Goal: Contribute content: Contribute content

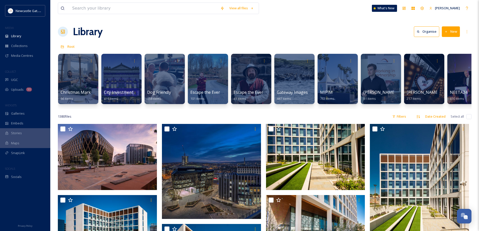
scroll to position [0, 226]
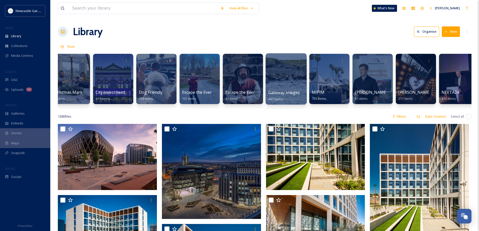
click at [284, 83] on div at bounding box center [286, 78] width 41 height 51
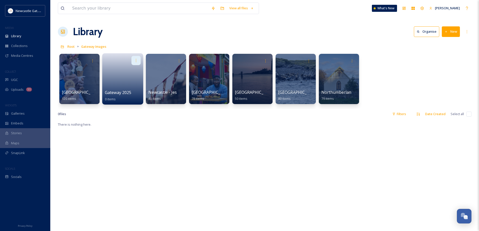
click at [137, 59] on icon at bounding box center [136, 60] width 4 height 4
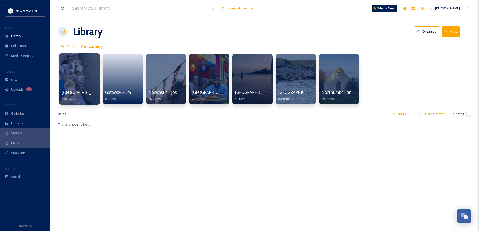
click at [76, 81] on div at bounding box center [79, 78] width 41 height 51
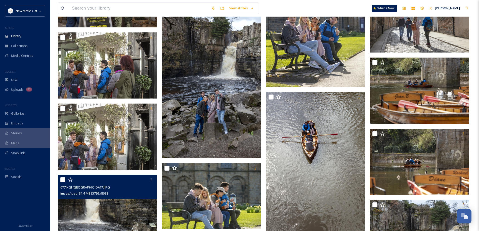
scroll to position [1358, 0]
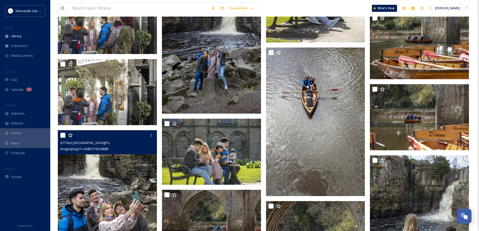
click at [106, 187] on img at bounding box center [107, 204] width 99 height 149
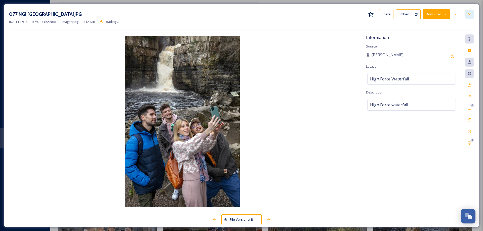
click at [471, 12] on div at bounding box center [469, 14] width 9 height 9
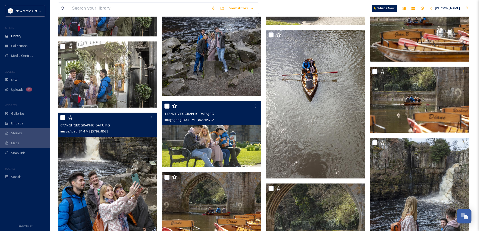
scroll to position [1408, 0]
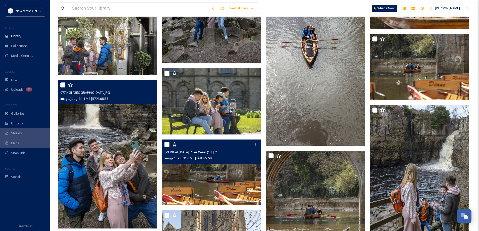
click at [220, 161] on div "[MEDICAL_DATA] River Wear (18).JPG image/jpeg | 31.6 MB | 8688 x 5792" at bounding box center [211, 152] width 99 height 24
click at [221, 178] on img at bounding box center [211, 173] width 99 height 66
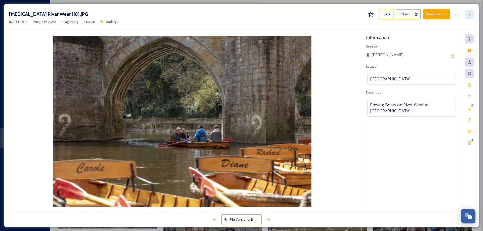
click at [469, 15] on icon at bounding box center [469, 14] width 4 height 4
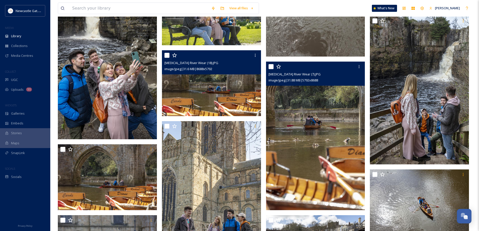
scroll to position [1534, 0]
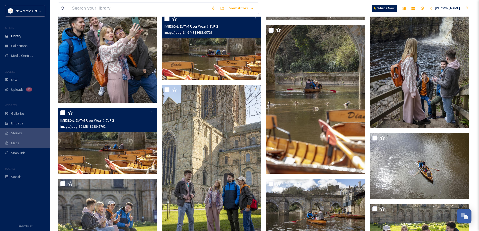
click at [140, 144] on img at bounding box center [107, 141] width 99 height 66
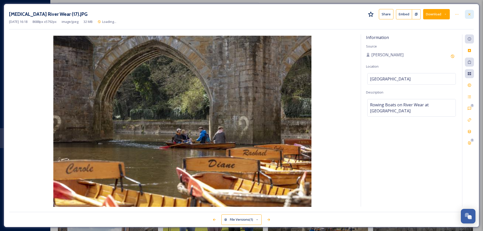
click at [467, 17] on div at bounding box center [469, 14] width 9 height 9
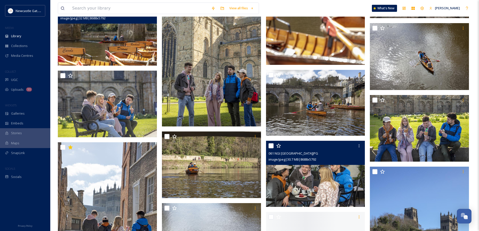
scroll to position [1685, 0]
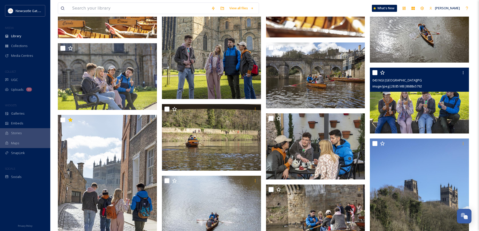
click at [421, 103] on img at bounding box center [419, 101] width 99 height 66
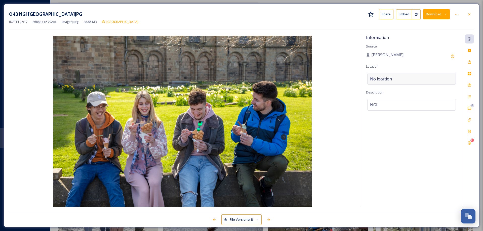
click at [396, 79] on div "No location" at bounding box center [411, 79] width 89 height 12
click at [379, 104] on div "NGI" at bounding box center [411, 105] width 89 height 12
drag, startPoint x: 379, startPoint y: 104, endPoint x: 365, endPoint y: 104, distance: 14.1
click at [365, 104] on div "Information Source [PERSON_NAME] Location No location Description NGI Add Emoji…" at bounding box center [411, 120] width 101 height 172
type textarea "Eating waffle ice creams outside of [GEOGRAPHIC_DATA]"
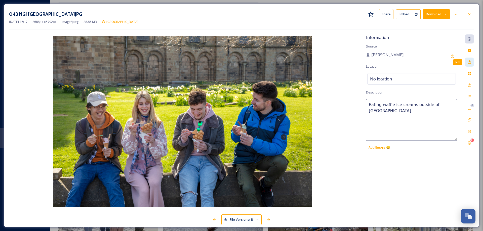
click at [469, 63] on icon at bounding box center [469, 62] width 4 height 4
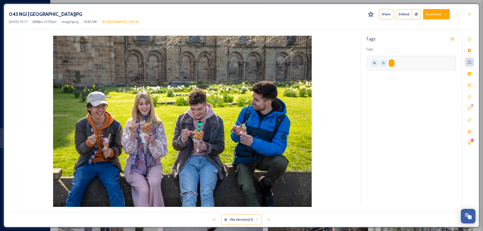
click at [394, 64] on div "N G I" at bounding box center [411, 63] width 89 height 14
click at [405, 63] on icon at bounding box center [406, 63] width 4 height 4
click at [394, 64] on icon at bounding box center [393, 63] width 4 height 4
click at [380, 63] on icon at bounding box center [379, 63] width 4 height 4
click at [381, 62] on input at bounding box center [395, 62] width 50 height 6
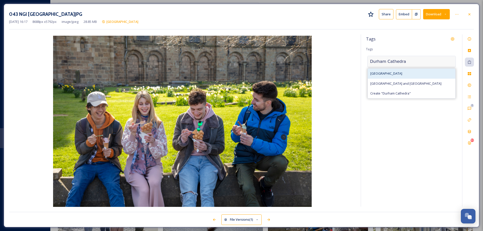
type input "Durham Cathedra"
click at [376, 74] on span "[GEOGRAPHIC_DATA]" at bounding box center [386, 73] width 32 height 5
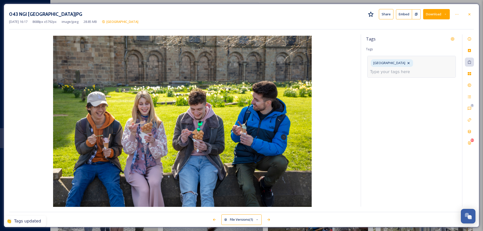
click at [388, 73] on input at bounding box center [395, 72] width 50 height 6
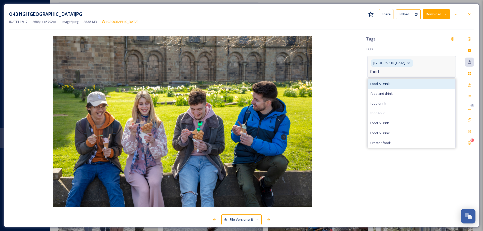
type input "food"
click at [386, 81] on div "Food & Drink" at bounding box center [412, 84] width 88 height 10
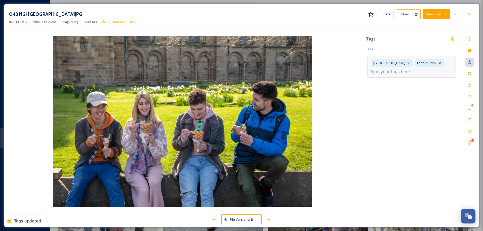
click at [401, 72] on input at bounding box center [395, 72] width 50 height 6
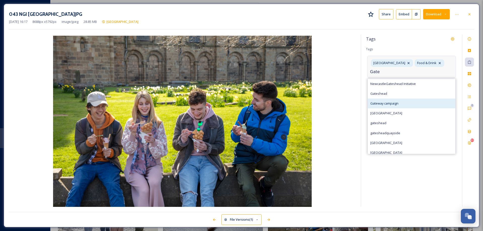
type input "Gate"
click at [397, 103] on span "Gateway campaign" at bounding box center [384, 103] width 28 height 5
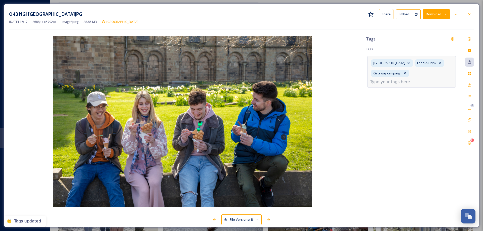
click at [406, 81] on input at bounding box center [395, 82] width 50 height 6
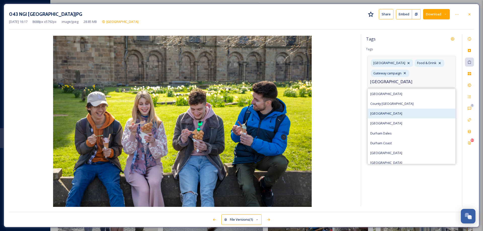
type input "[GEOGRAPHIC_DATA]"
click at [384, 112] on span "[GEOGRAPHIC_DATA]" at bounding box center [386, 113] width 32 height 5
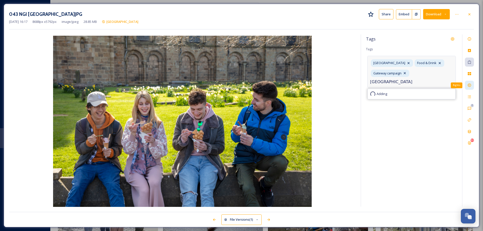
click at [469, 84] on icon at bounding box center [469, 85] width 4 height 4
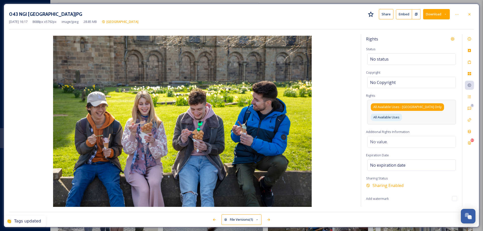
click at [412, 106] on span "All Available Uses - [GEOGRAPHIC_DATA] Only" at bounding box center [407, 107] width 68 height 5
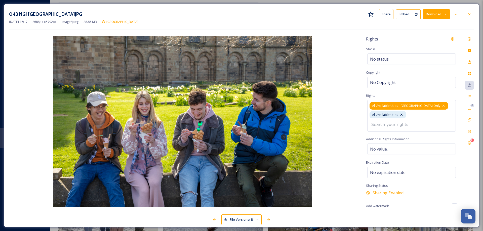
click at [441, 104] on icon at bounding box center [443, 106] width 4 height 4
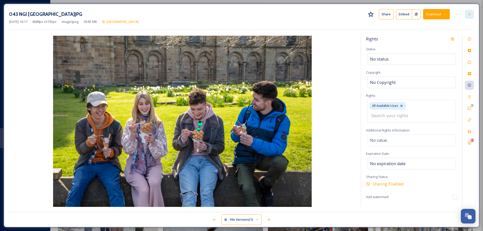
click at [469, 15] on icon at bounding box center [469, 14] width 2 height 2
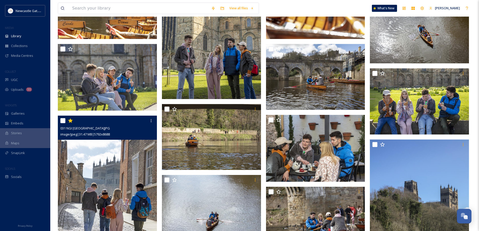
click at [101, 182] on img at bounding box center [107, 190] width 99 height 149
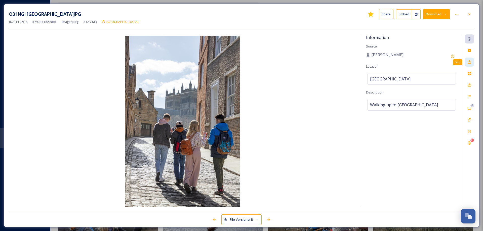
click at [467, 60] on div "Tags" at bounding box center [469, 62] width 9 height 9
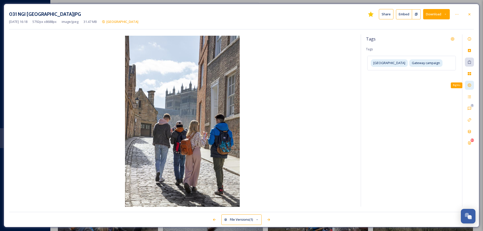
click at [471, 86] on icon at bounding box center [469, 85] width 3 height 3
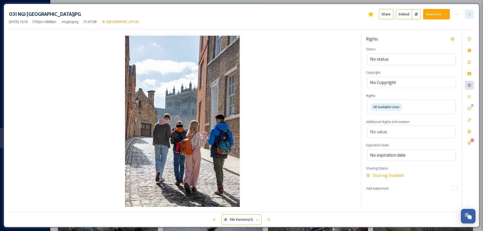
click at [469, 14] on icon at bounding box center [469, 14] width 2 height 2
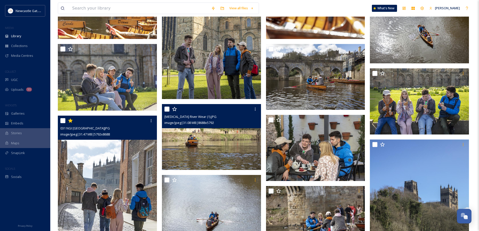
click at [211, 152] on img at bounding box center [211, 137] width 99 height 66
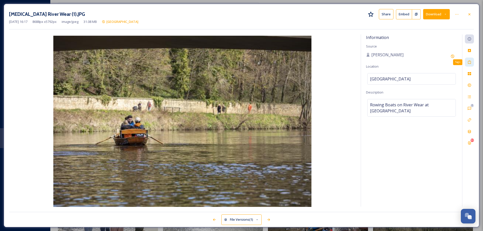
click at [468, 62] on icon at bounding box center [469, 62] width 3 height 4
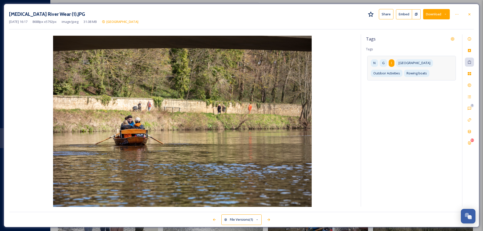
click at [391, 63] on span "I" at bounding box center [391, 63] width 1 height 5
click at [407, 63] on icon at bounding box center [406, 63] width 4 height 4
click at [395, 63] on icon at bounding box center [393, 63] width 4 height 4
click at [381, 62] on div "N" at bounding box center [377, 62] width 13 height 7
click at [379, 63] on icon at bounding box center [379, 63] width 2 height 2
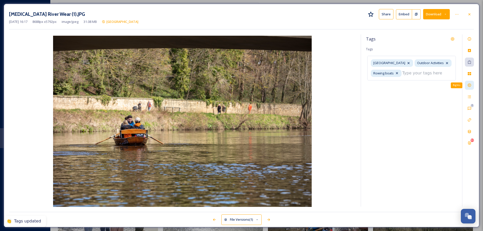
click at [469, 86] on icon at bounding box center [469, 85] width 4 height 4
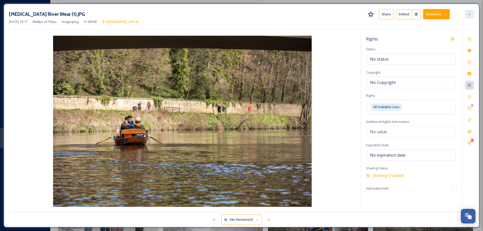
click at [469, 13] on icon at bounding box center [469, 14] width 4 height 4
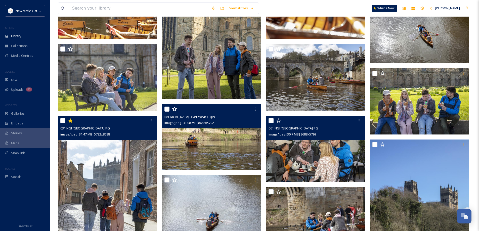
click at [314, 158] on img at bounding box center [315, 149] width 99 height 66
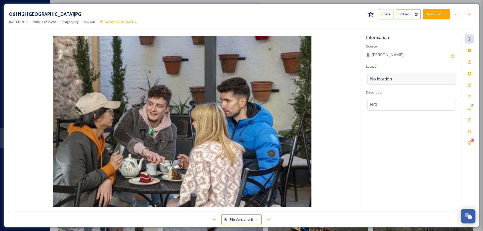
click at [388, 78] on span "No location" at bounding box center [381, 79] width 22 height 6
click at [388, 78] on input at bounding box center [411, 78] width 88 height 11
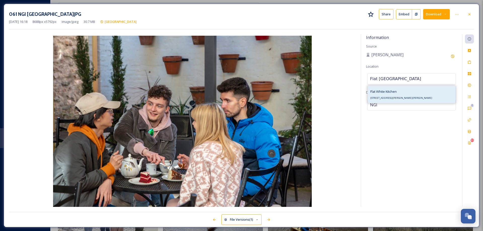
type input "Flat [GEOGRAPHIC_DATA]"
click at [390, 92] on span "Flat White Kitchen" at bounding box center [383, 91] width 26 height 5
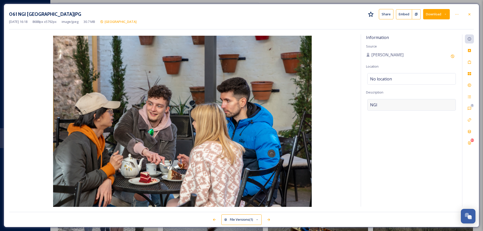
click at [380, 104] on div "NGI" at bounding box center [411, 105] width 89 height 12
drag, startPoint x: 380, startPoint y: 104, endPoint x: 371, endPoint y: 106, distance: 8.9
click at [371, 106] on textarea "NGI" at bounding box center [411, 120] width 91 height 42
type textarea "A"
type textarea "Tea and cakes at [GEOGRAPHIC_DATA], [GEOGRAPHIC_DATA]"
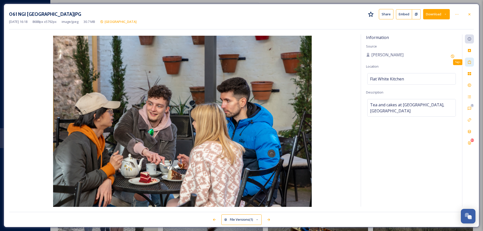
click at [468, 63] on icon at bounding box center [469, 62] width 4 height 4
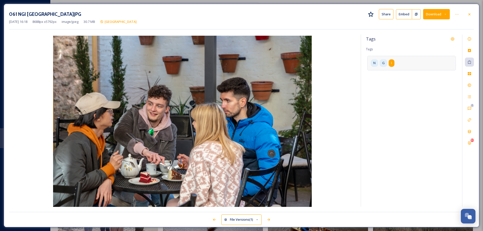
click at [393, 63] on div "I" at bounding box center [392, 62] width 6 height 7
click at [405, 61] on icon at bounding box center [406, 63] width 4 height 4
click at [394, 63] on icon at bounding box center [393, 63] width 4 height 4
click at [379, 64] on icon at bounding box center [379, 63] width 4 height 4
click at [380, 62] on input at bounding box center [395, 62] width 50 height 6
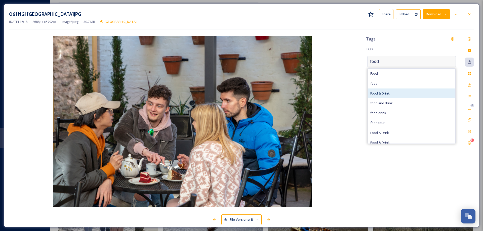
type input "food"
click at [386, 93] on span "Food & Drink" at bounding box center [379, 93] width 19 height 5
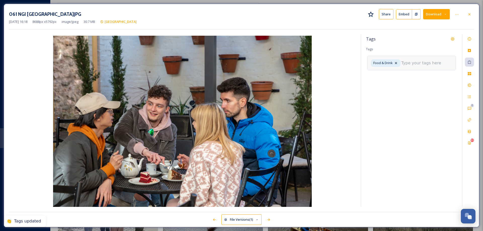
click at [405, 61] on input at bounding box center [426, 63] width 50 height 6
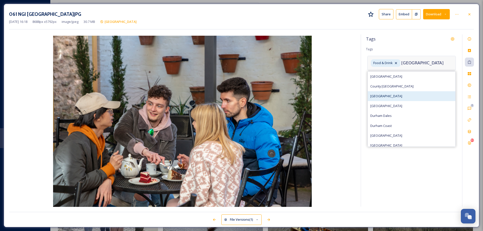
type input "[GEOGRAPHIC_DATA]"
click at [387, 96] on span "[GEOGRAPHIC_DATA]" at bounding box center [386, 96] width 32 height 5
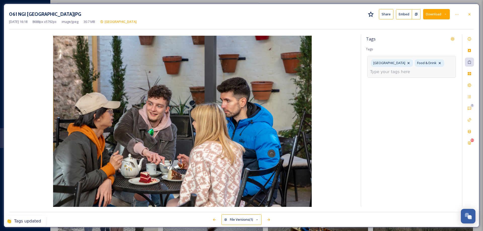
click at [397, 74] on input at bounding box center [395, 72] width 50 height 6
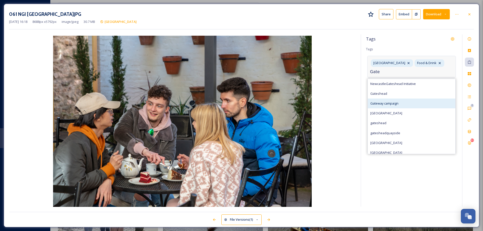
type input "Gate"
click at [389, 104] on span "Gateway campaign" at bounding box center [384, 103] width 28 height 5
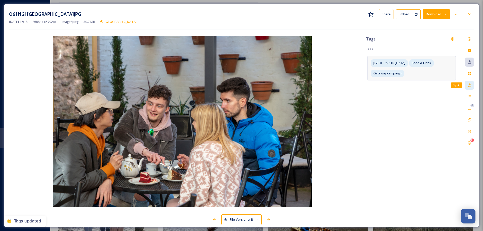
click at [469, 85] on icon at bounding box center [469, 85] width 3 height 3
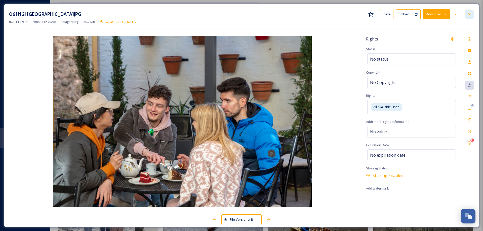
click at [470, 15] on icon at bounding box center [469, 14] width 2 height 2
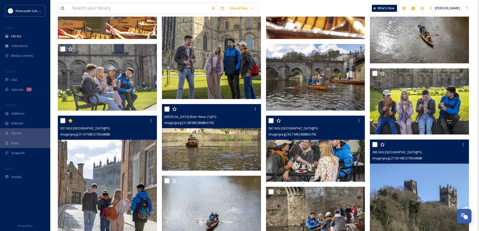
click at [418, 175] on img at bounding box center [419, 214] width 99 height 149
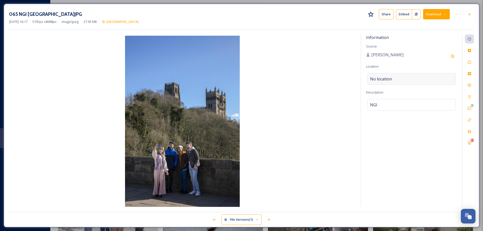
click at [392, 80] on div "No location" at bounding box center [411, 79] width 89 height 12
click at [392, 80] on input at bounding box center [411, 78] width 88 height 11
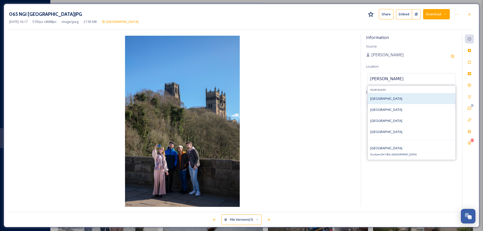
type input "[PERSON_NAME]"
click at [391, 98] on span "[GEOGRAPHIC_DATA]" at bounding box center [386, 98] width 32 height 5
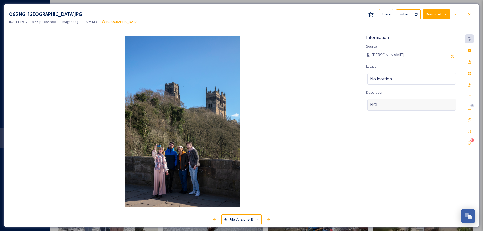
click at [381, 105] on div "NGI" at bounding box center [411, 105] width 89 height 12
drag, startPoint x: 379, startPoint y: 105, endPoint x: 364, endPoint y: 105, distance: 14.8
click at [364, 105] on div "Information Source [PERSON_NAME] Location [GEOGRAPHIC_DATA] Description NGI Add…" at bounding box center [411, 120] width 101 height 172
type textarea "Selfies with [GEOGRAPHIC_DATA]"
click at [467, 61] on div "Tags" at bounding box center [469, 62] width 9 height 9
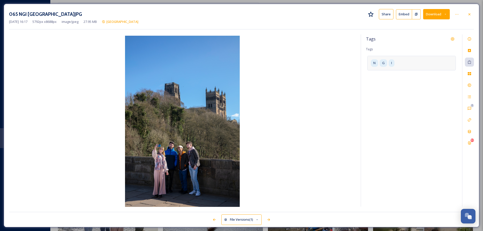
click at [396, 62] on div "N G I" at bounding box center [411, 63] width 89 height 14
click at [407, 62] on icon at bounding box center [406, 63] width 4 height 4
click at [392, 63] on icon at bounding box center [393, 63] width 4 height 4
click at [380, 64] on icon at bounding box center [379, 63] width 4 height 4
click at [381, 62] on input at bounding box center [395, 62] width 50 height 6
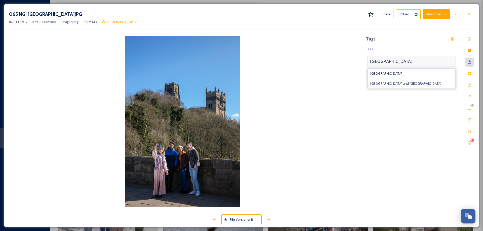
type input "[GEOGRAPHIC_DATA]"
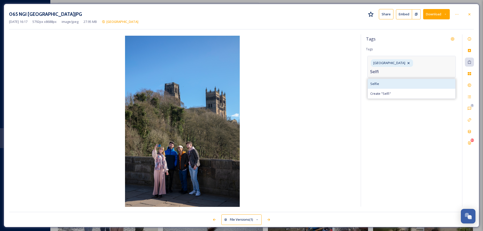
type input "Selfi"
click at [380, 82] on div "Selfie" at bounding box center [412, 84] width 88 height 10
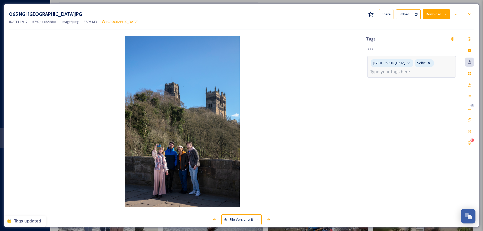
click at [390, 74] on input at bounding box center [395, 72] width 50 height 6
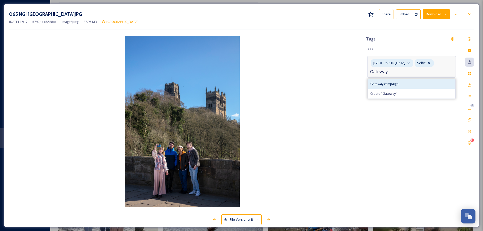
type input "Gateway"
click at [393, 85] on span "Gateway campaign" at bounding box center [384, 83] width 28 height 5
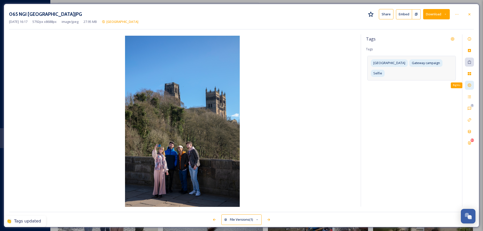
click at [469, 85] on icon at bounding box center [469, 85] width 4 height 4
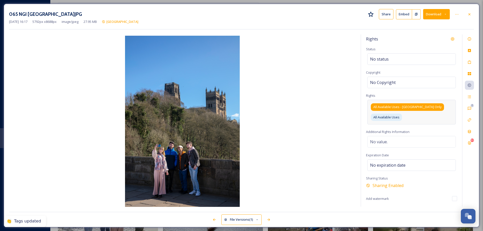
click at [409, 107] on span "All Available Uses - [GEOGRAPHIC_DATA] Only" at bounding box center [407, 107] width 68 height 5
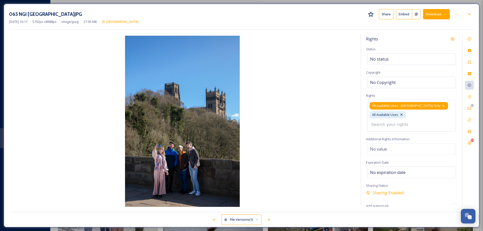
click at [442, 106] on icon at bounding box center [443, 106] width 2 height 2
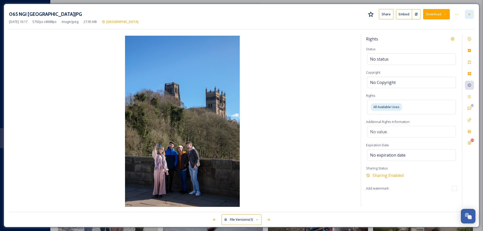
click at [470, 15] on icon at bounding box center [469, 14] width 2 height 2
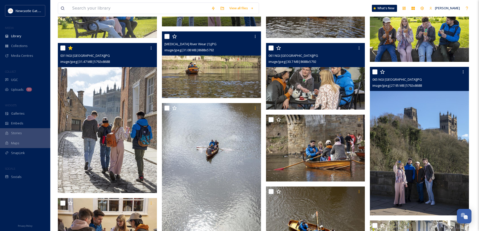
scroll to position [1761, 0]
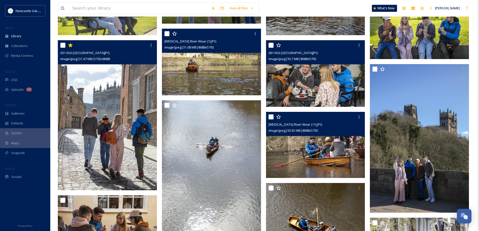
click at [336, 158] on img at bounding box center [315, 145] width 99 height 66
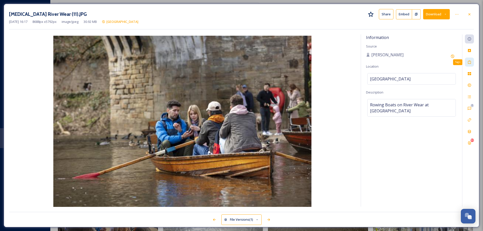
click at [469, 64] on icon at bounding box center [469, 62] width 3 height 4
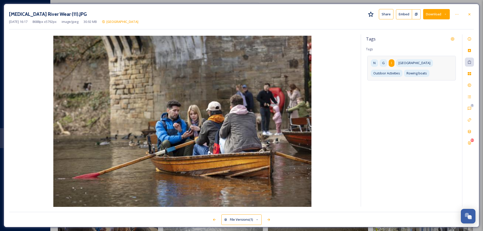
click at [392, 63] on span "I" at bounding box center [391, 63] width 1 height 5
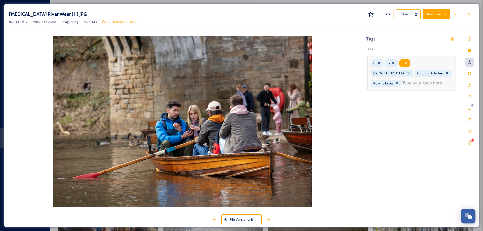
click at [406, 63] on icon at bounding box center [406, 63] width 4 height 4
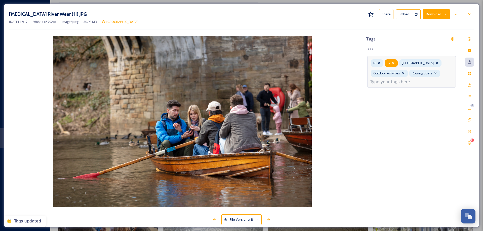
click at [393, 63] on icon at bounding box center [393, 63] width 4 height 4
click at [380, 63] on icon at bounding box center [379, 63] width 4 height 4
click at [468, 87] on icon at bounding box center [469, 85] width 4 height 4
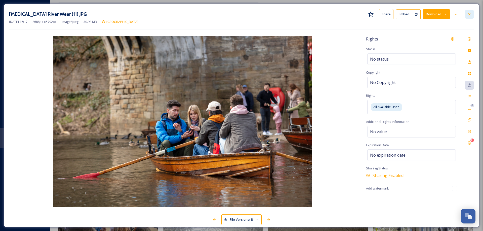
click at [471, 14] on icon at bounding box center [469, 14] width 4 height 4
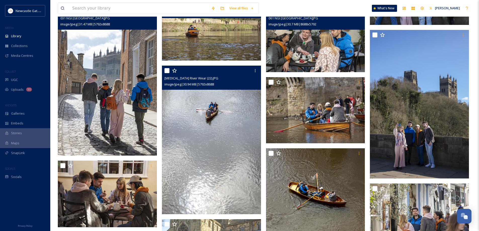
scroll to position [1836, 0]
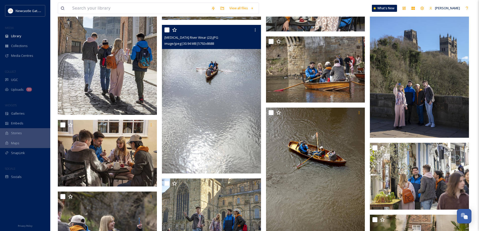
click at [225, 135] on img at bounding box center [211, 99] width 99 height 149
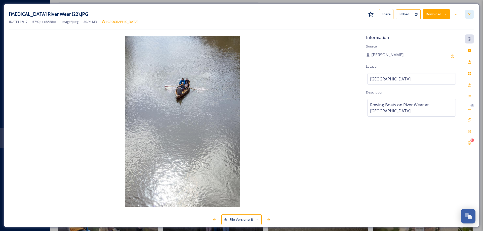
click at [469, 15] on icon at bounding box center [469, 14] width 4 height 4
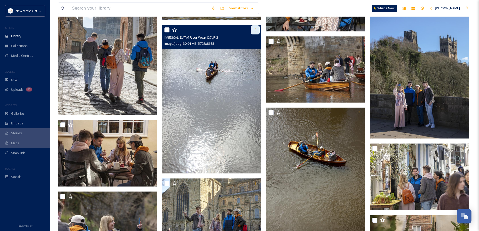
click at [256, 30] on icon at bounding box center [255, 30] width 4 height 4
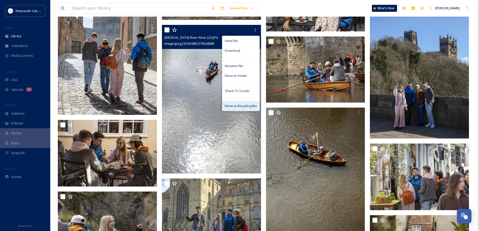
click at [245, 106] on span "Move to Recycling Bin" at bounding box center [241, 106] width 32 height 5
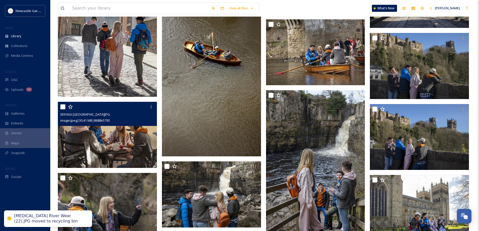
click at [124, 150] on img at bounding box center [107, 135] width 99 height 66
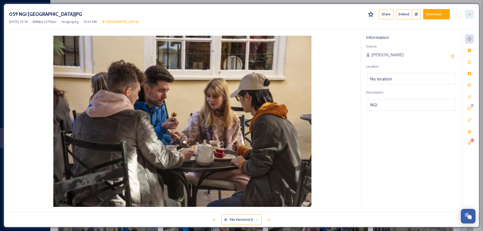
click at [471, 14] on icon at bounding box center [469, 14] width 4 height 4
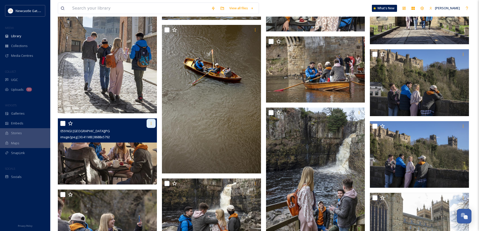
click at [149, 124] on div at bounding box center [151, 123] width 9 height 9
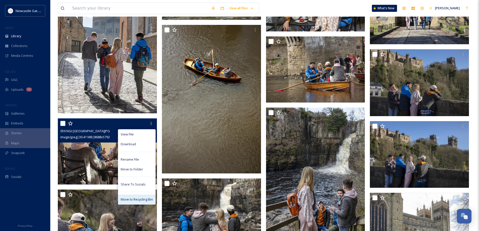
click at [130, 201] on span "Move to Recycling Bin" at bounding box center [137, 199] width 32 height 5
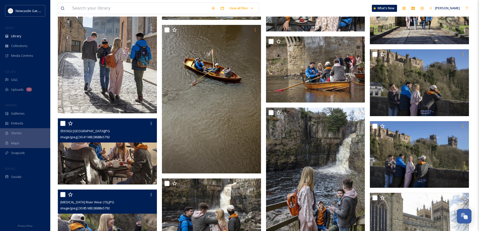
scroll to position [1819, 0]
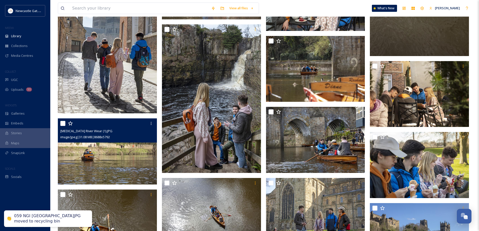
click at [111, 155] on img at bounding box center [107, 151] width 99 height 66
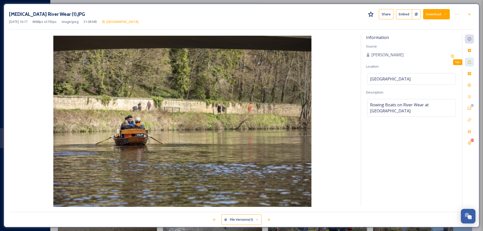
click at [468, 61] on icon at bounding box center [469, 62] width 3 height 4
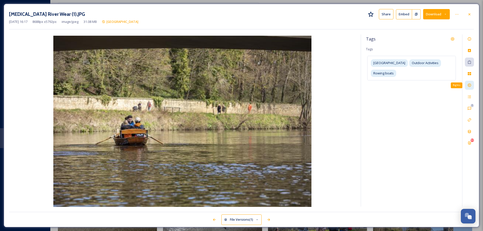
click at [468, 85] on icon at bounding box center [469, 85] width 3 height 3
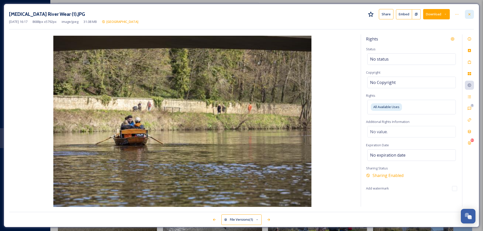
click at [470, 15] on icon at bounding box center [469, 14] width 2 height 2
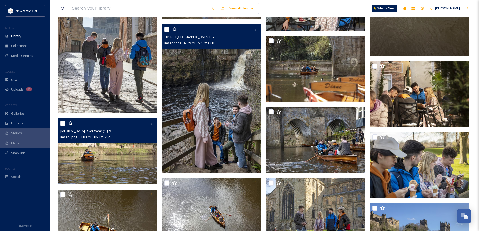
click at [208, 109] on img at bounding box center [211, 98] width 99 height 149
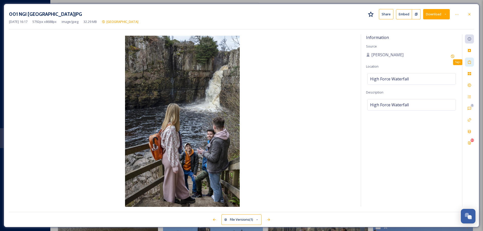
click at [470, 63] on icon at bounding box center [469, 62] width 4 height 4
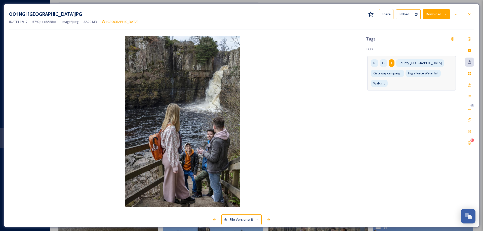
click at [391, 63] on span "I" at bounding box center [391, 63] width 1 height 5
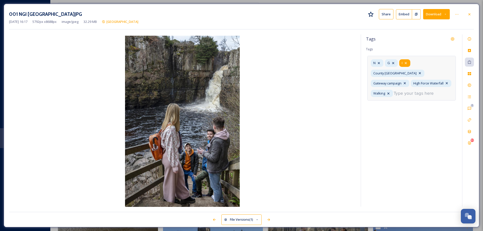
click at [406, 63] on icon at bounding box center [406, 63] width 4 height 4
click at [394, 63] on icon at bounding box center [393, 63] width 4 height 4
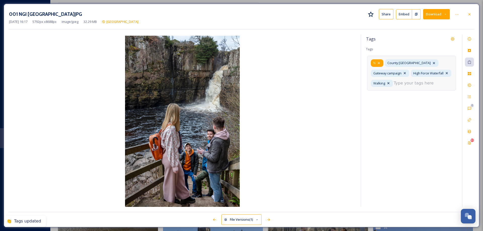
click at [381, 63] on icon at bounding box center [379, 63] width 4 height 4
click at [470, 86] on icon at bounding box center [469, 85] width 3 height 3
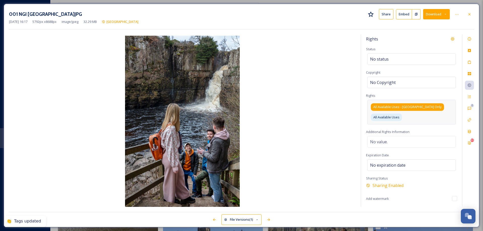
click at [409, 105] on span "All Available Uses - [GEOGRAPHIC_DATA] Only" at bounding box center [407, 107] width 68 height 5
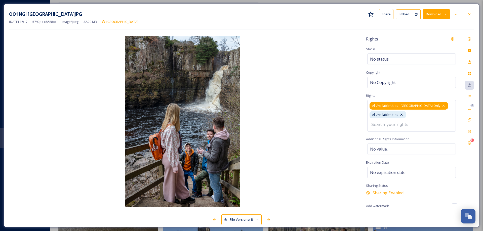
click at [441, 104] on icon at bounding box center [443, 106] width 4 height 4
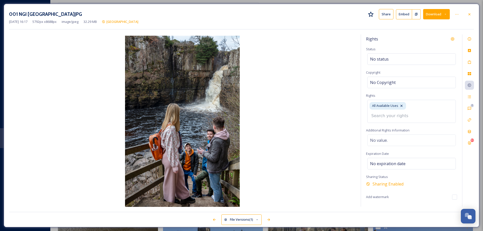
click at [470, 15] on icon at bounding box center [469, 14] width 4 height 4
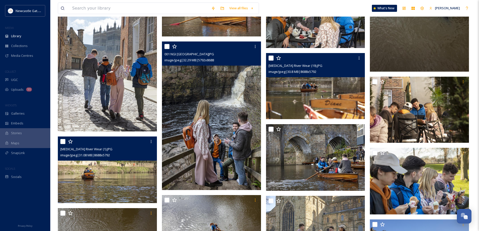
click at [330, 86] on img at bounding box center [315, 86] width 99 height 66
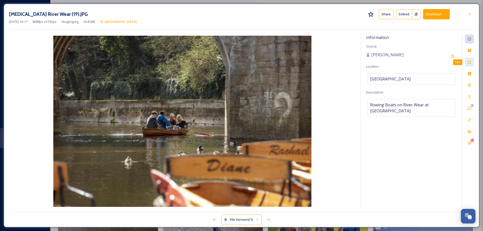
click at [468, 62] on icon at bounding box center [469, 62] width 4 height 4
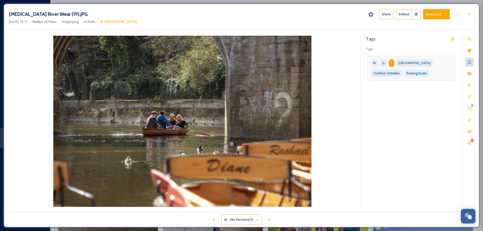
click at [390, 64] on div "I" at bounding box center [392, 62] width 6 height 7
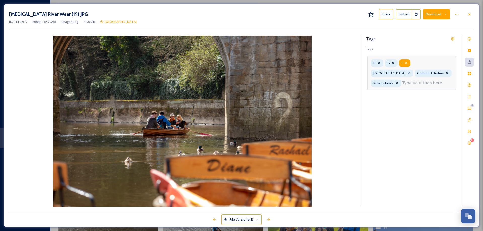
click at [406, 62] on icon at bounding box center [406, 63] width 4 height 4
click at [394, 63] on icon at bounding box center [393, 63] width 4 height 4
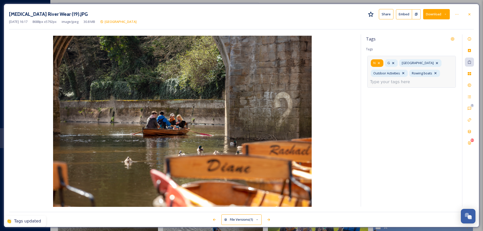
click at [380, 63] on icon at bounding box center [379, 63] width 4 height 4
click at [469, 86] on icon at bounding box center [469, 85] width 4 height 4
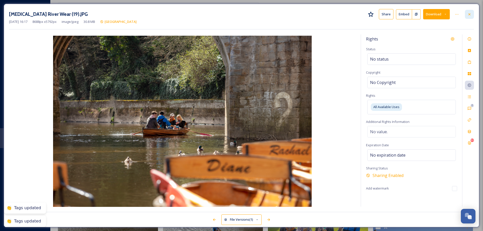
click at [469, 15] on icon at bounding box center [469, 14] width 4 height 4
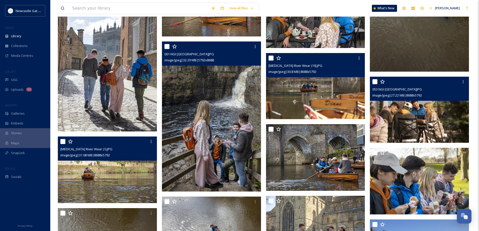
click at [435, 113] on img at bounding box center [419, 110] width 99 height 66
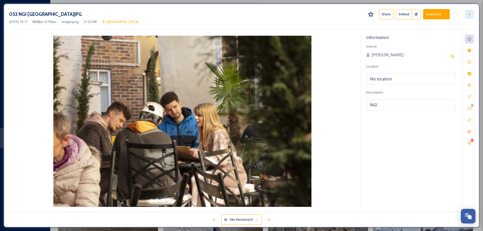
click at [470, 15] on icon at bounding box center [469, 14] width 4 height 4
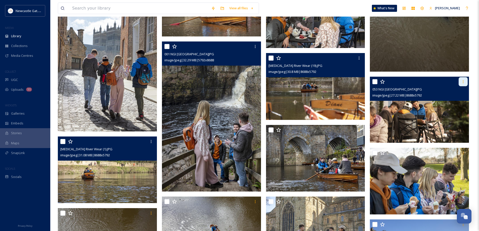
click at [464, 84] on div at bounding box center [463, 81] width 9 height 9
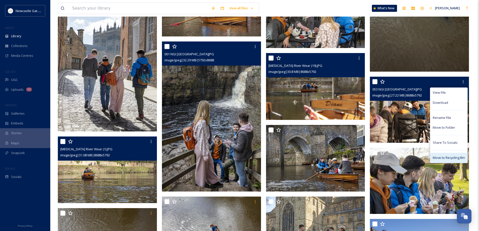
click at [457, 160] on span "Move to Recycling Bin" at bounding box center [449, 157] width 32 height 5
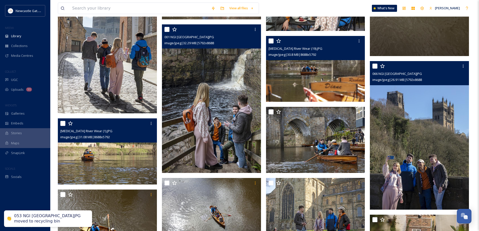
click at [442, 143] on img at bounding box center [419, 135] width 99 height 149
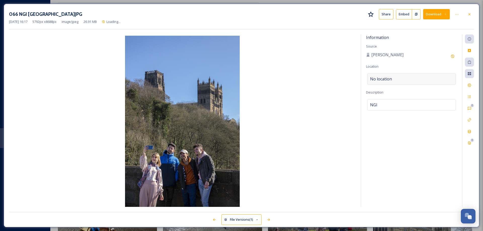
click at [398, 80] on div "No location" at bounding box center [411, 79] width 89 height 12
click at [398, 80] on input at bounding box center [411, 78] width 88 height 11
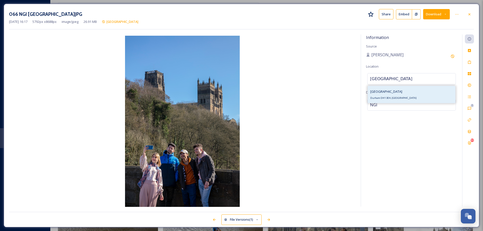
type input "[GEOGRAPHIC_DATA]"
click at [392, 91] on span "[GEOGRAPHIC_DATA]" at bounding box center [386, 91] width 32 height 5
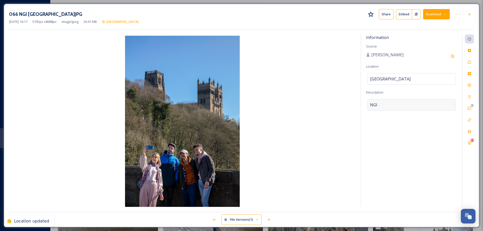
click at [382, 104] on div "NGI" at bounding box center [411, 105] width 89 height 12
drag, startPoint x: 382, startPoint y: 104, endPoint x: 364, endPoint y: 106, distance: 18.3
click at [364, 106] on div "Information Source [PERSON_NAME] Location [GEOGRAPHIC_DATA] Description NGI Add…" at bounding box center [411, 120] width 101 height 172
type textarea "Selfies with [GEOGRAPHIC_DATA]"
click at [472, 63] on div "Tags" at bounding box center [469, 62] width 9 height 9
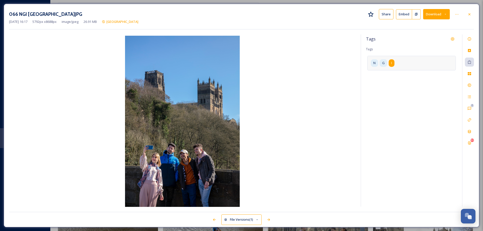
click at [394, 64] on div "I" at bounding box center [392, 62] width 6 height 7
click at [408, 62] on div "I" at bounding box center [404, 62] width 11 height 7
click at [394, 63] on icon at bounding box center [393, 63] width 4 height 4
click at [380, 63] on icon at bounding box center [379, 63] width 4 height 4
click at [380, 63] on div "I" at bounding box center [376, 62] width 11 height 7
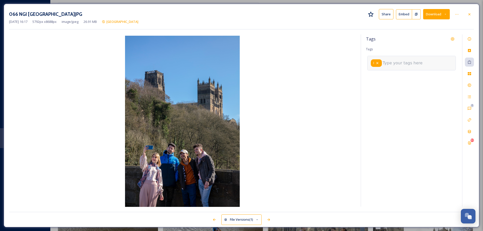
click at [378, 63] on icon at bounding box center [377, 63] width 2 height 2
click at [392, 61] on input at bounding box center [408, 63] width 50 height 6
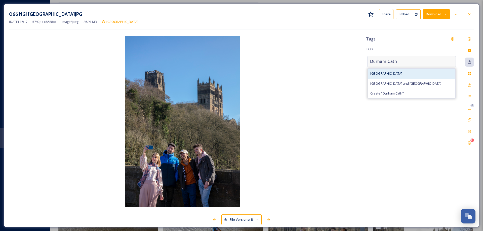
type input "Durham Cath"
click at [392, 73] on span "[GEOGRAPHIC_DATA]" at bounding box center [386, 73] width 32 height 5
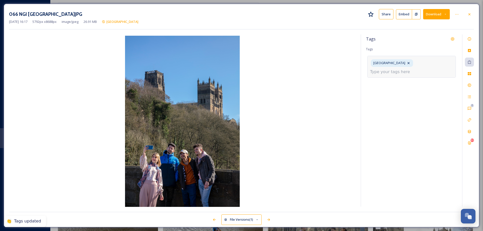
click at [392, 73] on input at bounding box center [395, 72] width 50 height 6
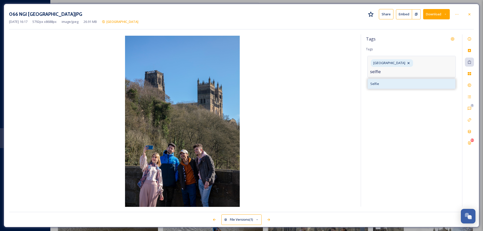
type input "selfie"
click at [380, 86] on div "Selfie" at bounding box center [412, 84] width 88 height 10
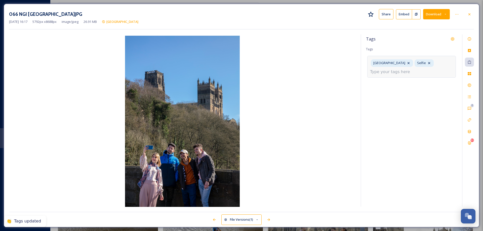
click at [401, 72] on input at bounding box center [395, 72] width 50 height 6
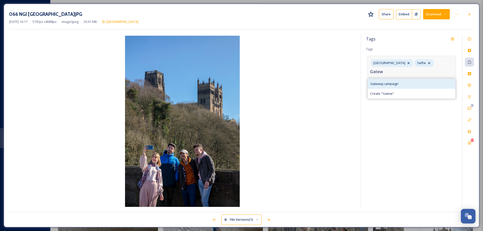
type input "Gatew"
click at [396, 83] on span "Gateway campaign" at bounding box center [384, 83] width 28 height 5
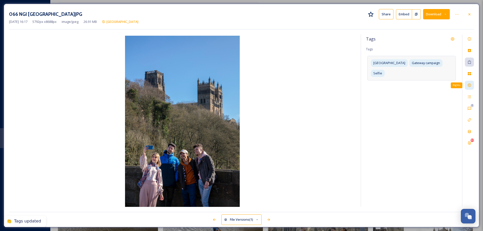
click at [469, 85] on icon at bounding box center [469, 85] width 4 height 4
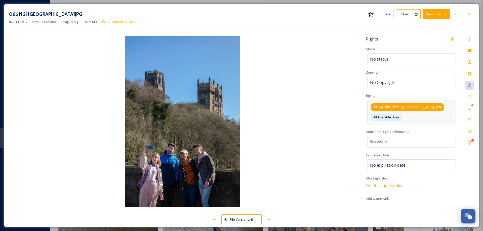
click at [407, 107] on span "All Available Uses - [GEOGRAPHIC_DATA] Only" at bounding box center [407, 107] width 68 height 5
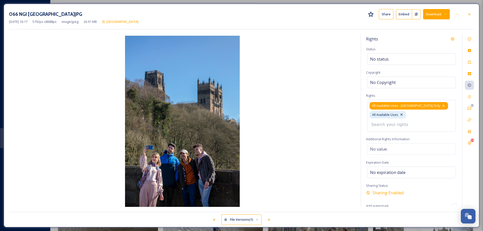
click at [441, 106] on icon at bounding box center [443, 106] width 4 height 4
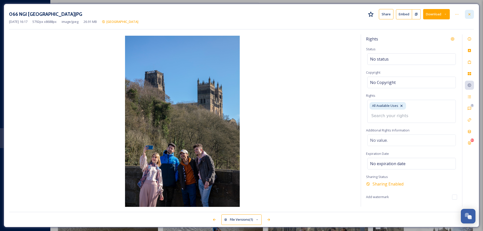
click at [472, 14] on div at bounding box center [469, 14] width 9 height 9
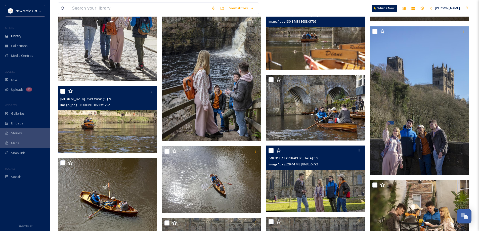
scroll to position [1920, 0]
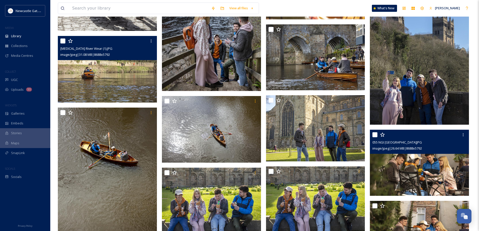
click at [409, 156] on img at bounding box center [419, 163] width 99 height 66
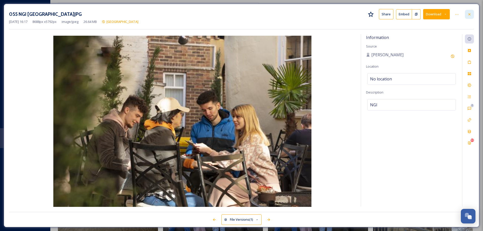
click at [472, 13] on div at bounding box center [469, 14] width 9 height 9
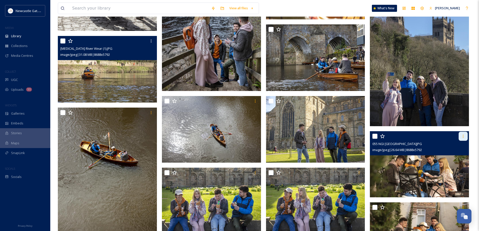
click at [462, 138] on icon at bounding box center [463, 136] width 4 height 4
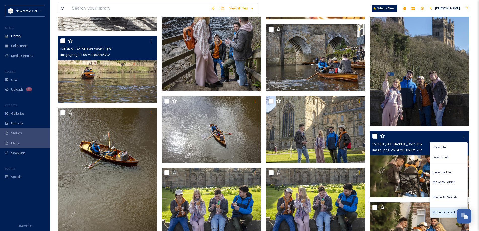
click at [448, 212] on span "Move to Recycling Bin" at bounding box center [449, 212] width 32 height 5
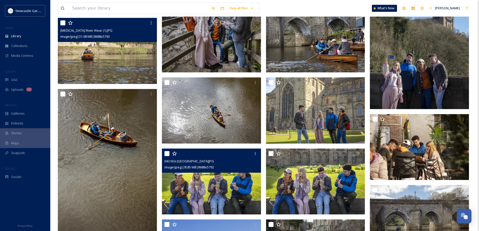
click at [165, 155] on input "checkbox" at bounding box center [166, 153] width 5 height 5
checkbox input "true"
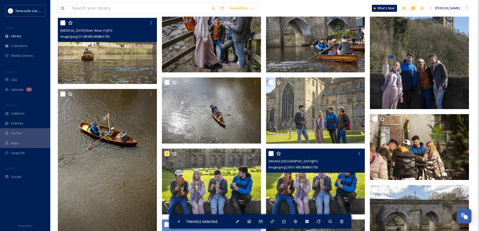
click at [270, 154] on input "checkbox" at bounding box center [271, 153] width 5 height 5
checkbox input "true"
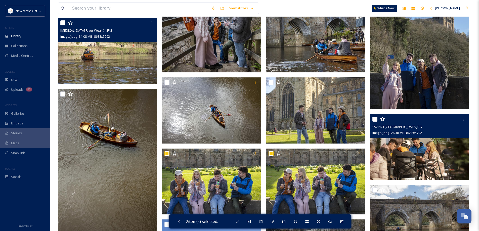
click at [375, 117] on input "checkbox" at bounding box center [374, 119] width 5 height 5
checkbox input "true"
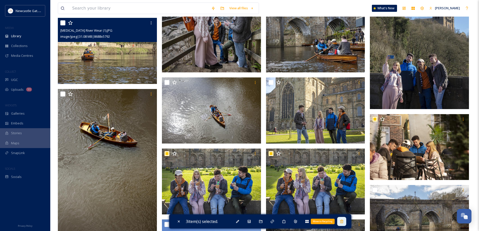
click at [344, 222] on icon at bounding box center [342, 222] width 4 height 4
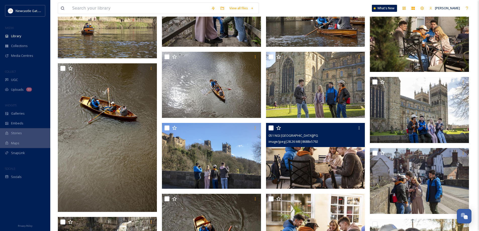
scroll to position [1970, 0]
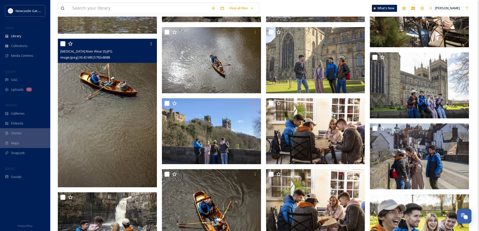
click at [62, 44] on input "checkbox" at bounding box center [62, 43] width 5 height 5
checkbox input "true"
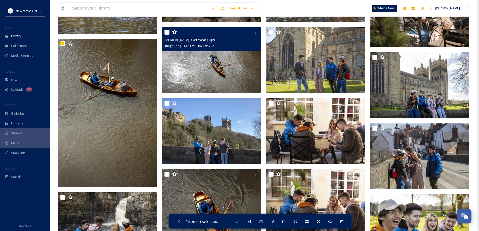
click at [171, 32] on div at bounding box center [211, 32] width 95 height 9
click at [168, 34] on input "checkbox" at bounding box center [166, 32] width 5 height 5
checkbox input "true"
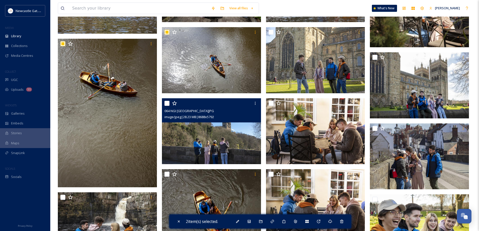
click at [165, 105] on input "checkbox" at bounding box center [166, 103] width 5 height 5
checkbox input "true"
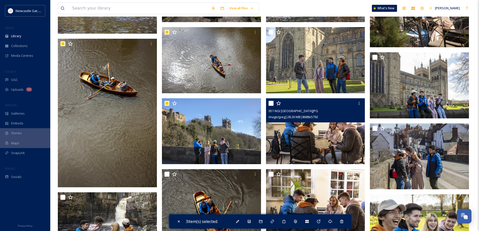
click at [270, 104] on input "checkbox" at bounding box center [271, 103] width 5 height 5
checkbox input "true"
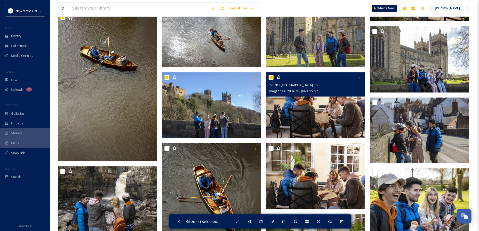
scroll to position [2021, 0]
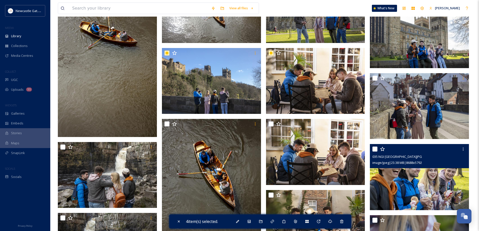
click at [374, 150] on input "checkbox" at bounding box center [374, 149] width 5 height 5
checkbox input "true"
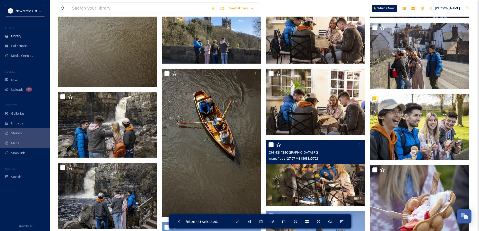
click at [272, 144] on input "checkbox" at bounding box center [271, 144] width 5 height 5
checkbox input "true"
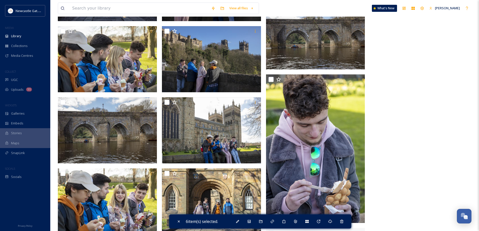
scroll to position [2448, 0]
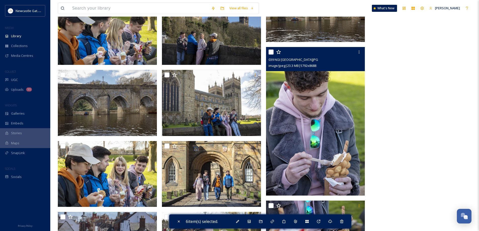
click at [271, 51] on input "checkbox" at bounding box center [271, 52] width 5 height 5
checkbox input "true"
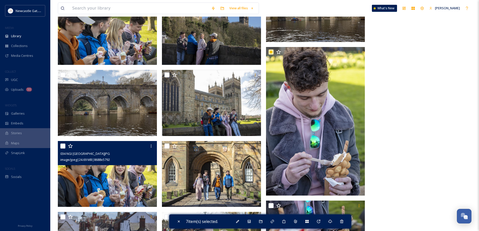
click at [61, 147] on input "checkbox" at bounding box center [62, 146] width 5 height 5
checkbox input "true"
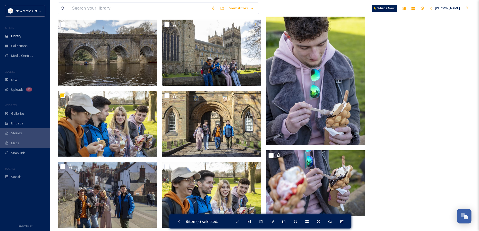
scroll to position [2549, 0]
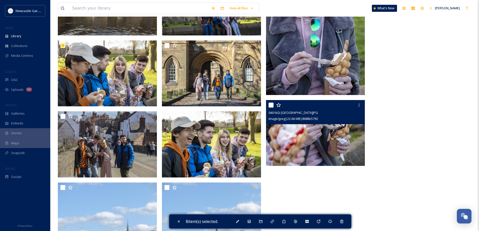
click at [270, 104] on input "checkbox" at bounding box center [271, 105] width 5 height 5
checkbox input "true"
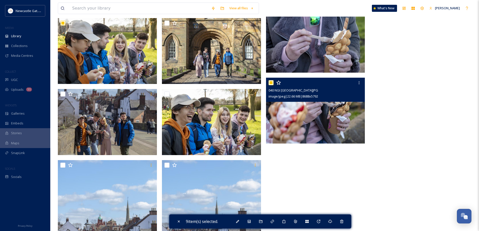
scroll to position [2599, 0]
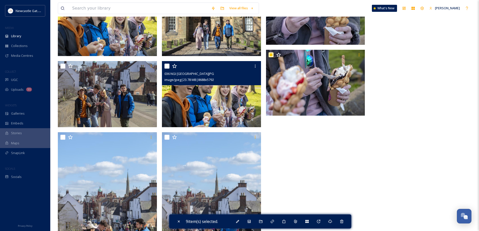
click at [166, 65] on input "checkbox" at bounding box center [166, 66] width 5 height 5
checkbox input "true"
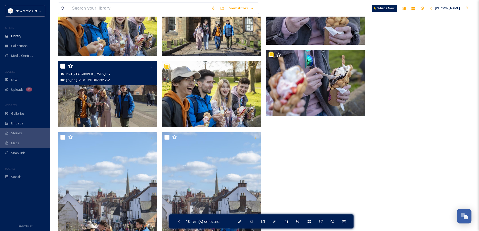
click at [63, 67] on input "checkbox" at bounding box center [62, 66] width 5 height 5
checkbox input "true"
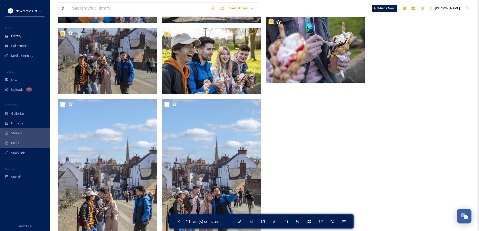
scroll to position [2675, 0]
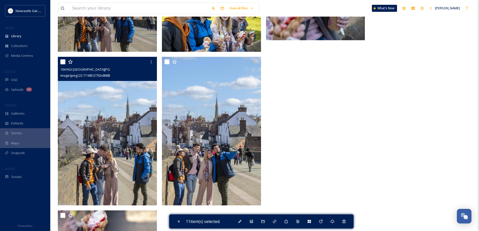
click at [62, 61] on input "checkbox" at bounding box center [62, 61] width 5 height 5
checkbox input "true"
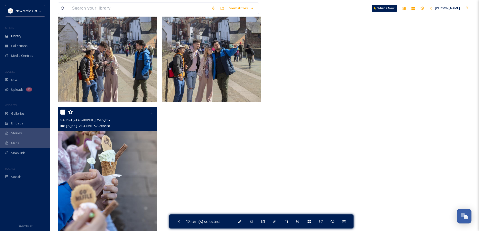
scroll to position [2811, 0]
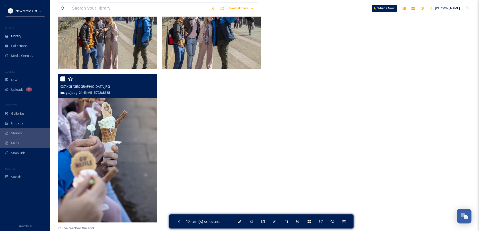
click at [62, 79] on input "checkbox" at bounding box center [62, 78] width 5 height 5
checkbox input "true"
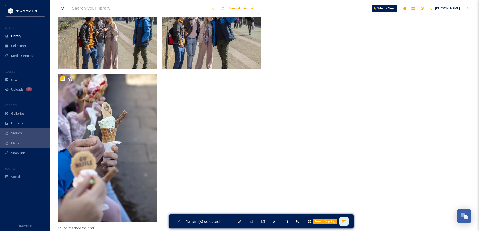
click at [346, 223] on icon at bounding box center [344, 222] width 4 height 4
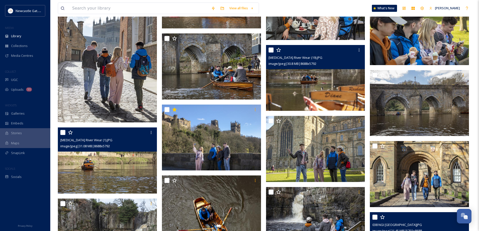
scroll to position [1808, 0]
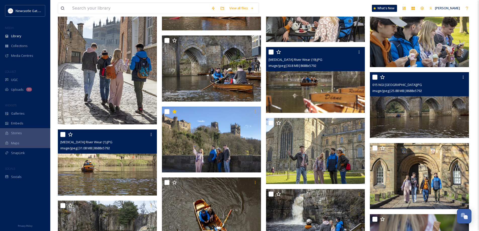
click at [428, 111] on img at bounding box center [419, 105] width 99 height 66
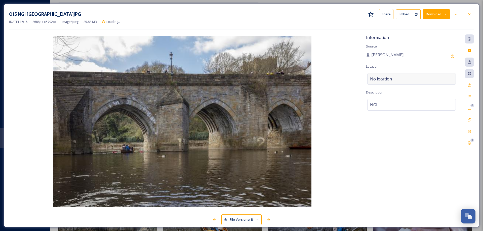
click at [391, 77] on span "No location" at bounding box center [381, 79] width 22 height 6
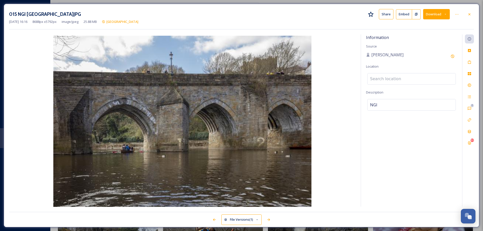
click at [391, 77] on input at bounding box center [411, 78] width 88 height 11
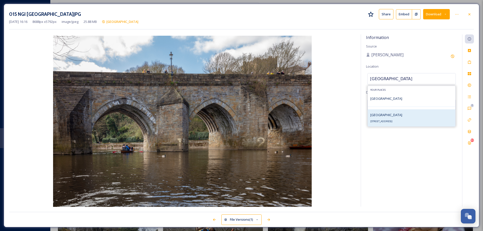
type input "[GEOGRAPHIC_DATA]"
click at [385, 115] on span "[GEOGRAPHIC_DATA]" at bounding box center [386, 115] width 32 height 5
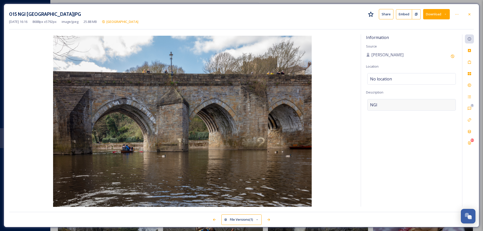
click at [383, 102] on div "NGI" at bounding box center [411, 105] width 89 height 12
click at [383, 102] on textarea "NGI" at bounding box center [411, 120] width 91 height 42
type textarea "[GEOGRAPHIC_DATA], [GEOGRAPHIC_DATA]"
click at [469, 63] on icon at bounding box center [469, 62] width 4 height 4
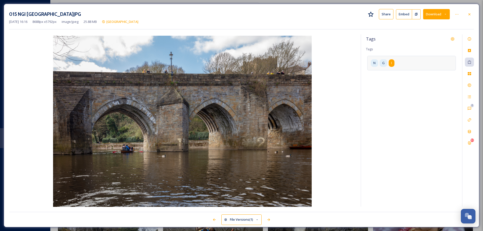
click at [391, 61] on span "I" at bounding box center [391, 63] width 1 height 5
click at [405, 61] on icon at bounding box center [406, 63] width 4 height 4
click at [392, 63] on icon at bounding box center [393, 63] width 4 height 4
click at [379, 63] on icon at bounding box center [379, 63] width 2 height 2
click at [405, 63] on input at bounding box center [409, 63] width 50 height 6
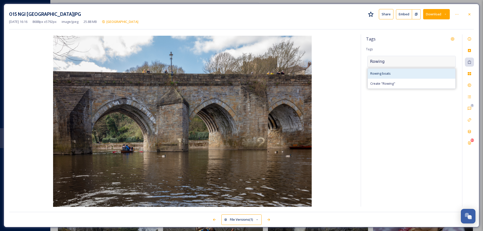
type input "Rowing"
click at [390, 73] on span "Rowing boats" at bounding box center [380, 73] width 20 height 5
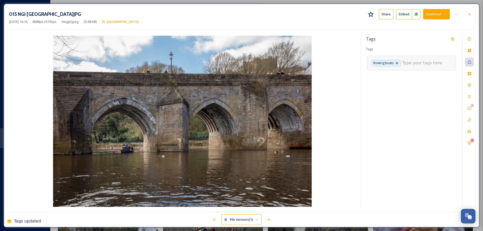
click at [411, 63] on input at bounding box center [427, 63] width 50 height 6
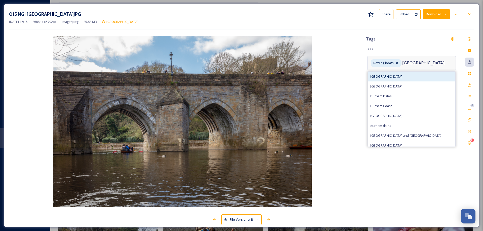
type input "[GEOGRAPHIC_DATA]"
click at [380, 80] on div "[GEOGRAPHIC_DATA]" at bounding box center [412, 77] width 88 height 10
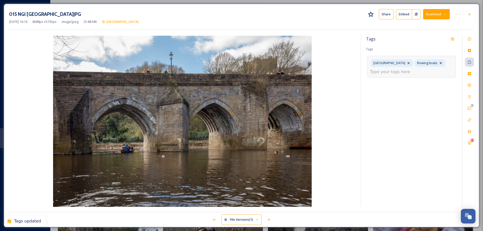
click at [405, 71] on input at bounding box center [395, 72] width 50 height 6
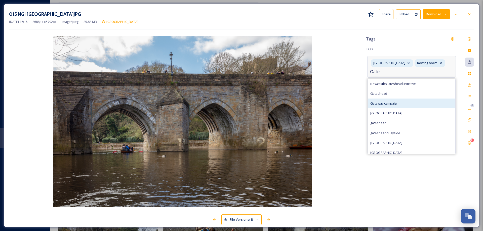
type input "Gate"
click at [397, 102] on span "Gateway campaign" at bounding box center [384, 103] width 28 height 5
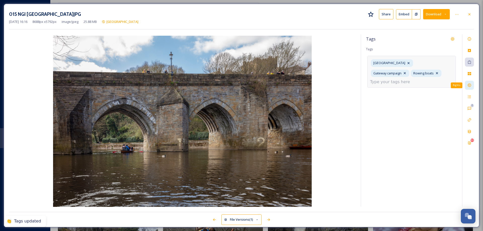
click at [471, 86] on icon at bounding box center [469, 85] width 3 height 3
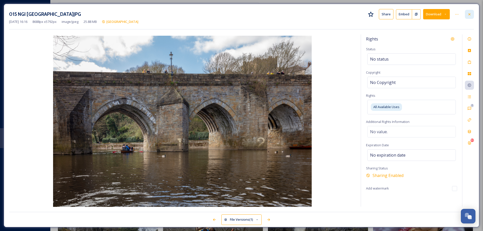
click at [470, 14] on icon at bounding box center [469, 14] width 4 height 4
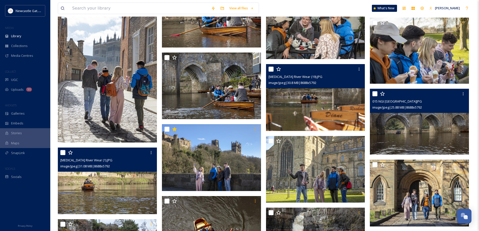
click at [321, 110] on img at bounding box center [316, 97] width 100 height 67
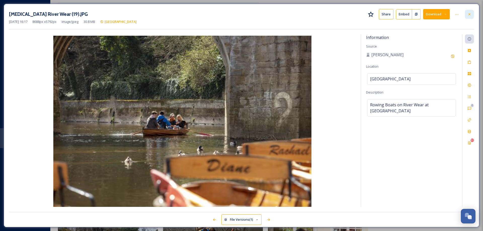
click at [469, 13] on icon at bounding box center [469, 14] width 4 height 4
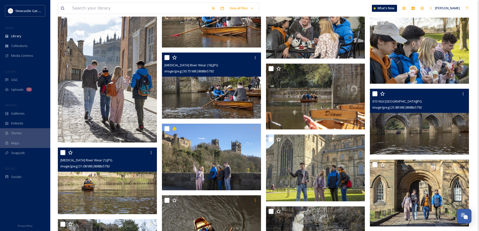
click at [231, 89] on img at bounding box center [211, 86] width 99 height 66
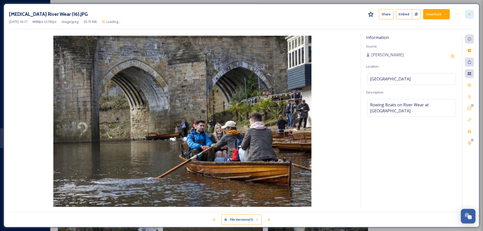
click at [471, 14] on icon at bounding box center [469, 14] width 4 height 4
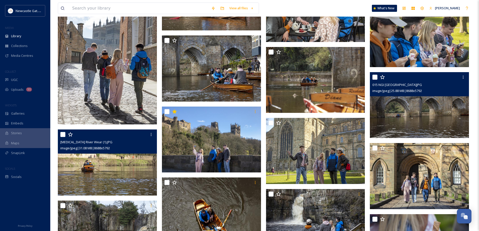
scroll to position [1792, 0]
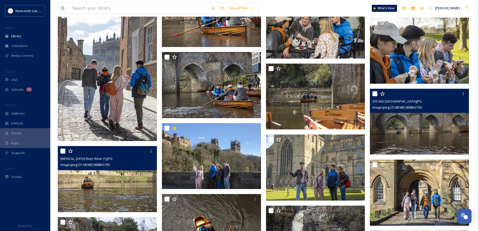
click at [108, 192] on img at bounding box center [107, 179] width 99 height 66
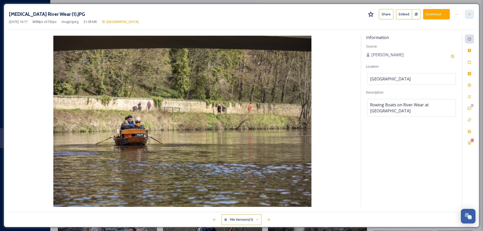
click at [470, 14] on icon at bounding box center [469, 14] width 2 height 2
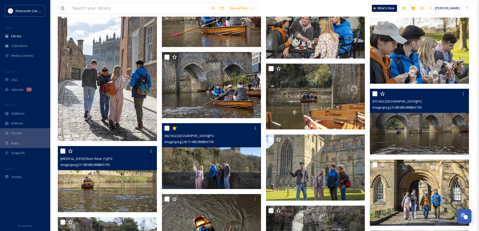
click at [213, 166] on img at bounding box center [211, 156] width 99 height 66
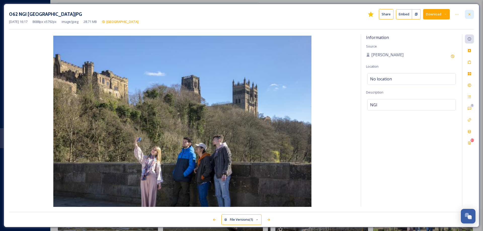
click at [469, 12] on div at bounding box center [469, 14] width 9 height 9
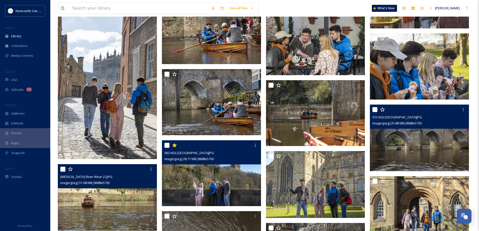
click at [168, 147] on input "checkbox" at bounding box center [166, 145] width 5 height 5
checkbox input "true"
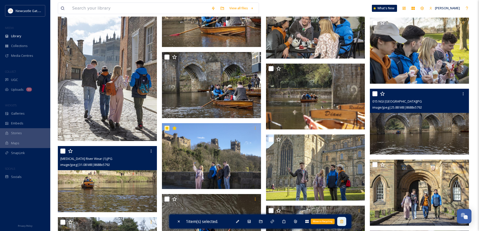
click at [344, 223] on icon at bounding box center [342, 222] width 4 height 4
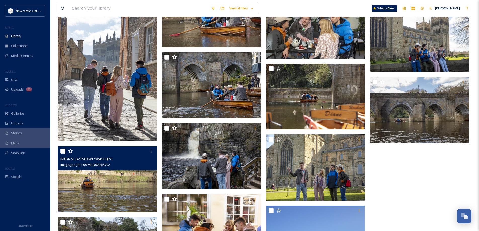
click at [117, 184] on img at bounding box center [107, 179] width 99 height 66
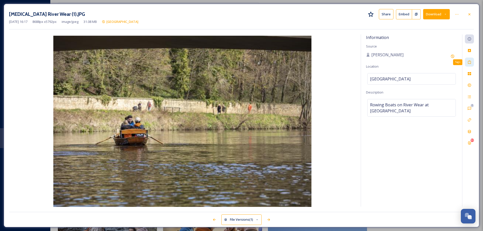
click at [467, 64] on div "Tags" at bounding box center [469, 62] width 9 height 9
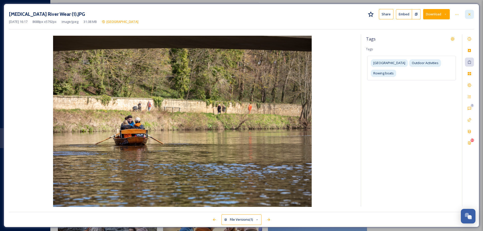
click at [468, 14] on icon at bounding box center [469, 14] width 4 height 4
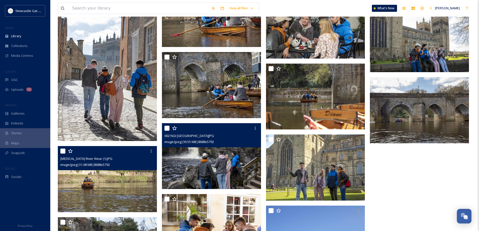
click at [200, 165] on img at bounding box center [211, 156] width 99 height 66
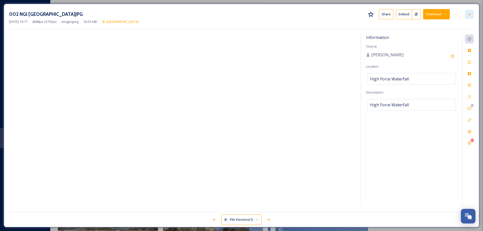
click at [469, 14] on icon at bounding box center [469, 14] width 4 height 4
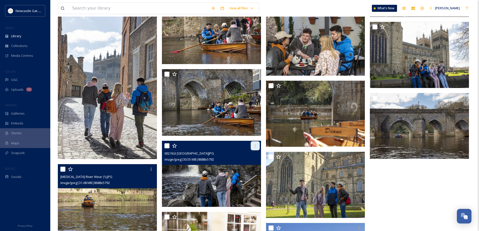
click at [255, 147] on icon at bounding box center [255, 145] width 1 height 3
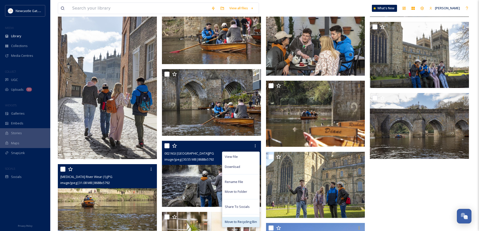
click at [244, 223] on span "Move to Recycling Bin" at bounding box center [241, 222] width 32 height 5
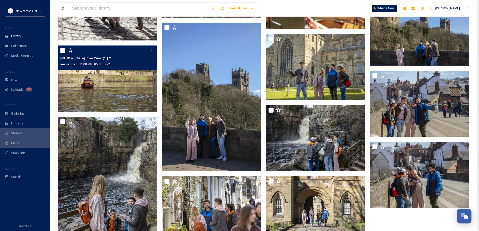
scroll to position [1817, 0]
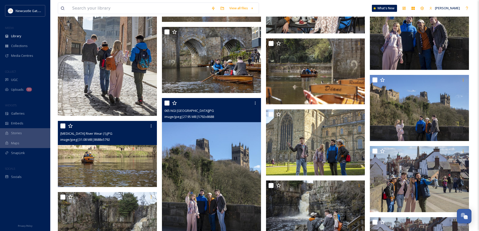
click at [214, 155] on img at bounding box center [211, 172] width 99 height 149
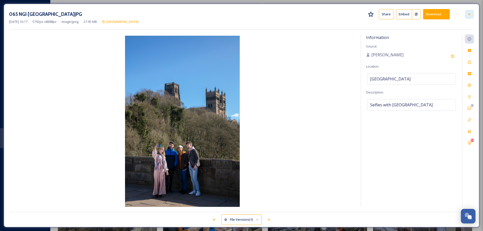
click at [469, 17] on div at bounding box center [469, 14] width 9 height 9
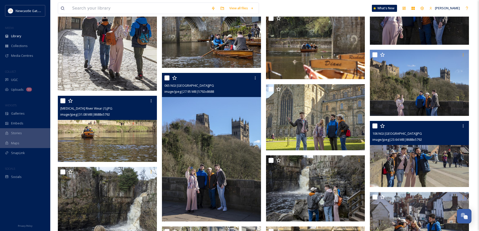
scroll to position [1792, 0]
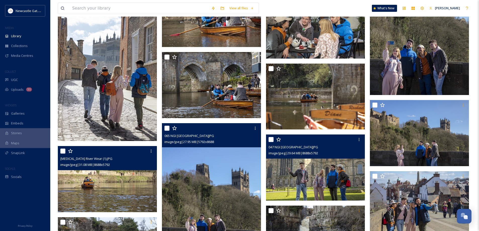
click at [334, 165] on img at bounding box center [315, 168] width 99 height 66
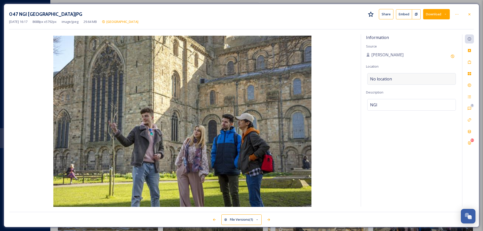
click at [400, 77] on div "No location" at bounding box center [411, 79] width 89 height 12
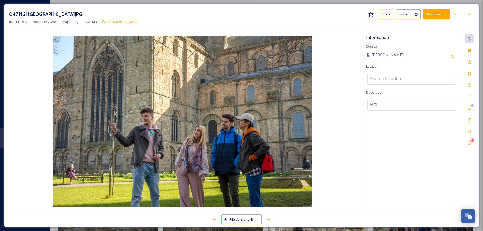
click at [401, 79] on input at bounding box center [411, 78] width 88 height 11
click at [389, 80] on input at bounding box center [411, 78] width 88 height 11
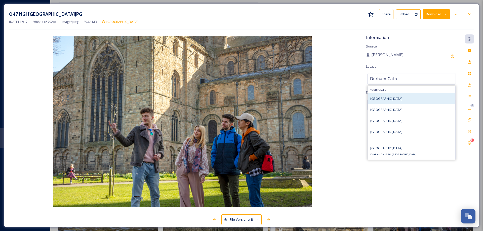
type input "Durham Cath"
click at [394, 97] on span "[GEOGRAPHIC_DATA]" at bounding box center [386, 98] width 32 height 5
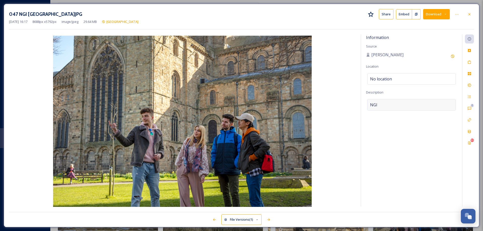
click at [380, 106] on div "NGI" at bounding box center [411, 105] width 89 height 12
drag, startPoint x: 380, startPoint y: 104, endPoint x: 361, endPoint y: 109, distance: 19.4
click at [361, 109] on div "Information Source [PERSON_NAME] Location [GEOGRAPHIC_DATA] Description NGI Add…" at bounding box center [411, 120] width 101 height 172
type textarea "Durham Cathedral group"
click at [470, 63] on icon at bounding box center [469, 62] width 4 height 4
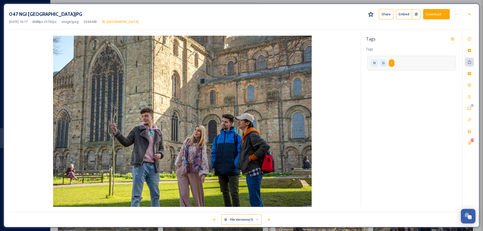
click at [390, 62] on div "I" at bounding box center [392, 62] width 6 height 7
click at [406, 63] on icon at bounding box center [406, 63] width 2 height 2
click at [394, 64] on icon at bounding box center [393, 63] width 4 height 4
click at [378, 64] on icon at bounding box center [379, 63] width 2 height 2
click at [402, 63] on input at bounding box center [395, 62] width 50 height 6
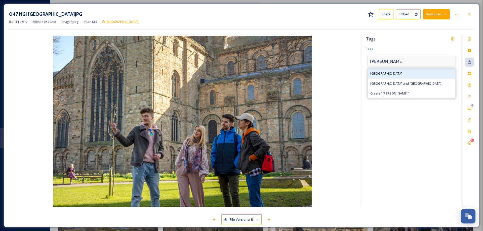
type input "[PERSON_NAME]"
click at [389, 74] on span "[GEOGRAPHIC_DATA]" at bounding box center [386, 73] width 32 height 5
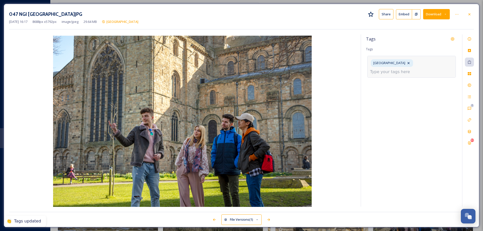
click at [396, 72] on input at bounding box center [395, 72] width 50 height 6
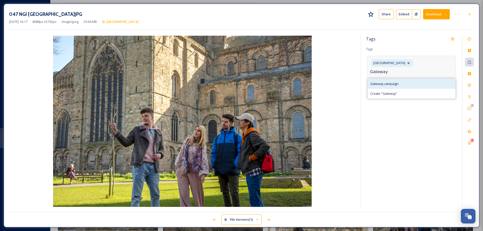
type input "Gateway"
click at [392, 82] on span "Gateway campaign" at bounding box center [384, 83] width 28 height 5
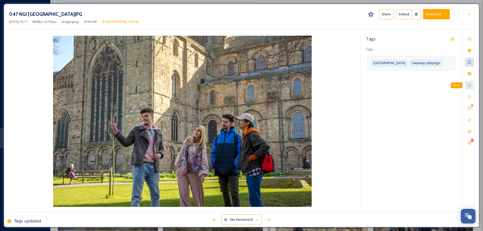
click at [469, 86] on icon at bounding box center [469, 85] width 4 height 4
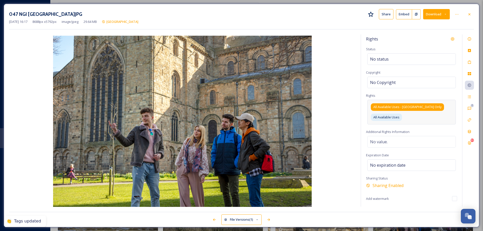
click at [410, 110] on div "All Available Uses - [GEOGRAPHIC_DATA] Only" at bounding box center [407, 106] width 73 height 7
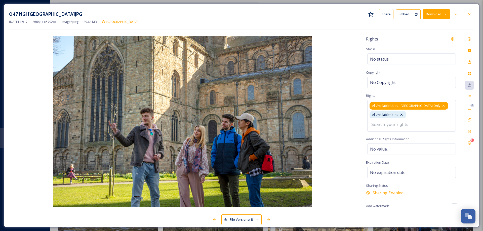
click at [442, 105] on icon at bounding box center [443, 106] width 2 height 2
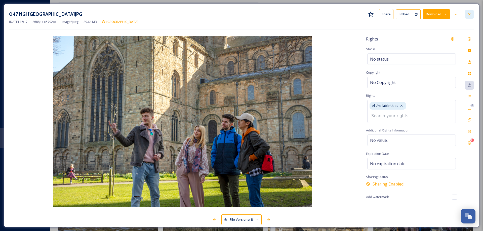
click at [472, 14] on div at bounding box center [469, 14] width 9 height 9
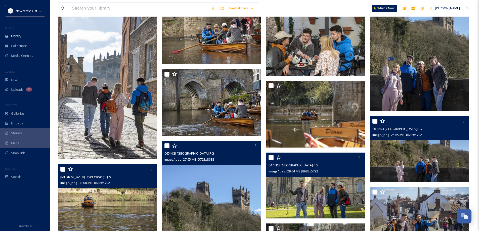
click at [439, 159] on img at bounding box center [419, 149] width 99 height 66
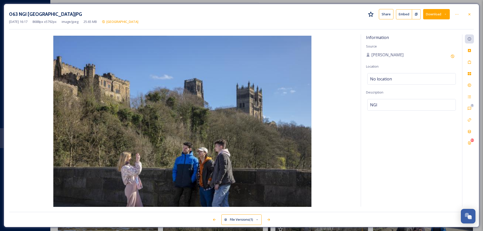
drag, startPoint x: 467, startPoint y: 13, endPoint x: 466, endPoint y: 18, distance: 4.6
click at [468, 13] on icon at bounding box center [469, 14] width 4 height 4
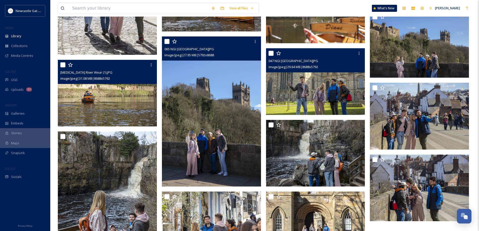
scroll to position [1867, 0]
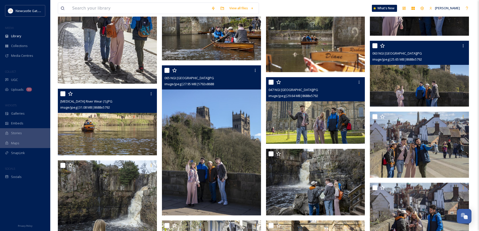
click at [430, 87] on img at bounding box center [419, 74] width 99 height 66
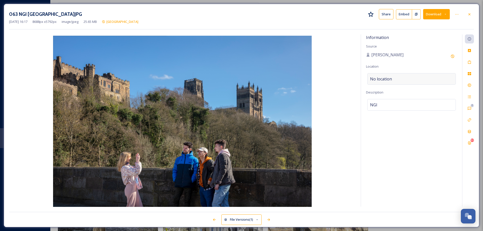
click at [390, 80] on span "No location" at bounding box center [381, 79] width 22 height 6
click at [390, 80] on input at bounding box center [411, 78] width 88 height 11
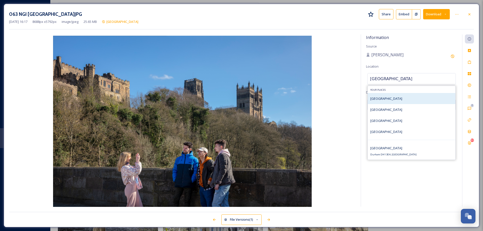
type input "[GEOGRAPHIC_DATA]"
click at [392, 99] on span "[GEOGRAPHIC_DATA]" at bounding box center [386, 98] width 32 height 5
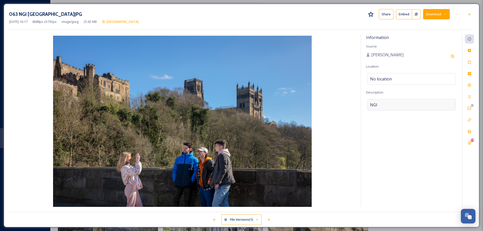
click at [386, 105] on div "NGI" at bounding box center [411, 105] width 89 height 12
click at [386, 105] on textarea "NGI" at bounding box center [411, 120] width 91 height 42
type textarea "Photos on bridge overlooking [GEOGRAPHIC_DATA] and [GEOGRAPHIC_DATA]"
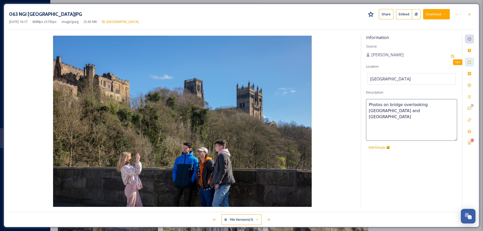
click at [468, 62] on icon at bounding box center [469, 62] width 4 height 4
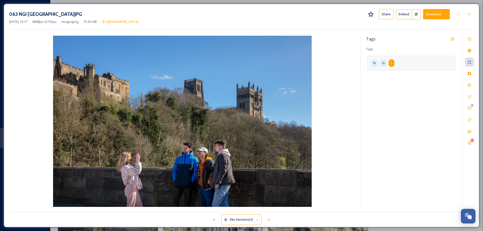
click at [390, 65] on div "I" at bounding box center [392, 62] width 6 height 7
click at [406, 63] on icon at bounding box center [406, 63] width 2 height 2
click at [394, 62] on icon at bounding box center [393, 63] width 2 height 2
click at [377, 63] on icon at bounding box center [379, 63] width 4 height 4
click at [420, 64] on input at bounding box center [423, 63] width 50 height 6
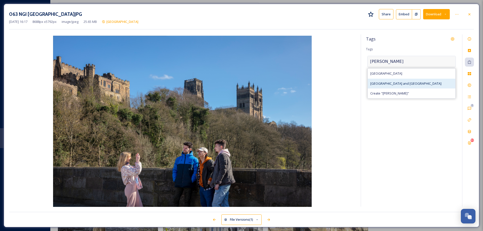
type input "[PERSON_NAME]"
click at [412, 84] on span "[GEOGRAPHIC_DATA] and [GEOGRAPHIC_DATA]" at bounding box center [405, 83] width 71 height 5
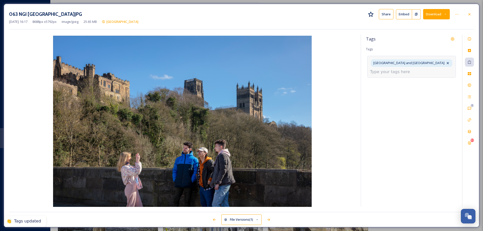
click at [400, 73] on input at bounding box center [395, 72] width 50 height 6
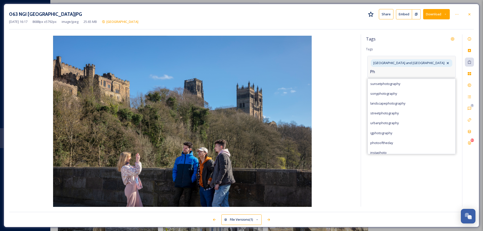
type input "P"
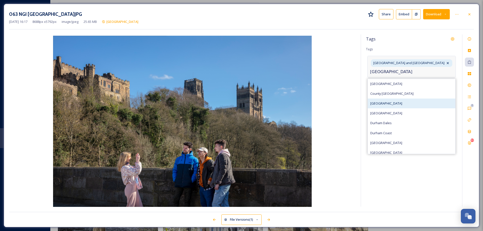
type input "[GEOGRAPHIC_DATA]"
click at [390, 103] on div "[GEOGRAPHIC_DATA]" at bounding box center [412, 104] width 88 height 10
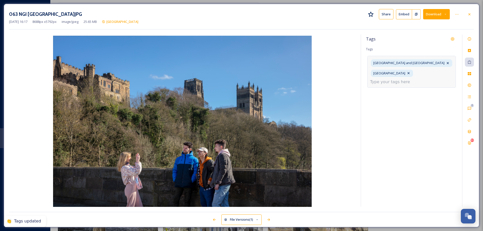
click at [406, 79] on input at bounding box center [395, 82] width 50 height 6
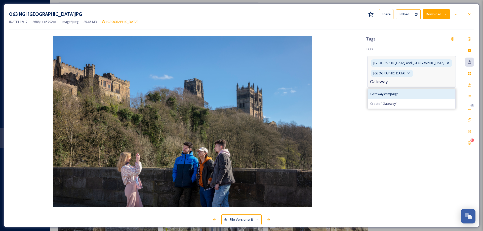
type input "Gateway"
click at [403, 89] on div "Gateway campaign" at bounding box center [412, 94] width 88 height 10
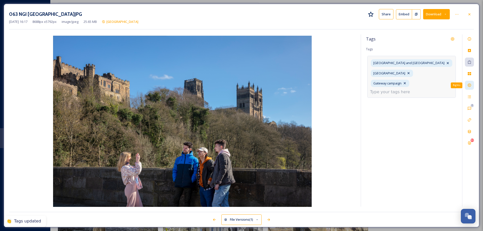
click at [471, 86] on icon at bounding box center [469, 85] width 4 height 4
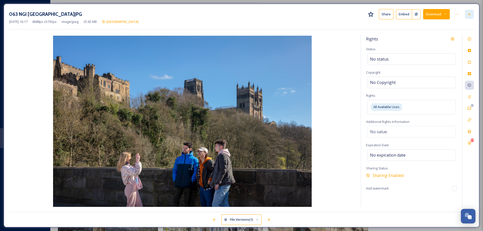
click at [470, 15] on icon at bounding box center [469, 14] width 4 height 4
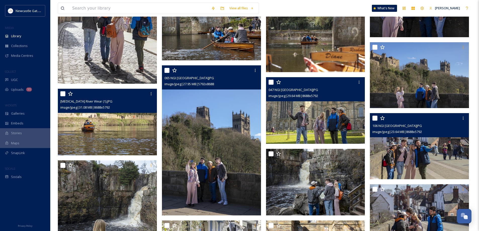
click at [418, 150] on img at bounding box center [419, 146] width 99 height 66
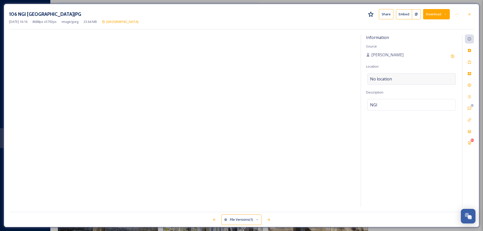
click at [389, 78] on span "No location" at bounding box center [381, 79] width 22 height 6
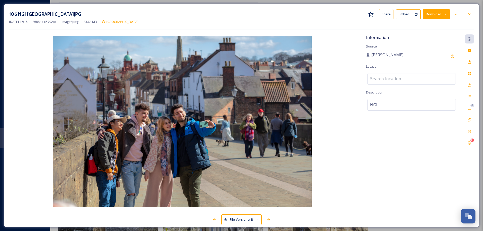
click at [389, 78] on input at bounding box center [411, 78] width 88 height 11
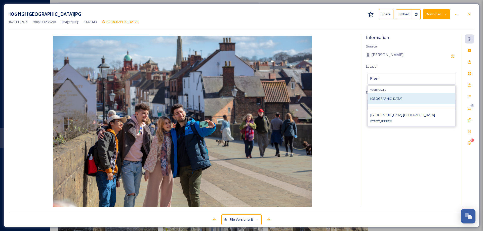
type input "Elvet"
click at [380, 99] on span "[GEOGRAPHIC_DATA]" at bounding box center [386, 98] width 32 height 5
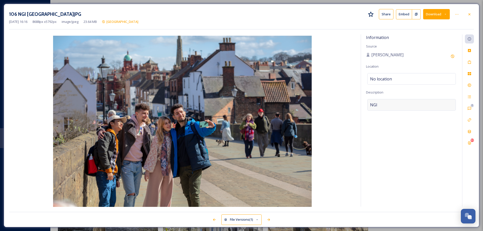
click at [378, 104] on div "NGI" at bounding box center [411, 105] width 89 height 12
click at [378, 104] on textarea "NGI" at bounding box center [411, 120] width 91 height 42
click at [389, 105] on textarea "Tourists exporing [GEOGRAPHIC_DATA]" at bounding box center [411, 120] width 91 height 42
type textarea "Tourists exploring [GEOGRAPHIC_DATA]"
click at [471, 64] on icon at bounding box center [469, 62] width 3 height 4
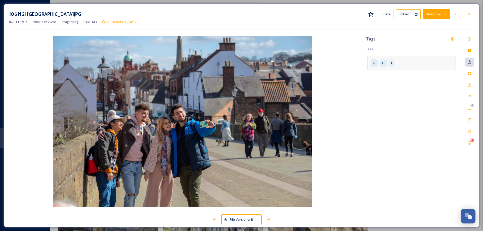
click at [397, 64] on div "N G I" at bounding box center [411, 63] width 89 height 14
click at [404, 62] on icon at bounding box center [406, 63] width 4 height 4
drag, startPoint x: 395, startPoint y: 63, endPoint x: 385, endPoint y: 62, distance: 10.1
click at [395, 63] on div "G" at bounding box center [391, 62] width 13 height 7
click at [380, 62] on icon at bounding box center [379, 63] width 4 height 4
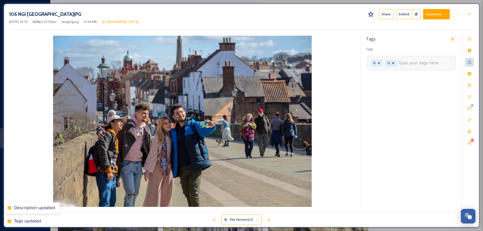
click at [419, 67] on div "N G" at bounding box center [411, 63] width 89 height 14
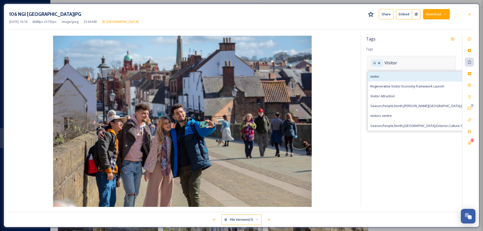
type input "Visitor"
click at [374, 75] on span "visitor" at bounding box center [374, 76] width 9 height 5
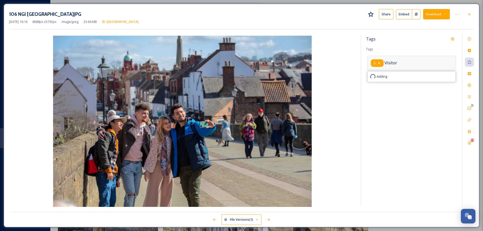
click at [379, 62] on icon at bounding box center [379, 63] width 4 height 4
click at [406, 69] on input at bounding box center [395, 72] width 50 height 6
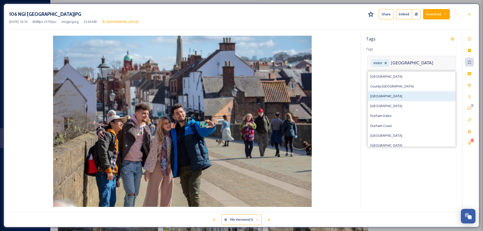
type input "[GEOGRAPHIC_DATA]"
click at [389, 92] on div "[GEOGRAPHIC_DATA]" at bounding box center [412, 96] width 88 height 10
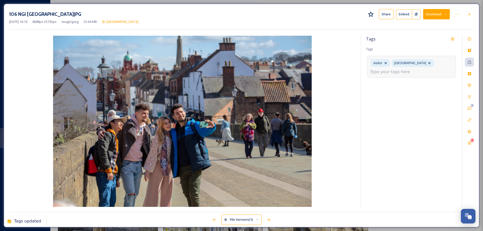
click at [396, 74] on input at bounding box center [395, 72] width 50 height 6
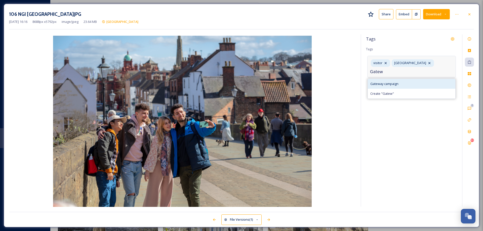
type input "Gatew"
click at [390, 81] on span "Gateway campaign" at bounding box center [384, 83] width 28 height 5
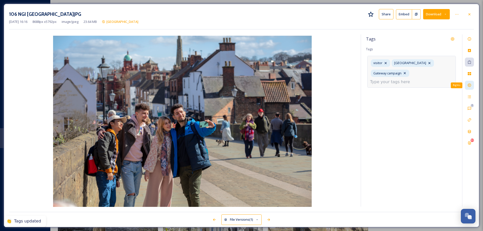
click at [470, 86] on icon at bounding box center [469, 85] width 3 height 3
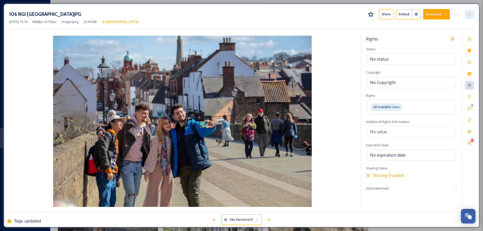
click at [469, 15] on icon at bounding box center [469, 14] width 4 height 4
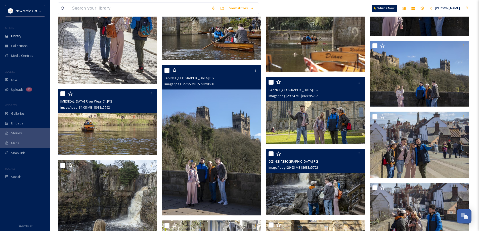
click at [326, 188] on img at bounding box center [315, 182] width 99 height 66
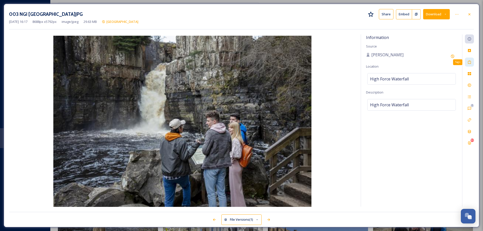
click at [468, 65] on div "Tags" at bounding box center [469, 62] width 9 height 9
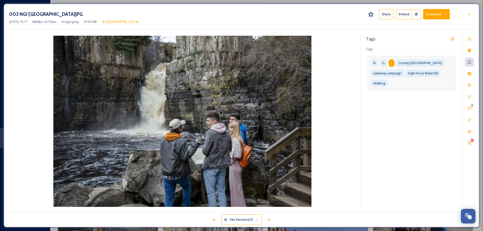
click at [391, 63] on span "I" at bounding box center [391, 63] width 1 height 5
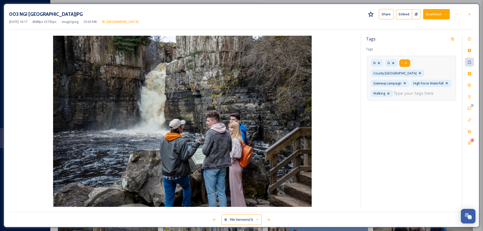
click at [406, 63] on icon at bounding box center [406, 63] width 2 height 2
click at [394, 63] on icon at bounding box center [393, 63] width 4 height 4
click at [380, 63] on icon at bounding box center [379, 63] width 4 height 4
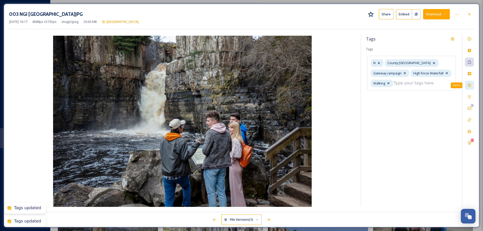
click at [470, 85] on icon at bounding box center [469, 85] width 4 height 4
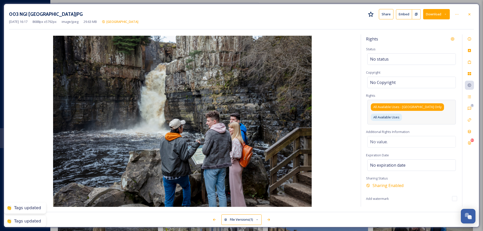
click at [408, 106] on span "All Available Uses - [GEOGRAPHIC_DATA] Only" at bounding box center [407, 107] width 68 height 5
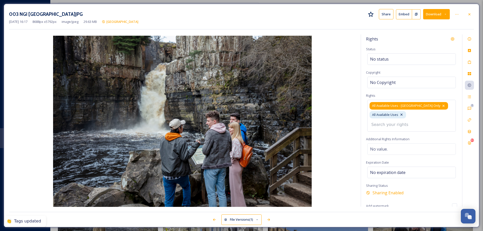
click at [441, 106] on icon at bounding box center [443, 106] width 4 height 4
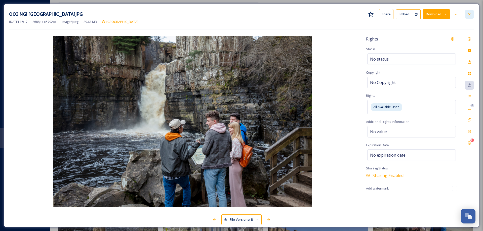
click at [467, 17] on div at bounding box center [469, 14] width 9 height 9
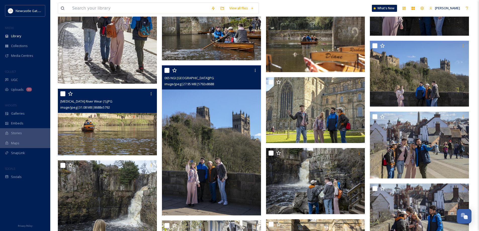
click at [228, 168] on img at bounding box center [212, 140] width 100 height 150
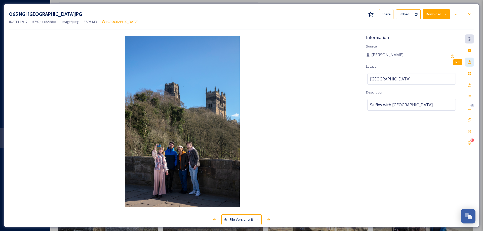
click at [470, 61] on icon at bounding box center [469, 62] width 3 height 4
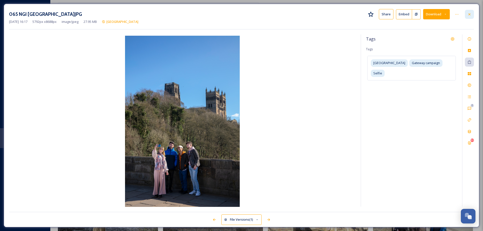
click at [470, 14] on icon at bounding box center [469, 14] width 2 height 2
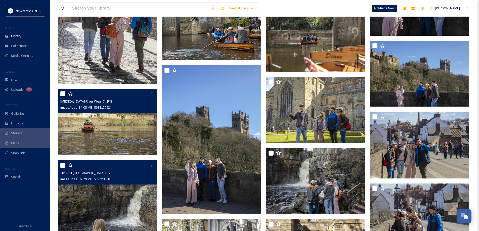
click at [120, 192] on img at bounding box center [107, 234] width 99 height 149
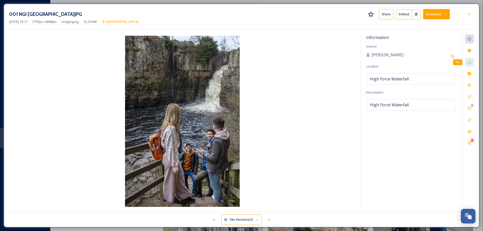
click at [470, 60] on icon at bounding box center [469, 62] width 4 height 4
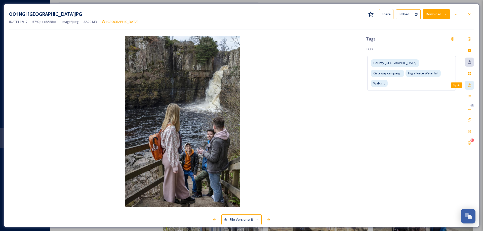
click at [469, 85] on icon at bounding box center [469, 85] width 4 height 4
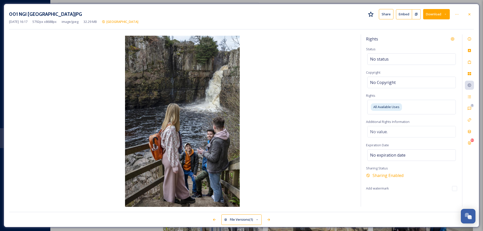
click at [469, 14] on icon at bounding box center [469, 14] width 4 height 4
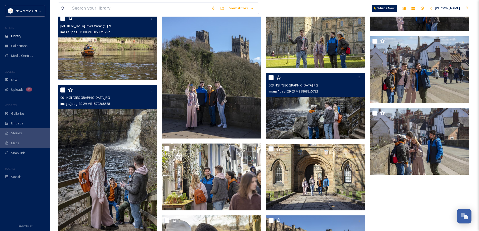
scroll to position [1993, 0]
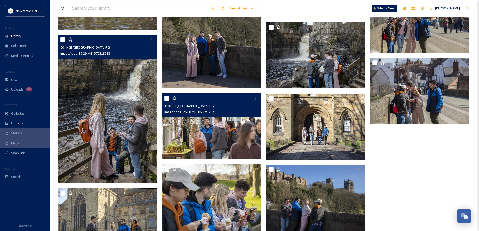
click at [220, 127] on img at bounding box center [211, 126] width 99 height 66
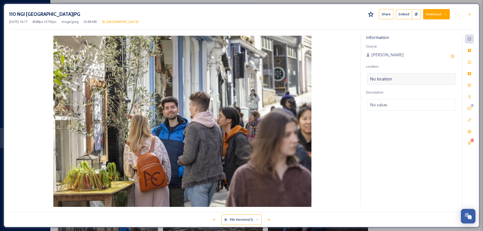
click at [384, 78] on span "No location" at bounding box center [381, 79] width 22 height 6
click at [384, 78] on input at bounding box center [411, 78] width 88 height 11
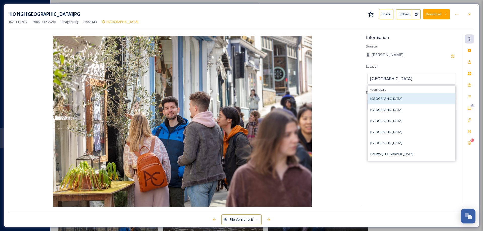
type input "[GEOGRAPHIC_DATA]"
click at [381, 99] on span "[GEOGRAPHIC_DATA]" at bounding box center [386, 98] width 32 height 5
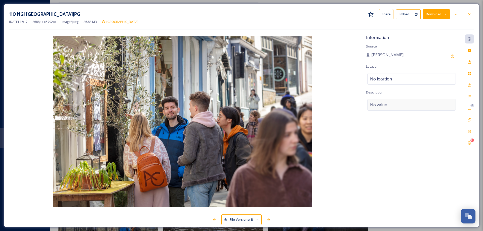
click at [381, 103] on span "No value." at bounding box center [379, 105] width 18 height 6
click at [381, 103] on textarea at bounding box center [411, 120] width 91 height 42
type textarea "Shopping in [GEOGRAPHIC_DATA]"
click at [471, 62] on icon at bounding box center [469, 62] width 3 height 4
click at [408, 62] on div "No tags" at bounding box center [411, 62] width 89 height 12
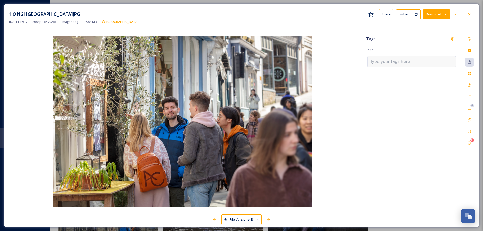
click at [408, 62] on input at bounding box center [395, 62] width 50 height 6
type input "Shopping"
type input "DurhamG"
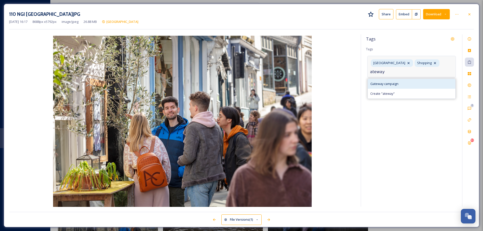
type input "ateway"
click at [392, 85] on span "Gateway campaign" at bounding box center [384, 83] width 28 height 5
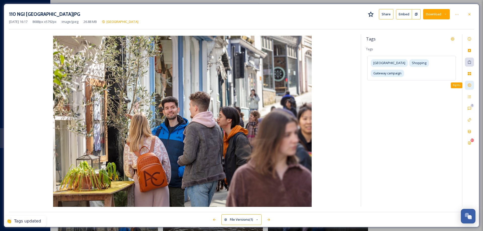
click at [470, 86] on icon at bounding box center [469, 85] width 4 height 4
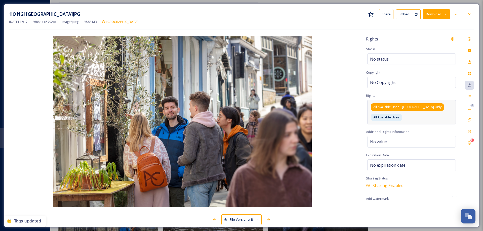
click at [404, 108] on span "All Available Uses - [GEOGRAPHIC_DATA] Only" at bounding box center [407, 107] width 68 height 5
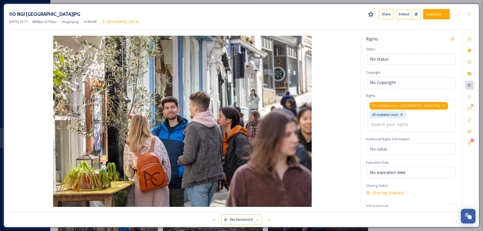
click at [441, 106] on icon at bounding box center [443, 106] width 4 height 4
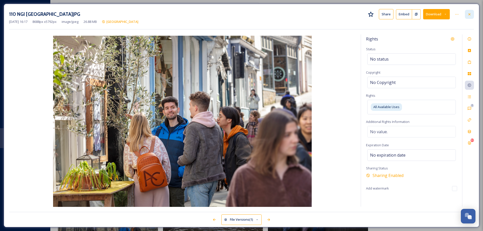
click at [472, 15] on div at bounding box center [469, 14] width 9 height 9
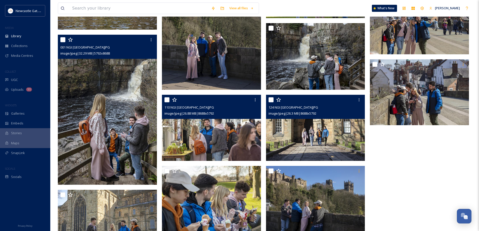
click at [335, 135] on img at bounding box center [315, 128] width 99 height 66
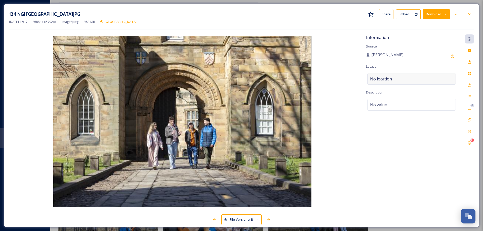
click at [393, 77] on div "No location" at bounding box center [411, 79] width 89 height 12
click at [393, 77] on input at bounding box center [411, 78] width 88 height 11
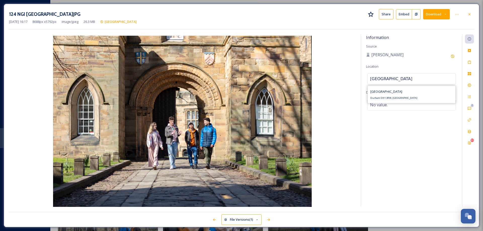
type input "[GEOGRAPHIC_DATA]"
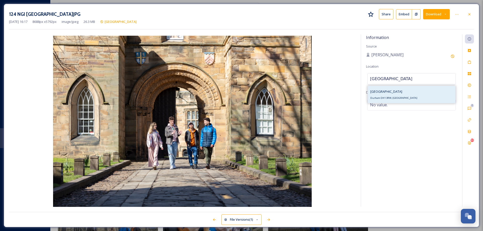
click at [398, 96] on div "[GEOGRAPHIC_DATA], [GEOGRAPHIC_DATA]" at bounding box center [412, 94] width 88 height 17
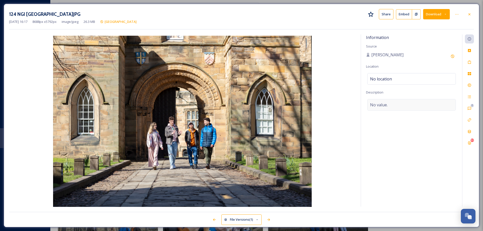
click at [387, 105] on span "No value." at bounding box center [379, 105] width 18 height 6
click at [387, 105] on textarea at bounding box center [411, 120] width 91 height 42
type textarea "[GEOGRAPHIC_DATA]"
click at [471, 62] on icon at bounding box center [469, 62] width 3 height 4
click at [381, 59] on span "No tags" at bounding box center [377, 62] width 15 height 6
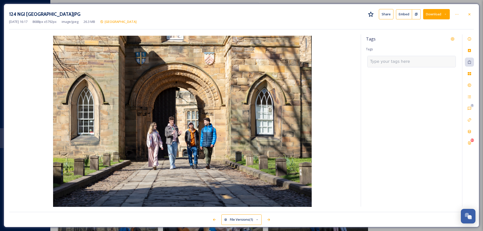
click at [381, 59] on input at bounding box center [395, 62] width 50 height 6
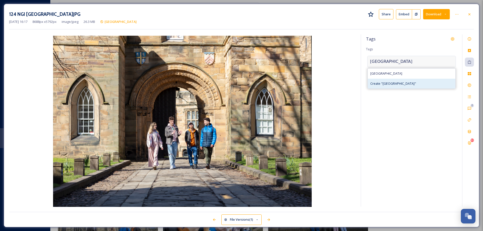
type input "[GEOGRAPHIC_DATA]"
click at [390, 83] on span "Create " [GEOGRAPHIC_DATA] "" at bounding box center [393, 83] width 46 height 5
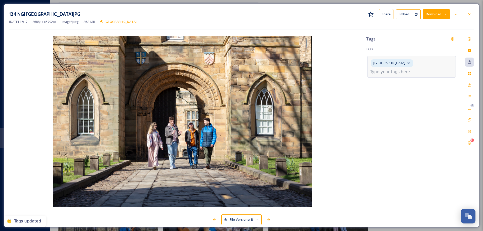
click at [410, 59] on div "[GEOGRAPHIC_DATA]" at bounding box center [411, 67] width 89 height 22
click at [410, 69] on input at bounding box center [395, 72] width 50 height 6
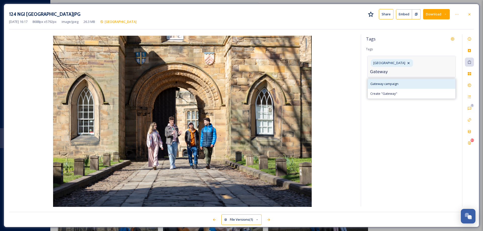
type input "Gateway"
click at [400, 79] on div "Gateway campaign" at bounding box center [412, 84] width 88 height 10
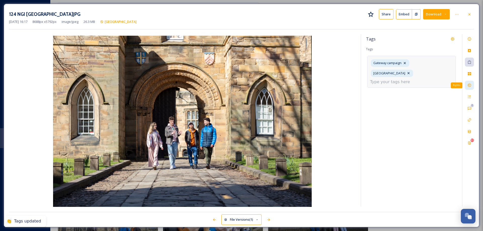
click at [469, 84] on icon at bounding box center [469, 85] width 4 height 4
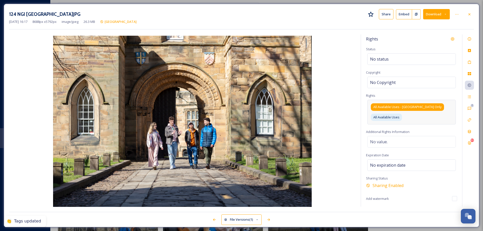
click at [407, 107] on span "All Available Uses - [GEOGRAPHIC_DATA] Only" at bounding box center [407, 107] width 68 height 5
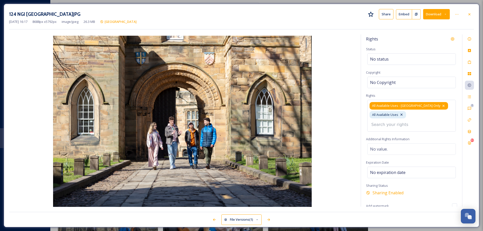
click at [441, 105] on icon at bounding box center [443, 106] width 4 height 4
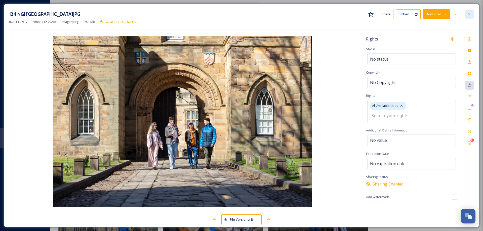
click at [471, 14] on icon at bounding box center [469, 14] width 4 height 4
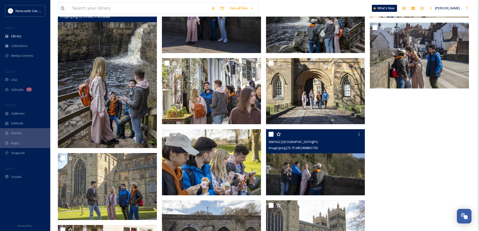
scroll to position [2043, 0]
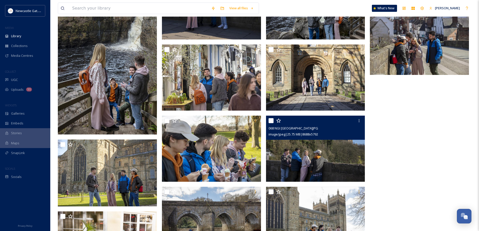
click at [320, 160] on img at bounding box center [315, 149] width 99 height 66
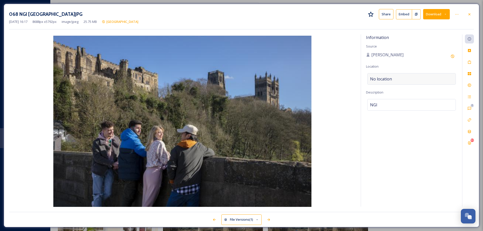
click at [382, 77] on span "No location" at bounding box center [381, 79] width 22 height 6
click at [391, 79] on input at bounding box center [411, 78] width 88 height 11
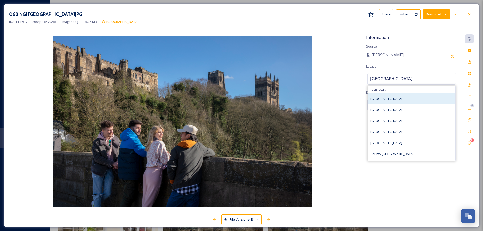
type input "[GEOGRAPHIC_DATA]"
click at [382, 98] on span "[GEOGRAPHIC_DATA]" at bounding box center [386, 98] width 32 height 5
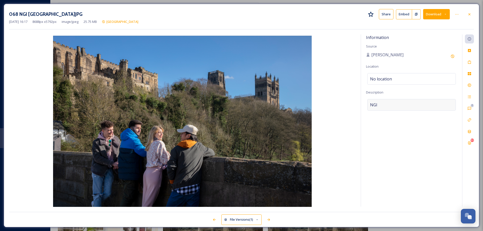
click at [383, 104] on div "NGI" at bounding box center [411, 105] width 89 height 12
click at [383, 104] on textarea "NGI" at bounding box center [411, 120] width 91 height 42
type textarea "Looking at [GEOGRAPHIC_DATA] and [GEOGRAPHIC_DATA]"
click at [473, 61] on div "Tags" at bounding box center [469, 62] width 9 height 9
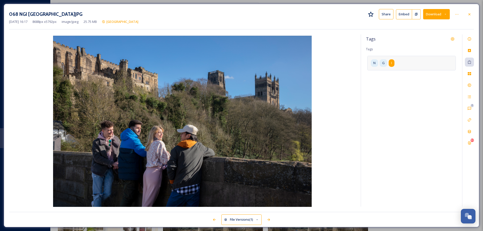
click at [393, 65] on div "I" at bounding box center [392, 62] width 6 height 7
click at [405, 63] on icon at bounding box center [406, 63] width 2 height 2
click at [394, 63] on icon at bounding box center [393, 63] width 4 height 4
click at [379, 63] on icon at bounding box center [379, 63] width 2 height 2
click at [418, 64] on div "N G I" at bounding box center [411, 67] width 89 height 22
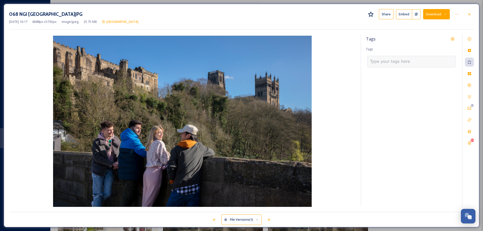
click at [425, 64] on div at bounding box center [411, 62] width 89 height 12
click at [408, 62] on input at bounding box center [395, 62] width 50 height 6
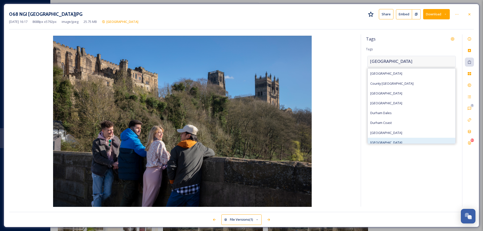
type input "[GEOGRAPHIC_DATA]"
click at [401, 141] on span "[GEOGRAPHIC_DATA]" at bounding box center [386, 142] width 32 height 5
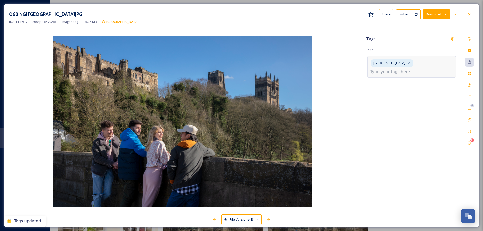
click at [398, 71] on input at bounding box center [395, 72] width 50 height 6
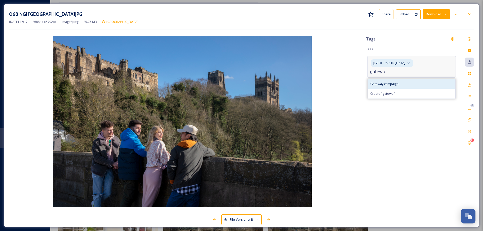
type input "gatewa"
click at [396, 85] on span "Gateway campaign" at bounding box center [384, 83] width 28 height 5
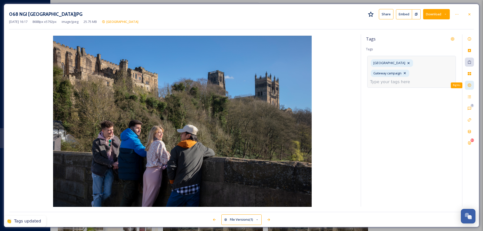
click at [470, 86] on icon at bounding box center [469, 85] width 3 height 3
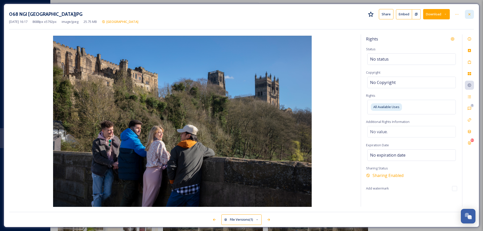
click at [470, 14] on icon at bounding box center [469, 14] width 2 height 2
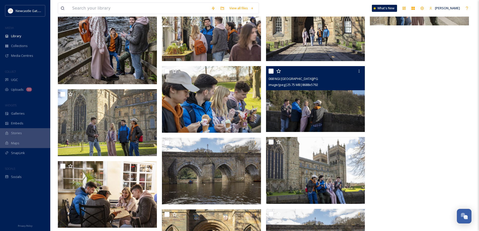
scroll to position [2119, 0]
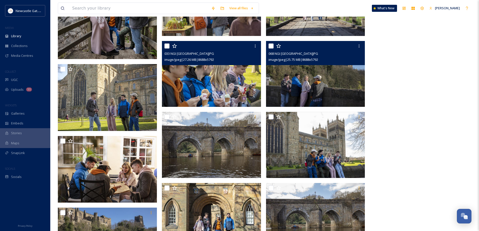
click at [227, 80] on img at bounding box center [211, 74] width 99 height 66
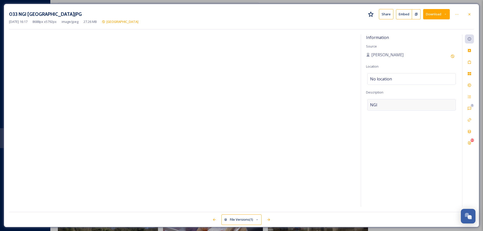
click at [377, 106] on span "NGI" at bounding box center [373, 105] width 7 height 6
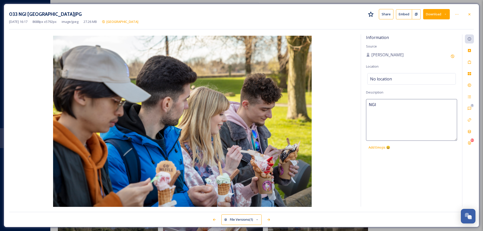
drag, startPoint x: 380, startPoint y: 104, endPoint x: 359, endPoint y: 109, distance: 20.7
click at [359, 109] on div "Information Source [PERSON_NAME] Location No location Description NGI Add Emoji…" at bounding box center [241, 120] width 465 height 173
type textarea "Eating Go Waffle icecreams"
click at [471, 62] on icon at bounding box center [469, 62] width 3 height 4
click at [389, 62] on div "I" at bounding box center [392, 62] width 6 height 7
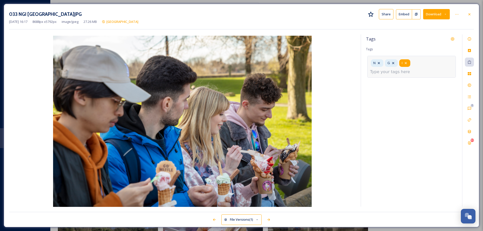
click at [408, 61] on div "I" at bounding box center [404, 62] width 11 height 7
click at [395, 63] on icon at bounding box center [393, 63] width 4 height 4
click at [379, 62] on icon at bounding box center [379, 63] width 4 height 4
click at [424, 66] on div "N G I" at bounding box center [411, 67] width 89 height 22
click at [412, 64] on input at bounding box center [408, 63] width 50 height 6
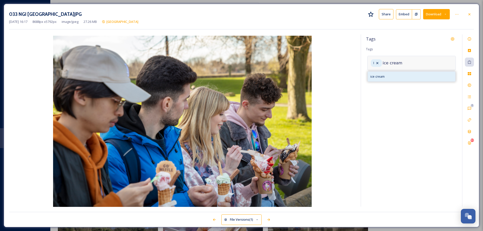
type input "ice cream"
click at [378, 78] on span "ice cream" at bounding box center [377, 76] width 14 height 5
click at [379, 63] on icon at bounding box center [377, 63] width 4 height 4
click at [407, 62] on input "ice cream" at bounding box center [408, 63] width 50 height 6
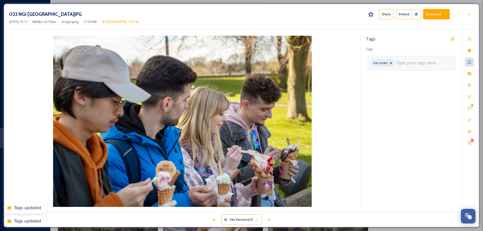
click at [407, 62] on input at bounding box center [421, 63] width 50 height 6
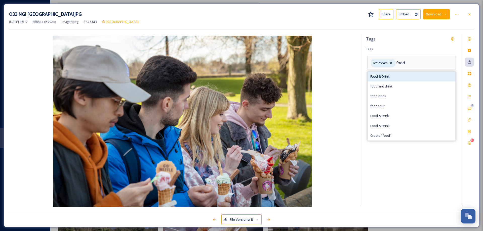
type input "food"
click at [384, 76] on span "Food & Drink" at bounding box center [379, 76] width 19 height 5
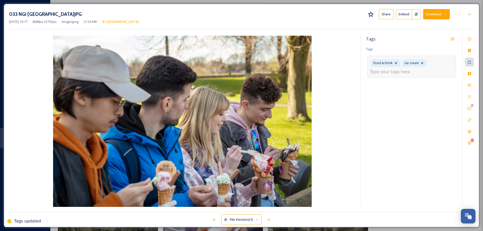
click at [413, 70] on input at bounding box center [395, 72] width 50 height 6
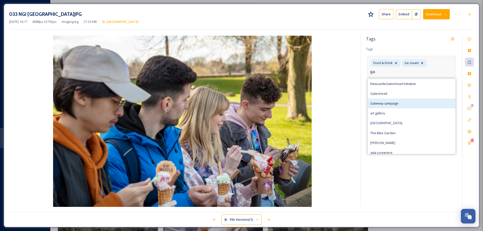
type input "ga"
click at [401, 106] on div "Gateway campaign" at bounding box center [412, 104] width 88 height 10
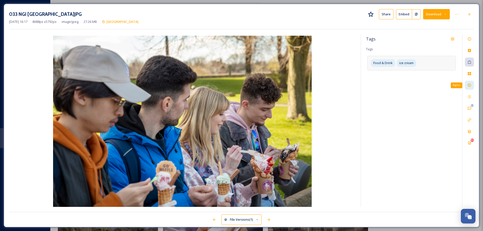
click at [469, 85] on icon at bounding box center [469, 85] width 4 height 4
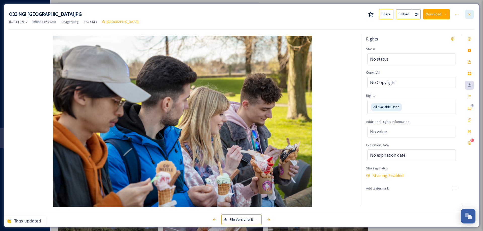
click at [469, 14] on icon at bounding box center [469, 14] width 4 height 4
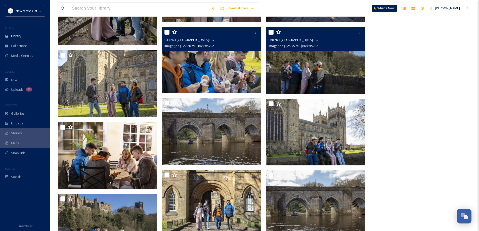
scroll to position [2144, 0]
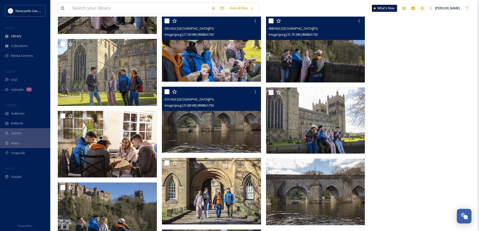
click at [230, 132] on img at bounding box center [211, 120] width 99 height 66
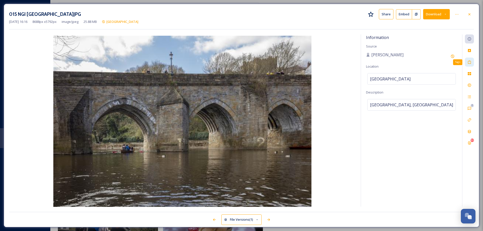
click at [469, 64] on icon at bounding box center [469, 62] width 3 height 4
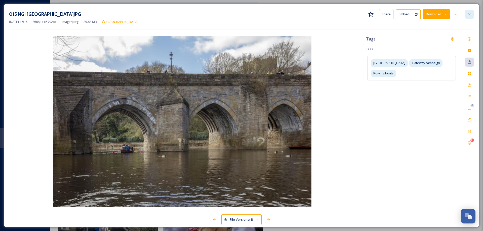
click at [470, 14] on icon at bounding box center [469, 14] width 4 height 4
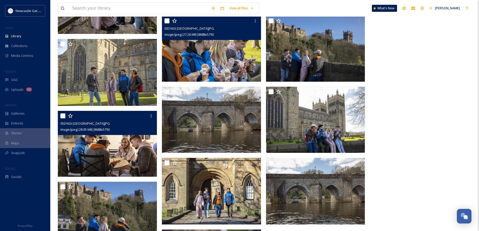
click at [107, 141] on img at bounding box center [107, 144] width 99 height 66
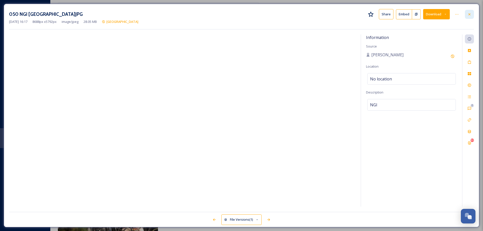
click at [471, 14] on icon at bounding box center [469, 14] width 4 height 4
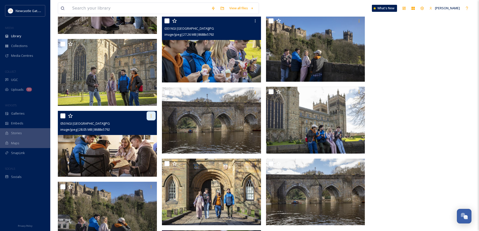
click at [151, 117] on icon at bounding box center [151, 115] width 1 height 3
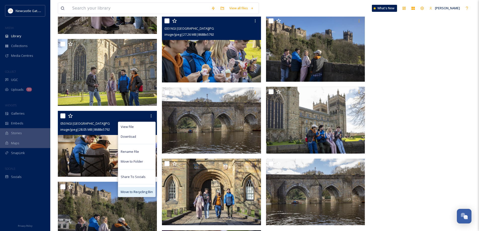
click at [142, 191] on span "Move to Recycling Bin" at bounding box center [137, 192] width 32 height 5
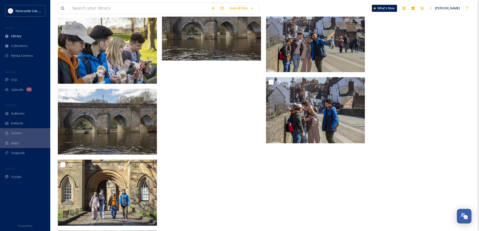
scroll to position [2243, 0]
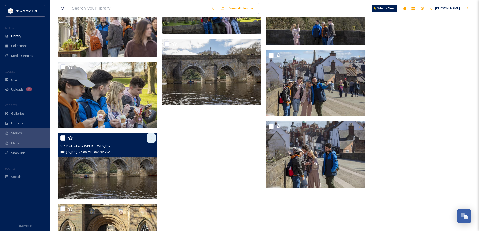
click at [150, 137] on icon at bounding box center [151, 138] width 4 height 4
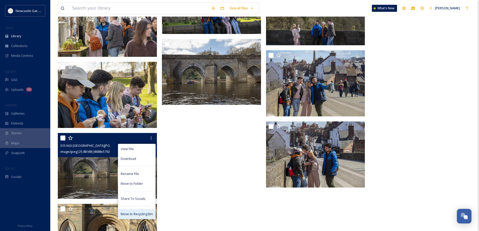
click at [141, 213] on span "Move to Recycling Bin" at bounding box center [137, 214] width 32 height 5
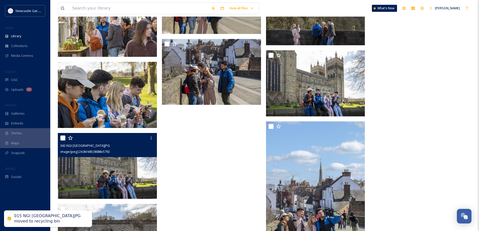
click at [136, 171] on img at bounding box center [107, 166] width 99 height 66
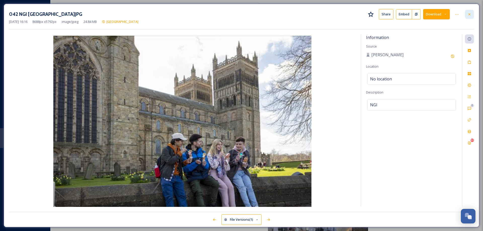
click at [471, 14] on icon at bounding box center [469, 14] width 4 height 4
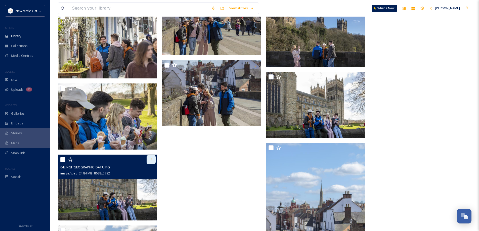
click at [150, 159] on icon at bounding box center [151, 160] width 4 height 4
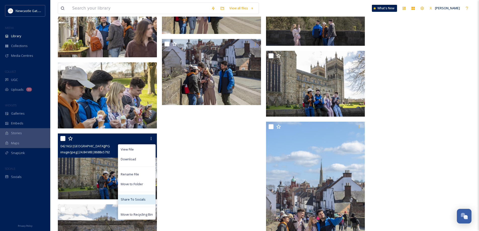
scroll to position [2293, 0]
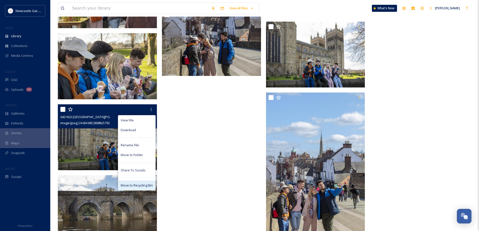
click at [134, 185] on span "Move to Recycling Bin" at bounding box center [137, 185] width 32 height 5
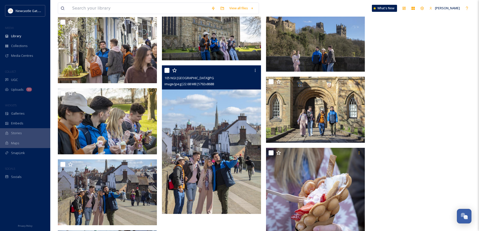
scroll to position [2240, 0]
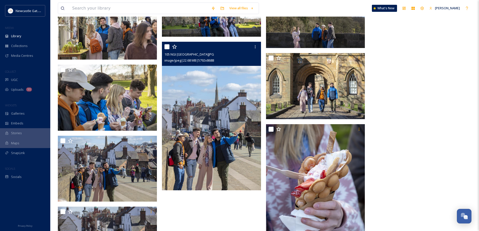
click at [209, 110] on img at bounding box center [211, 116] width 99 height 149
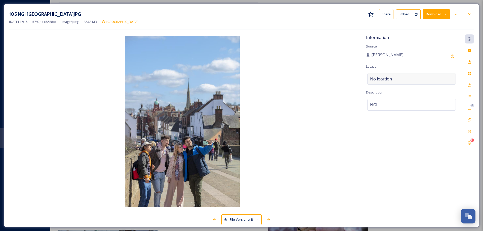
click at [389, 77] on span "No location" at bounding box center [381, 79] width 22 height 6
click at [389, 78] on input at bounding box center [411, 78] width 88 height 11
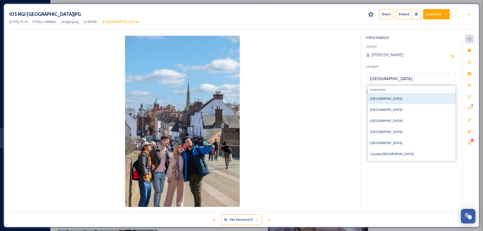
type input "[GEOGRAPHIC_DATA]"
click at [382, 96] on div "[GEOGRAPHIC_DATA]" at bounding box center [386, 99] width 32 height 6
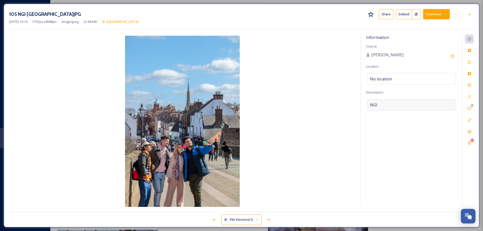
click at [384, 102] on div "NGI" at bounding box center [411, 105] width 89 height 12
click at [384, 102] on textarea "NGI" at bounding box center [411, 120] width 91 height 42
type textarea "Sightseeing in [GEOGRAPHIC_DATA]"
click at [469, 60] on div "Tags" at bounding box center [469, 62] width 9 height 9
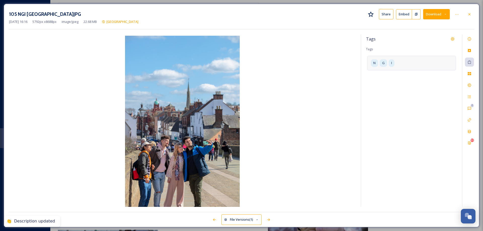
click at [395, 64] on div "N G I" at bounding box center [411, 63] width 89 height 14
click at [404, 63] on icon at bounding box center [406, 63] width 4 height 4
click at [393, 63] on icon at bounding box center [393, 63] width 4 height 4
click at [378, 63] on icon at bounding box center [379, 63] width 4 height 4
click at [413, 62] on input at bounding box center [423, 63] width 50 height 6
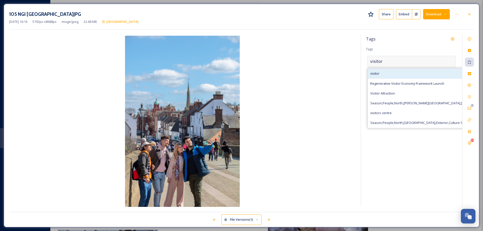
type input "visitor"
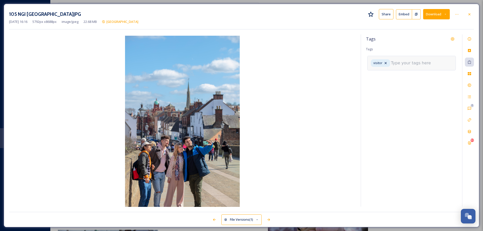
click at [401, 63] on input at bounding box center [416, 63] width 50 height 6
type input "sightseeing"
click at [372, 78] on span "sightseeing" at bounding box center [379, 76] width 18 height 5
click at [406, 74] on input at bounding box center [395, 72] width 50 height 6
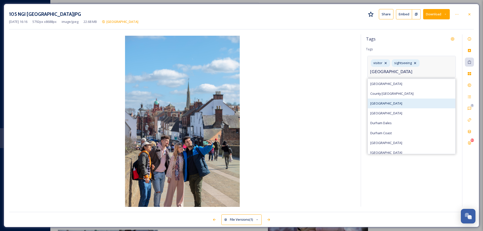
type input "[GEOGRAPHIC_DATA]"
click at [392, 102] on div "[GEOGRAPHIC_DATA]" at bounding box center [412, 104] width 88 height 10
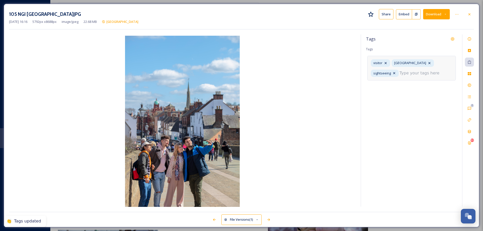
click at [407, 74] on input at bounding box center [424, 73] width 50 height 6
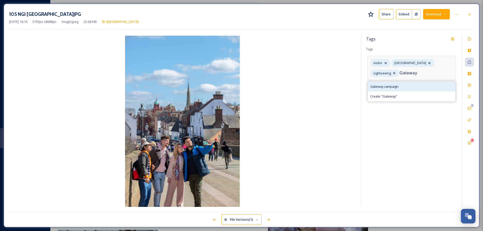
type input "Gateway"
click at [393, 84] on span "Gateway campaign" at bounding box center [384, 86] width 28 height 5
click at [471, 86] on icon at bounding box center [469, 85] width 4 height 4
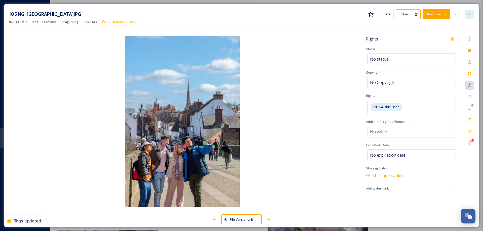
click at [470, 15] on icon at bounding box center [469, 14] width 4 height 4
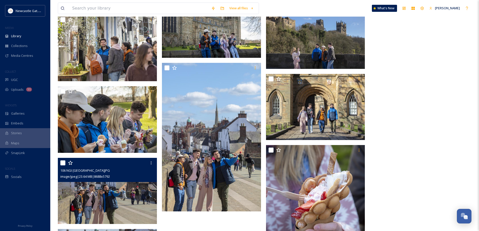
click at [126, 189] on img at bounding box center [107, 191] width 99 height 66
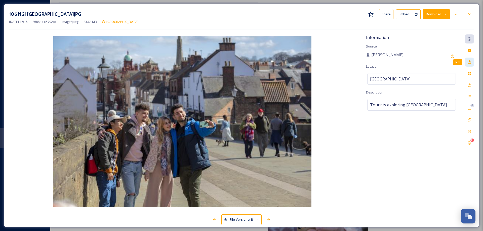
click at [469, 63] on icon at bounding box center [469, 62] width 4 height 4
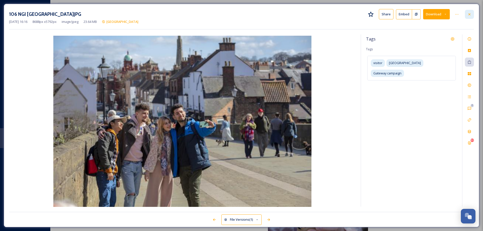
click at [470, 16] on icon at bounding box center [469, 14] width 4 height 4
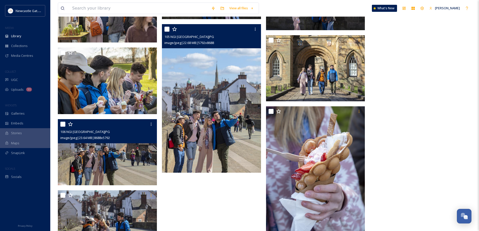
scroll to position [2290, 0]
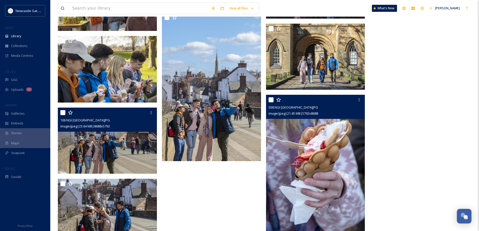
click at [313, 135] on img at bounding box center [315, 169] width 99 height 149
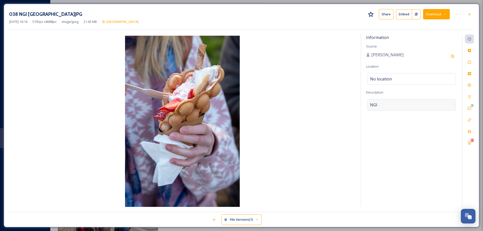
click at [382, 104] on div "NGI" at bounding box center [411, 105] width 89 height 12
click at [382, 104] on textarea "NGI" at bounding box center [411, 120] width 91 height 42
type textarea "Waffle ice cream"
click at [471, 63] on icon at bounding box center [469, 62] width 3 height 4
click at [393, 63] on div "I" at bounding box center [392, 62] width 6 height 7
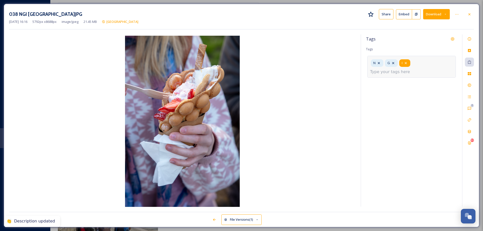
click at [406, 63] on icon at bounding box center [406, 63] width 2 height 2
click at [393, 63] on icon at bounding box center [393, 63] width 2 height 2
click at [380, 63] on icon at bounding box center [379, 63] width 4 height 4
click at [421, 64] on input at bounding box center [423, 63] width 50 height 6
type input "ice cream"
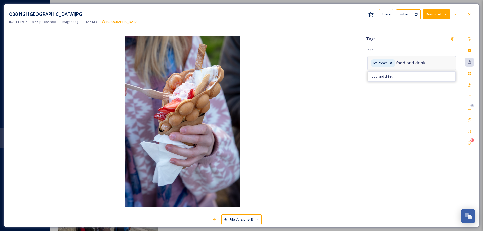
type input "food and drink"
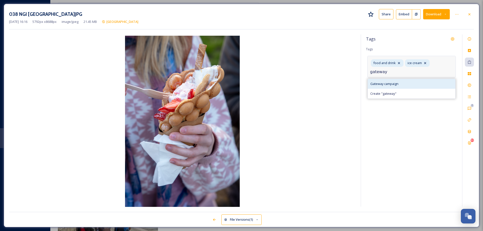
type input "gateway"
click at [390, 83] on span "Gateway campaign" at bounding box center [384, 83] width 28 height 5
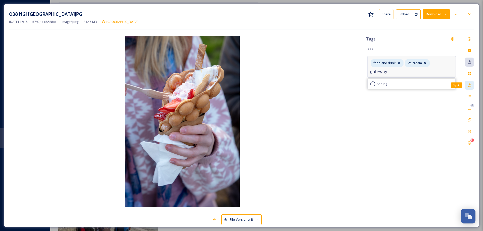
click at [469, 86] on icon at bounding box center [469, 85] width 4 height 4
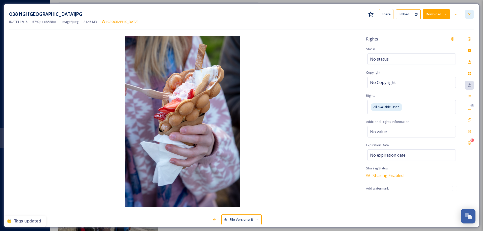
click at [472, 15] on div at bounding box center [469, 14] width 9 height 9
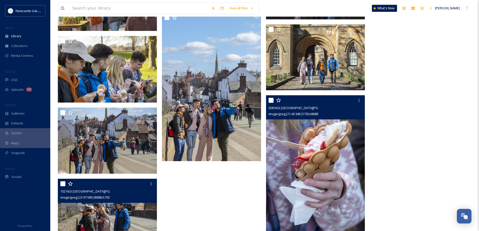
click at [138, 205] on img at bounding box center [107, 212] width 99 height 66
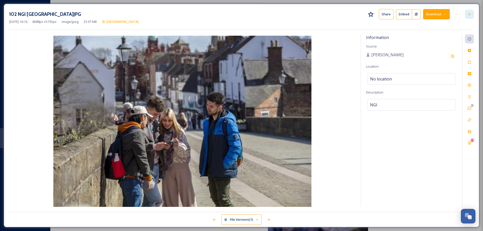
click at [470, 15] on icon at bounding box center [469, 14] width 4 height 4
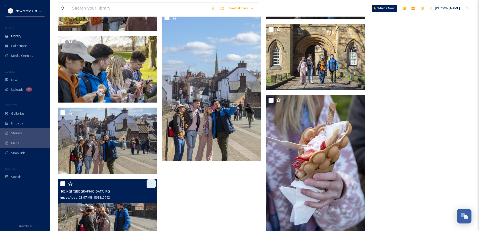
click at [152, 185] on icon at bounding box center [151, 184] width 4 height 4
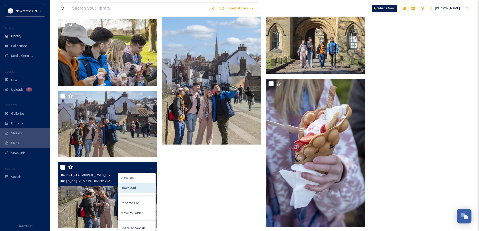
scroll to position [2324, 0]
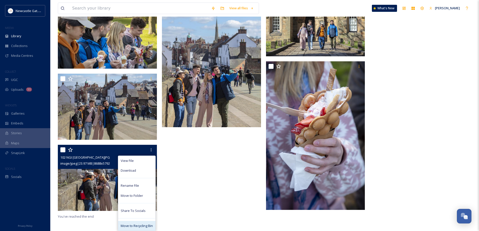
click at [146, 225] on span "Move to Recycling Bin" at bounding box center [137, 226] width 32 height 5
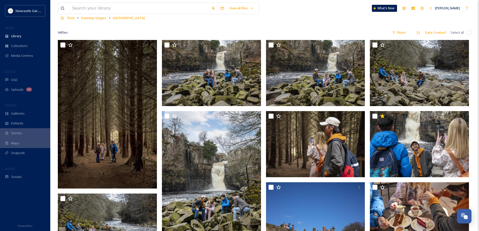
scroll to position [0, 0]
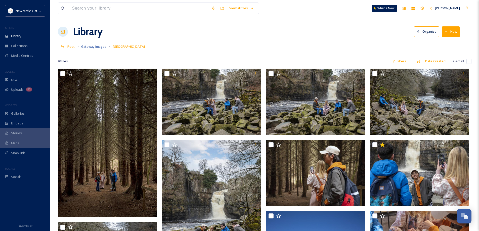
click at [95, 48] on span "Gateway Images" at bounding box center [93, 46] width 25 height 5
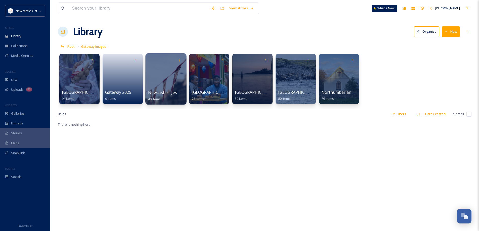
click at [170, 80] on div at bounding box center [165, 78] width 41 height 51
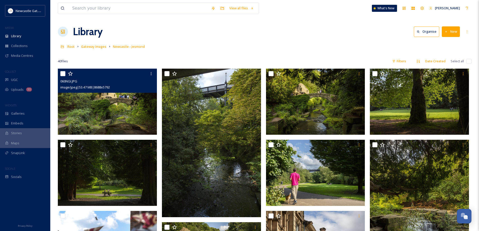
click at [127, 105] on img at bounding box center [107, 102] width 99 height 66
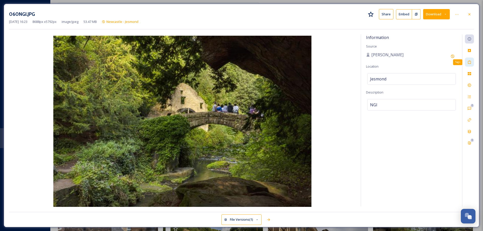
click at [470, 61] on icon at bounding box center [469, 62] width 4 height 4
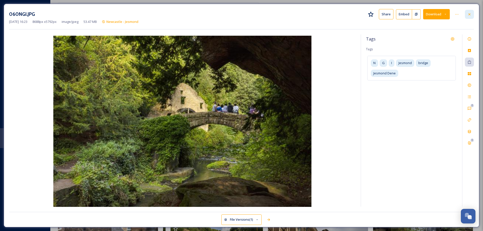
click at [469, 14] on icon at bounding box center [469, 14] width 4 height 4
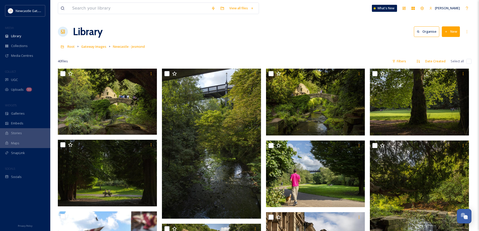
click at [469, 61] on input "checkbox" at bounding box center [469, 61] width 5 height 5
checkbox input "true"
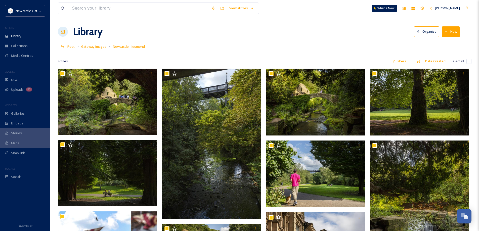
checkbox input "true"
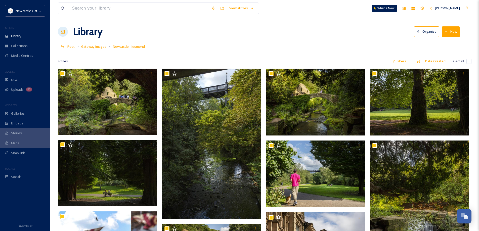
checkbox input "true"
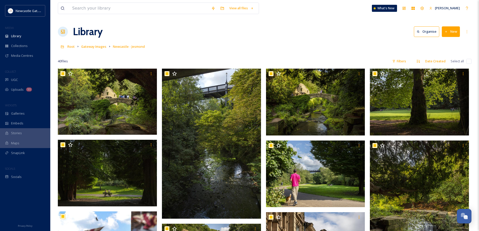
checkbox input "true"
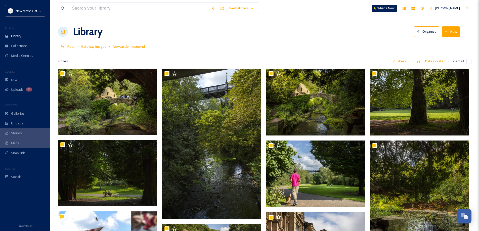
checkbox input "true"
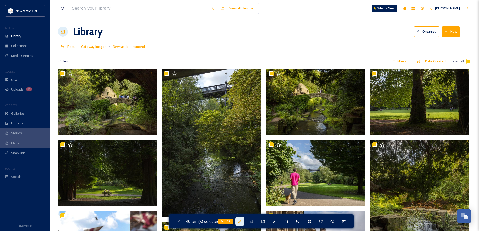
click at [240, 222] on icon at bounding box center [240, 222] width 4 height 4
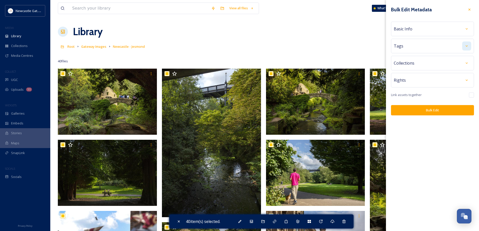
click at [464, 46] on div at bounding box center [466, 45] width 9 height 9
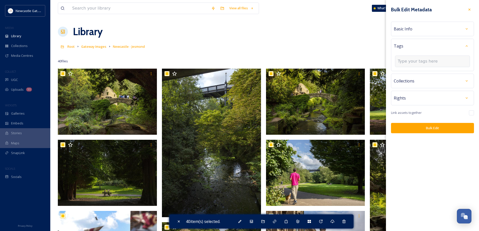
click at [427, 60] on input at bounding box center [423, 61] width 50 height 6
type input "Gateway"
click at [414, 74] on span "Gateway campaign" at bounding box center [412, 73] width 28 height 5
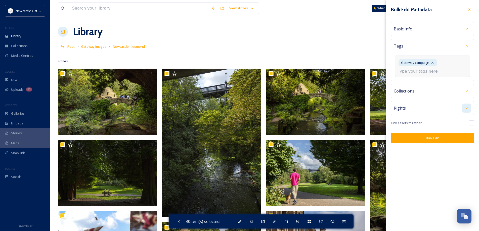
click at [469, 109] on div "Bulk Edit Metadata Basic Info Tags Gateway campaign Collections Rights Link ass…" at bounding box center [432, 74] width 93 height 148
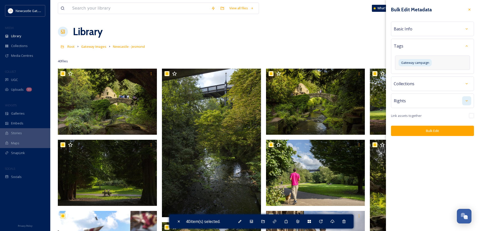
click at [467, 100] on icon at bounding box center [467, 101] width 4 height 4
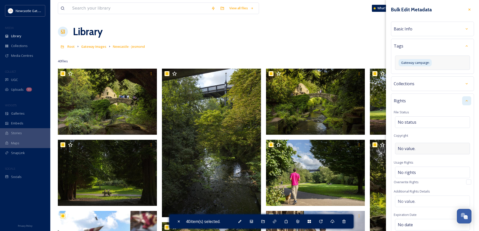
scroll to position [25, 0]
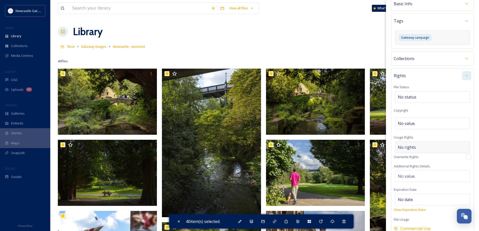
click at [414, 145] on span "No rights" at bounding box center [407, 147] width 18 height 6
click at [414, 145] on input at bounding box center [424, 148] width 55 height 11
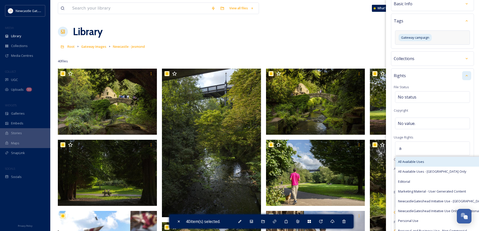
type input "a"
click at [415, 160] on span "All Available Uses" at bounding box center [411, 161] width 26 height 5
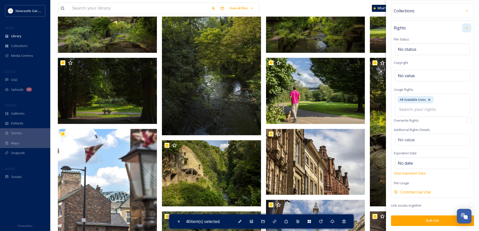
scroll to position [126, 0]
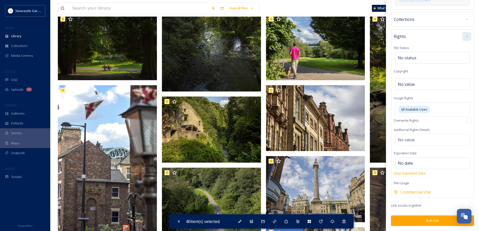
click at [432, 221] on button "Bulk Edit" at bounding box center [432, 221] width 83 height 10
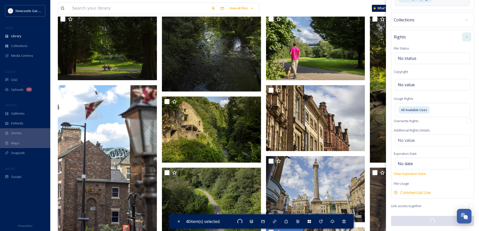
checkbox input "false"
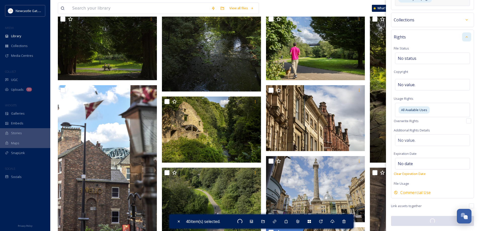
checkbox input "false"
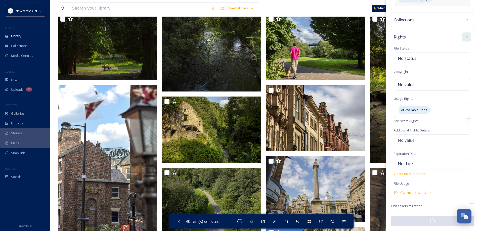
checkbox input "false"
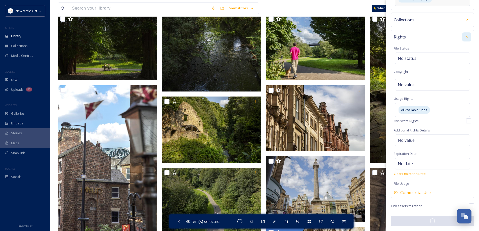
checkbox input "false"
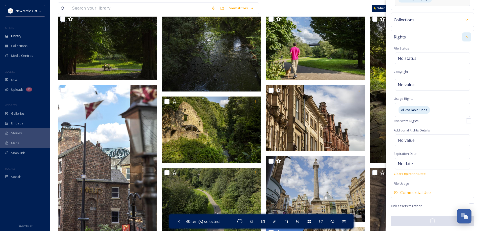
checkbox input "false"
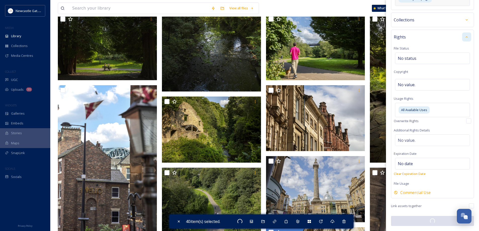
checkbox input "false"
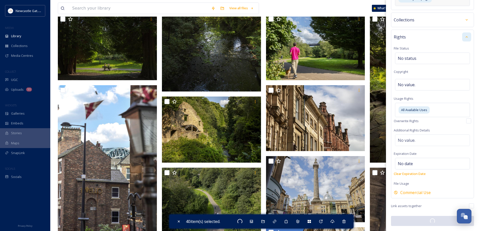
checkbox input "false"
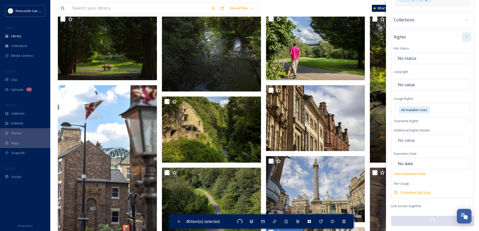
checkbox input "false"
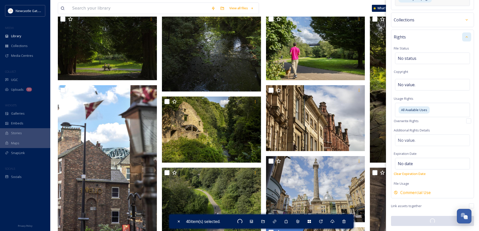
checkbox input "false"
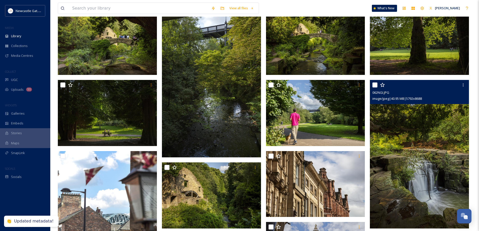
scroll to position [0, 0]
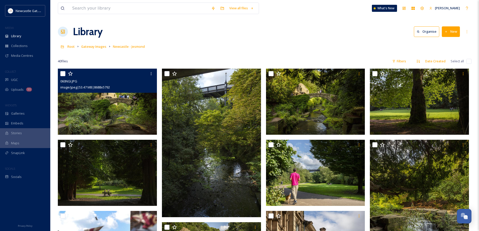
click at [109, 99] on img at bounding box center [107, 102] width 99 height 66
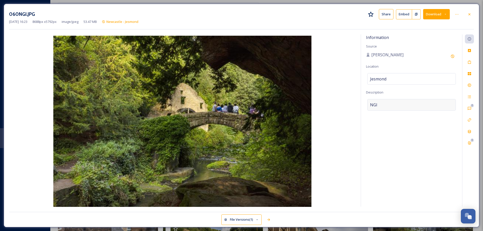
click at [379, 104] on div "NGI" at bounding box center [411, 105] width 89 height 12
click at [379, 104] on textarea "NGI" at bounding box center [411, 120] width 91 height 42
type textarea "Jesmond Dene"
click at [469, 63] on icon at bounding box center [469, 62] width 4 height 4
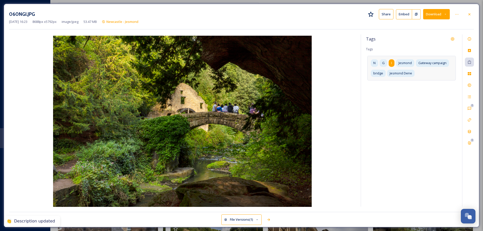
click at [389, 62] on div "I" at bounding box center [392, 62] width 6 height 7
click at [403, 63] on div "I" at bounding box center [404, 62] width 11 height 7
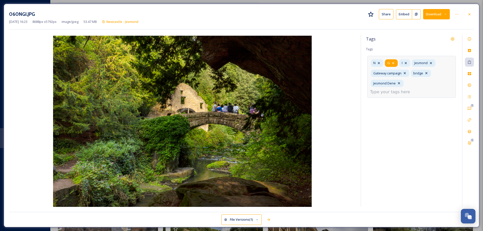
click at [392, 63] on icon at bounding box center [393, 63] width 4 height 4
click at [378, 62] on icon at bounding box center [379, 63] width 4 height 4
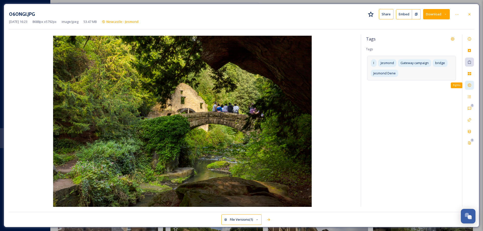
click at [470, 85] on icon at bounding box center [469, 85] width 3 height 3
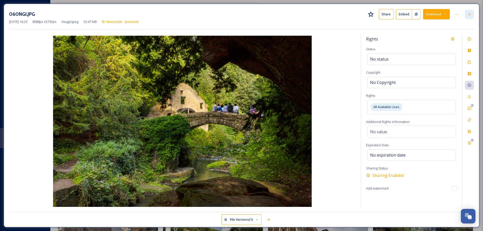
click at [470, 14] on icon at bounding box center [469, 14] width 2 height 2
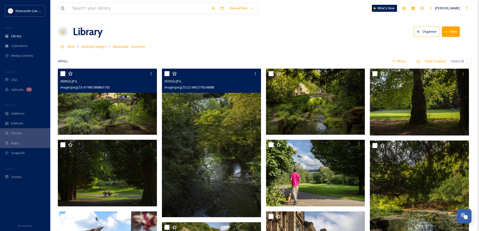
click at [207, 146] on img at bounding box center [211, 143] width 99 height 149
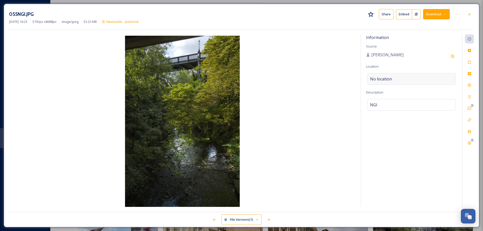
click at [389, 79] on span "No location" at bounding box center [381, 79] width 22 height 6
click at [389, 79] on input at bounding box center [411, 78] width 88 height 11
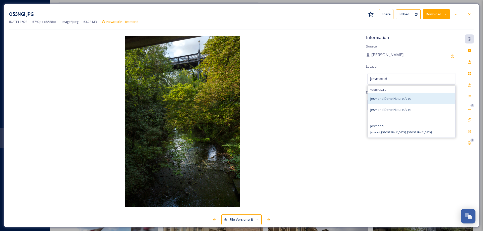
type input "Jesmond"
click at [397, 98] on span "Jesmond Dene Nature Area" at bounding box center [390, 98] width 41 height 5
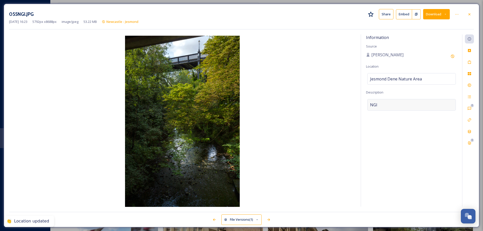
click at [379, 105] on div "NGI" at bounding box center [411, 105] width 89 height 12
click at [379, 105] on textarea "NGI" at bounding box center [411, 120] width 91 height 42
type textarea "Jesmond Dene"
click at [471, 62] on icon at bounding box center [469, 62] width 3 height 4
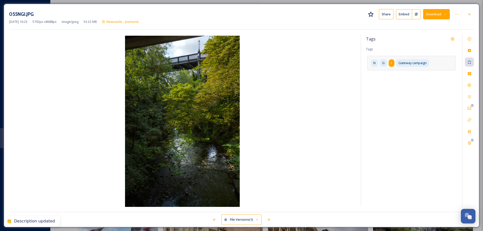
click at [393, 64] on div "I" at bounding box center [392, 62] width 6 height 7
click at [405, 62] on icon at bounding box center [406, 63] width 4 height 4
click at [392, 63] on icon at bounding box center [393, 63] width 4 height 4
click at [379, 63] on icon at bounding box center [379, 63] width 2 height 2
click at [392, 73] on input at bounding box center [395, 72] width 50 height 6
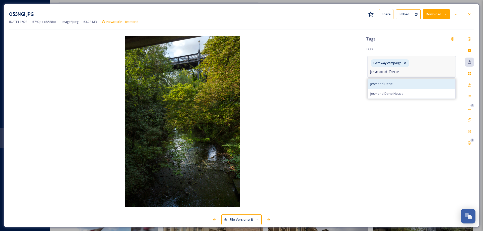
type input "Jesmond Dene"
click at [383, 83] on span "Jesmond Dene" at bounding box center [381, 83] width 22 height 5
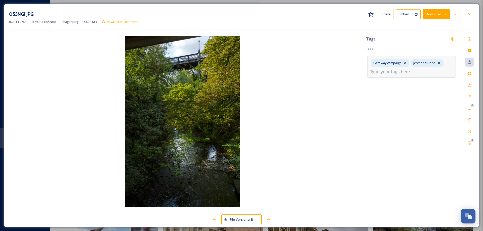
click at [391, 73] on input at bounding box center [395, 72] width 50 height 6
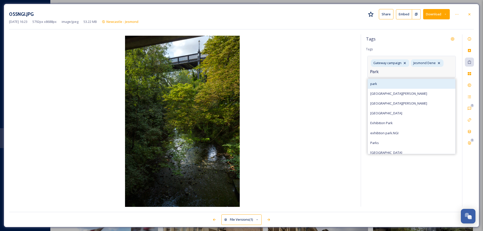
type input "Park"
click at [374, 83] on span "park" at bounding box center [373, 83] width 7 height 5
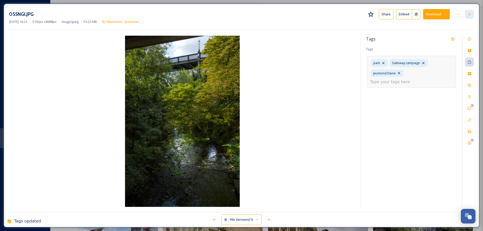
click at [470, 16] on icon at bounding box center [469, 14] width 4 height 4
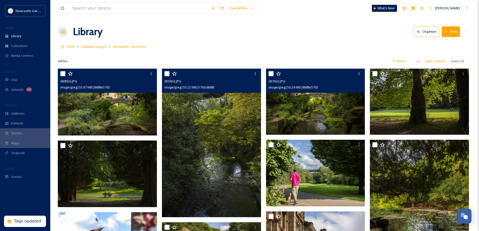
click at [315, 108] on img at bounding box center [315, 102] width 99 height 66
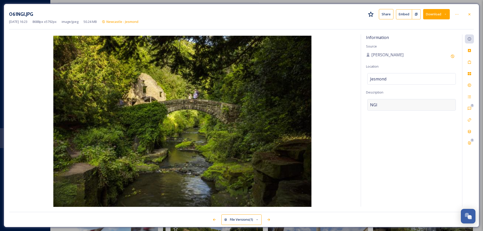
click at [379, 103] on div "NGI" at bounding box center [411, 105] width 89 height 12
click at [379, 103] on textarea "NGI" at bounding box center [411, 120] width 91 height 42
type textarea "Jesmond Dene"
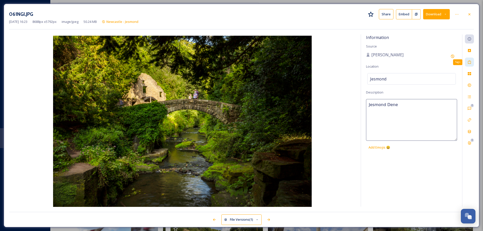
click at [471, 62] on icon at bounding box center [469, 62] width 4 height 4
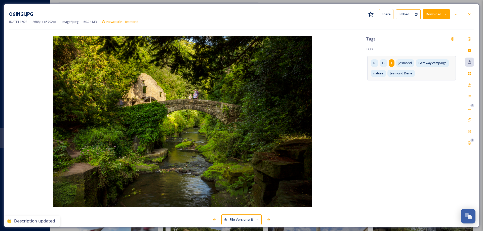
click at [391, 63] on div "I" at bounding box center [392, 62] width 6 height 7
click at [407, 63] on icon at bounding box center [406, 63] width 4 height 4
click at [394, 64] on icon at bounding box center [393, 63] width 2 height 2
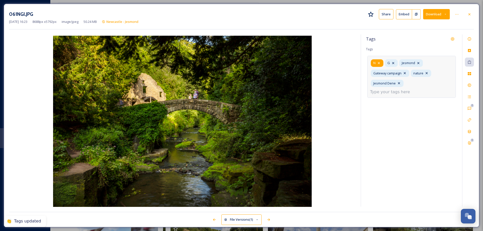
click at [377, 61] on icon at bounding box center [379, 63] width 4 height 4
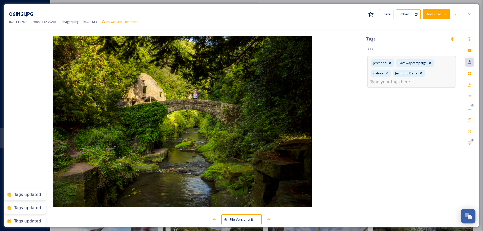
click at [407, 81] on input at bounding box center [395, 82] width 50 height 6
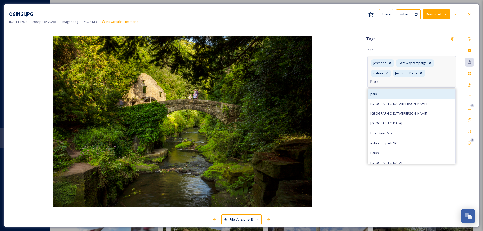
type input "Park"
click at [375, 93] on span "park" at bounding box center [373, 94] width 7 height 5
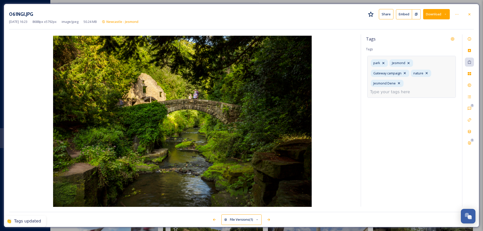
click at [412, 89] on input at bounding box center [395, 92] width 50 height 6
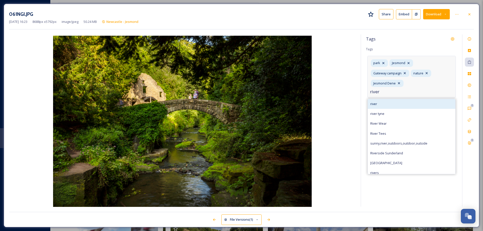
type input "river"
click at [376, 102] on span "river" at bounding box center [373, 104] width 7 height 5
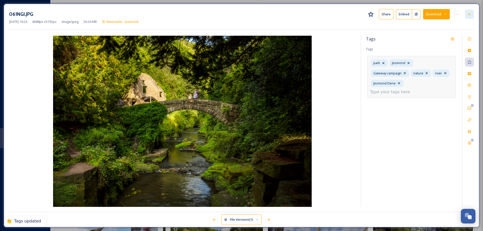
click at [470, 14] on icon at bounding box center [469, 14] width 4 height 4
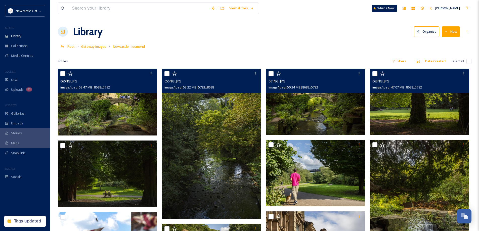
click at [428, 112] on img at bounding box center [419, 102] width 99 height 66
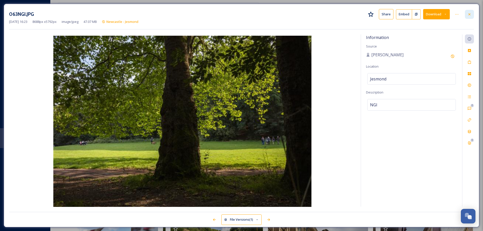
click at [470, 17] on div at bounding box center [469, 14] width 9 height 9
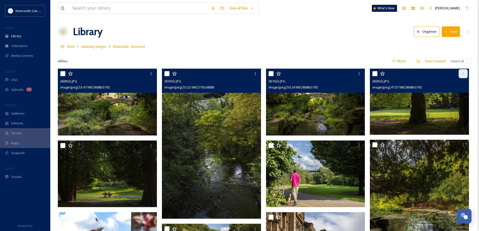
click at [461, 75] on div at bounding box center [463, 73] width 9 height 9
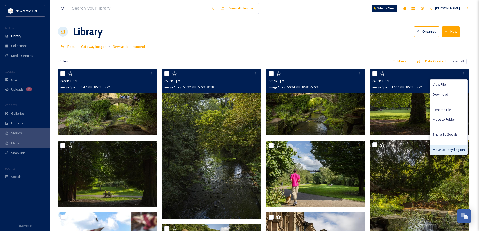
click at [449, 150] on span "Move to Recycling Bin" at bounding box center [449, 149] width 32 height 5
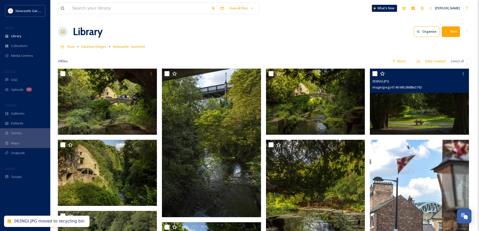
click at [414, 105] on img at bounding box center [419, 102] width 99 height 66
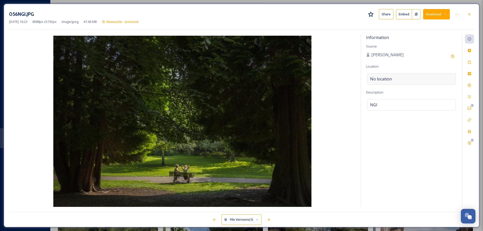
click at [388, 81] on span "No location" at bounding box center [381, 79] width 22 height 6
click at [389, 81] on input at bounding box center [411, 78] width 88 height 11
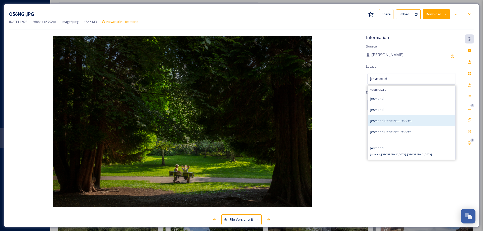
type input "Jesmond"
click at [387, 119] on span "Jesmond Dene Nature Area" at bounding box center [390, 120] width 41 height 5
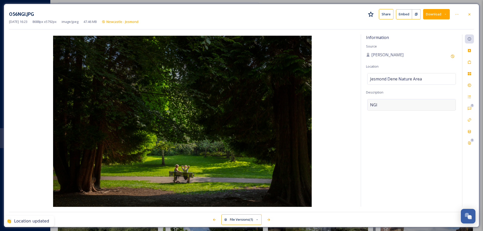
click at [385, 105] on div "NGI" at bounding box center [411, 105] width 89 height 12
click at [385, 105] on textarea "NGI" at bounding box center [411, 120] width 91 height 42
type textarea "Jesmond Dene"
click at [471, 64] on icon at bounding box center [469, 62] width 4 height 4
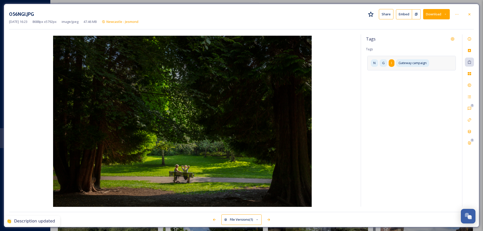
click at [391, 61] on span "I" at bounding box center [391, 63] width 1 height 5
drag, startPoint x: 406, startPoint y: 62, endPoint x: 402, endPoint y: 63, distance: 4.1
click at [406, 62] on icon at bounding box center [406, 63] width 4 height 4
click at [393, 62] on icon at bounding box center [393, 63] width 4 height 4
click at [380, 63] on icon at bounding box center [379, 63] width 4 height 4
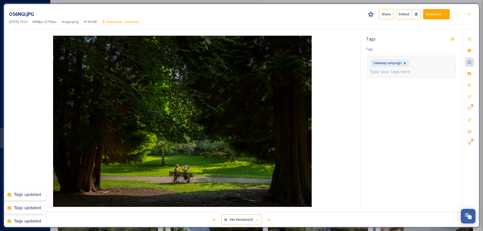
click at [430, 67] on div "Gateway campaign" at bounding box center [411, 67] width 89 height 22
click at [397, 71] on input at bounding box center [395, 72] width 50 height 6
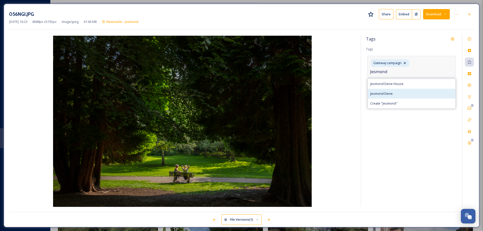
type input "Jesmond"
click at [394, 95] on div "Jesmond Dene" at bounding box center [412, 94] width 88 height 10
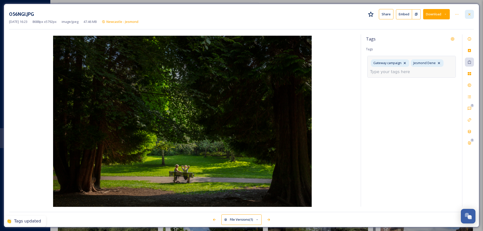
click at [471, 15] on icon at bounding box center [469, 14] width 4 height 4
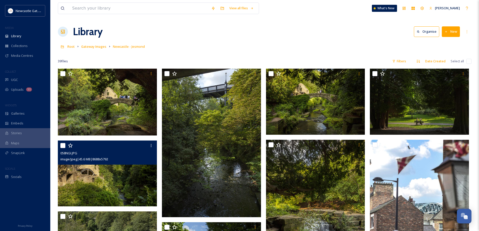
click at [90, 170] on img at bounding box center [107, 173] width 99 height 66
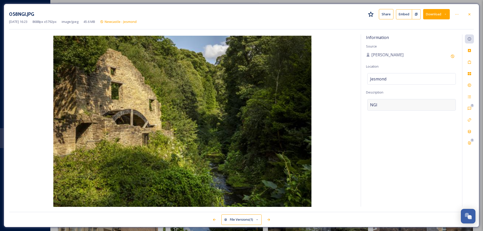
click at [379, 104] on div "NGI" at bounding box center [411, 105] width 89 height 12
click at [379, 104] on textarea "NGI" at bounding box center [411, 120] width 91 height 42
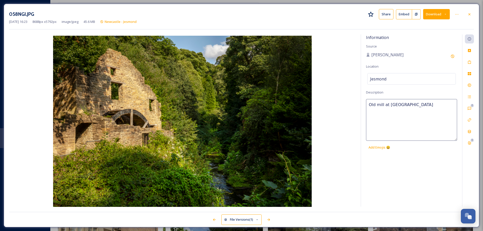
type textarea "Old mill at [GEOGRAPHIC_DATA]"
click at [468, 62] on icon at bounding box center [469, 62] width 4 height 4
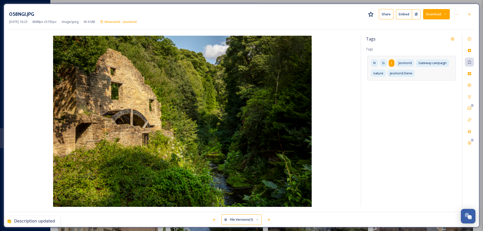
click at [391, 63] on span "I" at bounding box center [391, 63] width 1 height 5
click at [406, 63] on icon at bounding box center [406, 63] width 4 height 4
click at [393, 62] on icon at bounding box center [393, 63] width 4 height 4
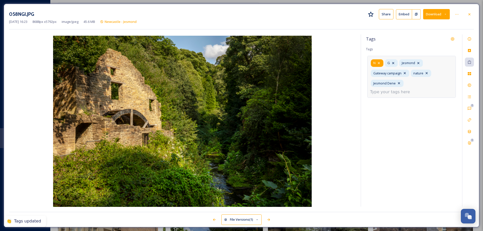
click at [379, 62] on icon at bounding box center [379, 63] width 4 height 4
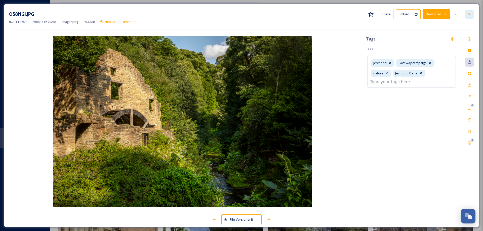
click at [470, 15] on icon at bounding box center [469, 14] width 4 height 4
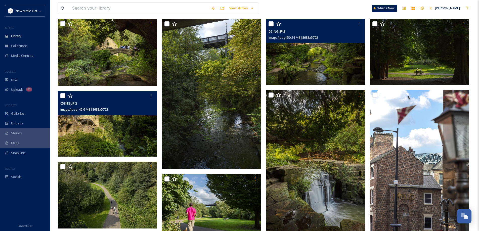
scroll to position [50, 0]
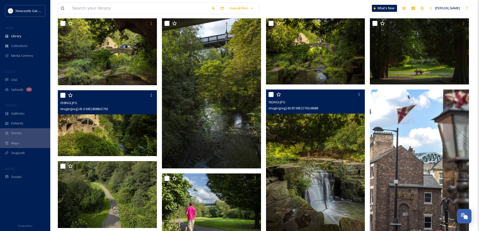
click at [331, 138] on img at bounding box center [315, 164] width 99 height 149
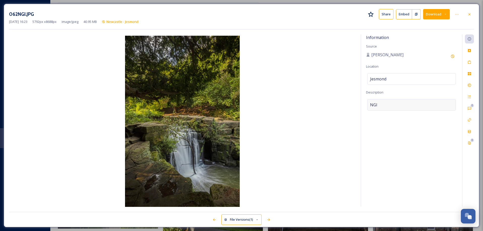
click at [379, 104] on div "NGI" at bounding box center [411, 105] width 89 height 12
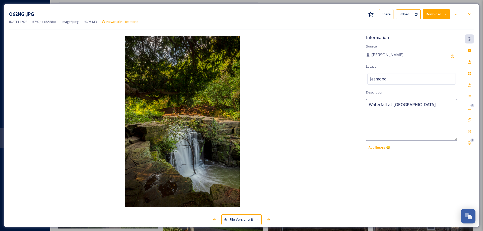
type textarea "Waterfall at [GEOGRAPHIC_DATA]"
click at [471, 62] on icon at bounding box center [469, 62] width 3 height 4
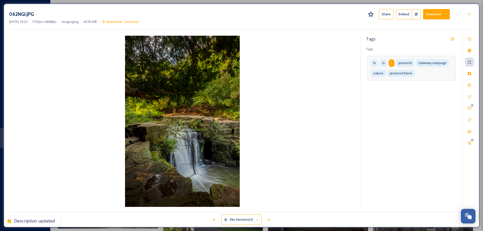
click at [391, 63] on span "I" at bounding box center [391, 63] width 1 height 5
click at [404, 62] on icon at bounding box center [406, 63] width 4 height 4
click at [393, 64] on icon at bounding box center [393, 63] width 4 height 4
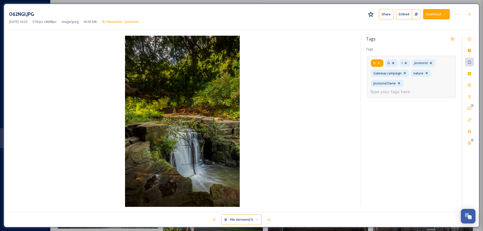
click at [381, 63] on icon at bounding box center [379, 63] width 4 height 4
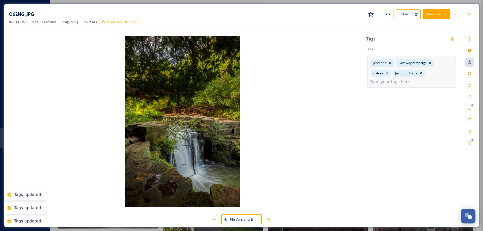
click at [409, 82] on input at bounding box center [395, 82] width 50 height 6
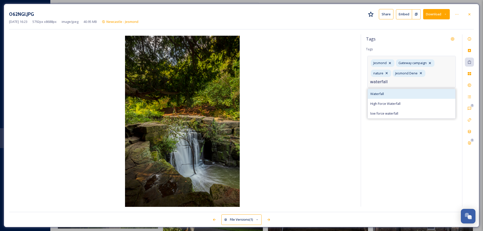
type input "waterfall"
click at [379, 93] on span "Waterfall" at bounding box center [377, 94] width 14 height 5
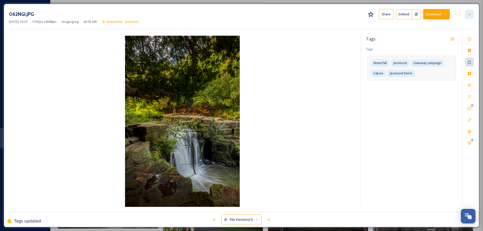
click at [470, 15] on icon at bounding box center [469, 14] width 4 height 4
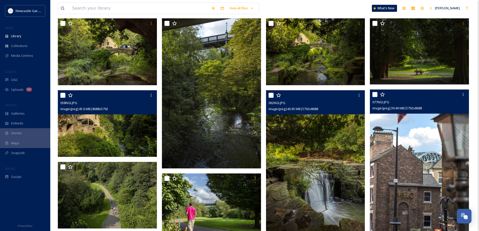
click at [416, 154] on img at bounding box center [419, 164] width 99 height 149
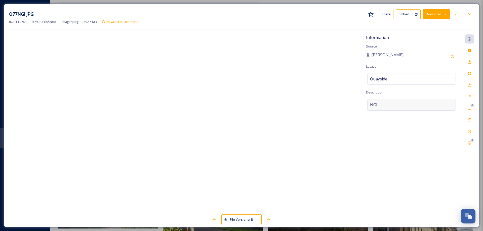
click at [387, 102] on div "NGI" at bounding box center [411, 105] width 89 height 12
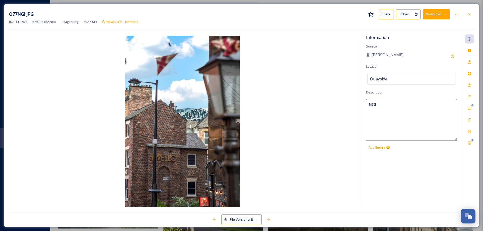
click at [387, 102] on textarea "NGI" at bounding box center [411, 120] width 91 height 42
type textarea "Bars near [GEOGRAPHIC_DATA]"
click at [467, 60] on div "Tags" at bounding box center [469, 62] width 9 height 9
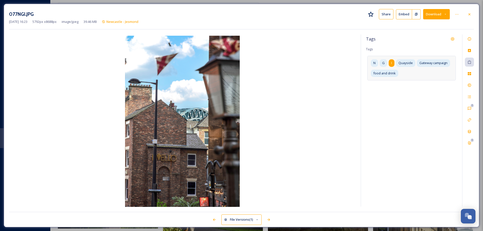
click at [393, 64] on div "I" at bounding box center [392, 62] width 6 height 7
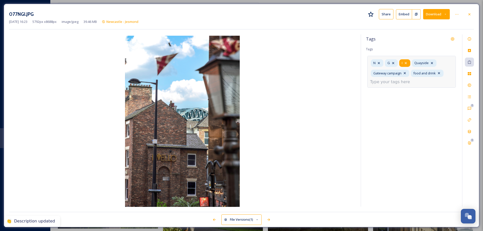
click at [405, 63] on icon at bounding box center [406, 63] width 2 height 2
click at [394, 62] on icon at bounding box center [393, 63] width 4 height 4
click at [380, 63] on icon at bounding box center [379, 63] width 4 height 4
click at [409, 79] on input at bounding box center [395, 82] width 50 height 6
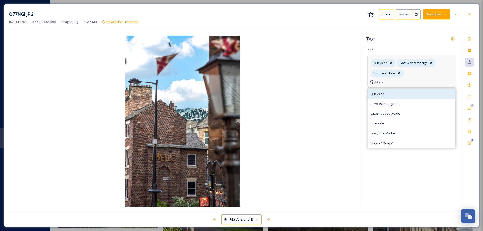
type input "Quays"
click at [382, 92] on span "Quayside" at bounding box center [377, 94] width 14 height 5
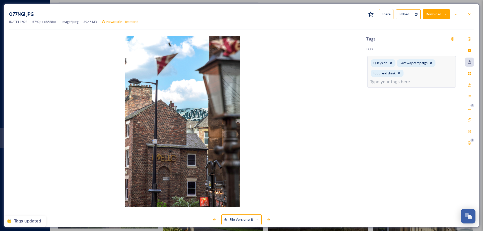
click at [416, 79] on input at bounding box center [395, 82] width 50 height 6
type input "b"
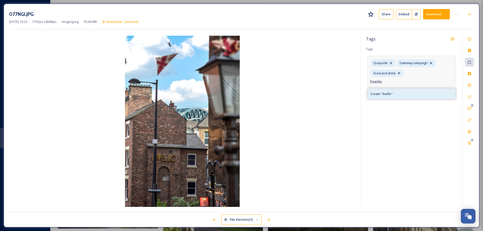
type input "livello"
click at [379, 92] on span "Create " livello "" at bounding box center [381, 94] width 22 height 5
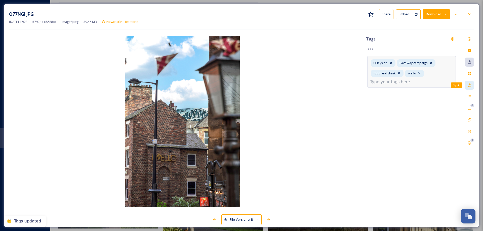
click at [471, 84] on icon at bounding box center [469, 85] width 4 height 4
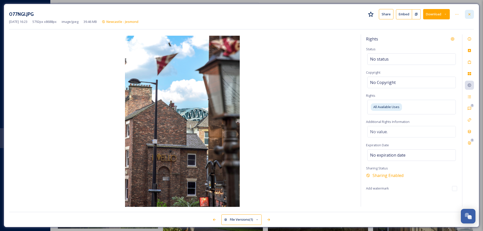
click at [468, 14] on icon at bounding box center [469, 14] width 4 height 4
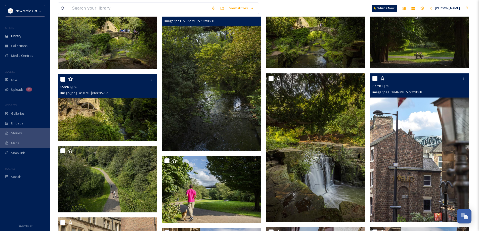
scroll to position [75, 0]
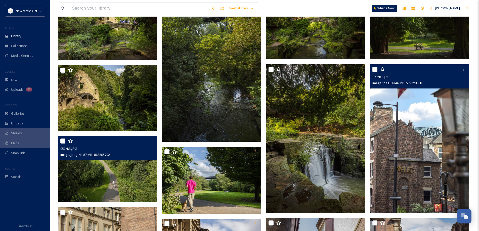
click at [88, 162] on img at bounding box center [107, 169] width 99 height 66
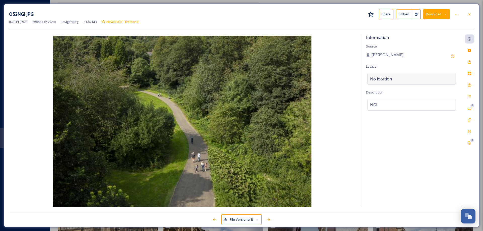
click at [391, 76] on span "No location" at bounding box center [381, 79] width 22 height 6
click at [391, 76] on input at bounding box center [411, 78] width 88 height 11
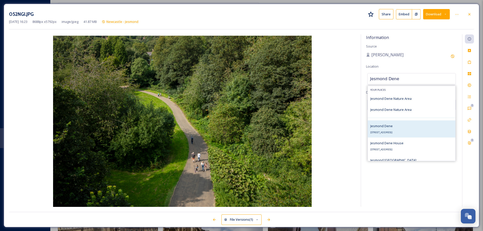
type input "Jesmond Dene"
click at [393, 126] on div "[STREET_ADDRESS]" at bounding box center [381, 129] width 22 height 12
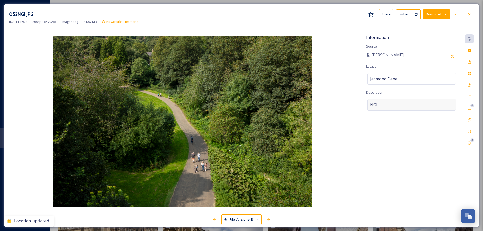
click at [388, 104] on div "NGI" at bounding box center [411, 105] width 89 height 12
click at [388, 104] on textarea "NGI" at bounding box center [411, 120] width 91 height 42
type textarea "Walking in [GEOGRAPHIC_DATA] Dene"
click at [468, 62] on icon at bounding box center [469, 62] width 4 height 4
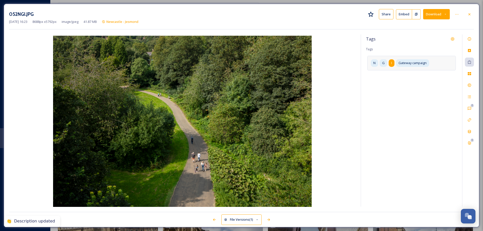
click at [393, 63] on div "I" at bounding box center [392, 62] width 6 height 7
click at [405, 63] on icon at bounding box center [406, 63] width 4 height 4
click at [394, 63] on icon at bounding box center [393, 63] width 4 height 4
click at [381, 63] on icon at bounding box center [379, 63] width 4 height 4
click at [427, 70] on div "Gateway campaign" at bounding box center [411, 67] width 89 height 22
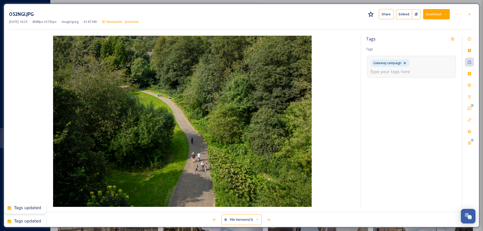
click at [394, 72] on input at bounding box center [395, 72] width 50 height 6
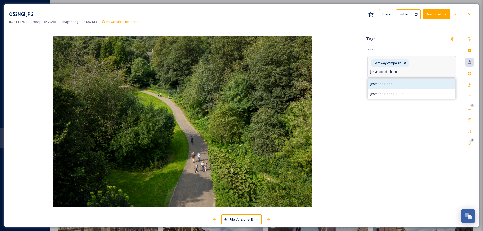
type input "Jesmond dene"
click at [381, 84] on span "Jesmond Dene" at bounding box center [381, 83] width 22 height 5
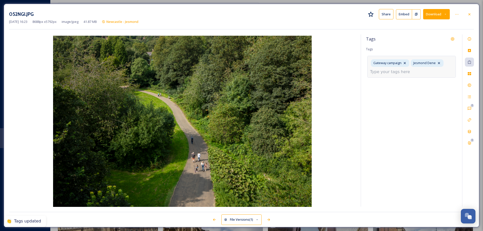
click at [409, 72] on input at bounding box center [395, 72] width 50 height 6
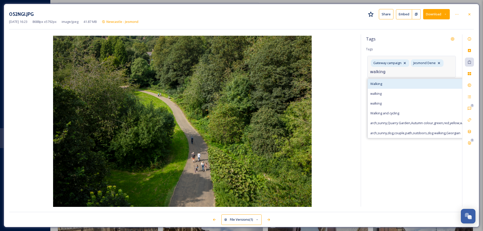
type input "walking"
click at [377, 81] on div "Walking" at bounding box center [448, 84] width 161 height 10
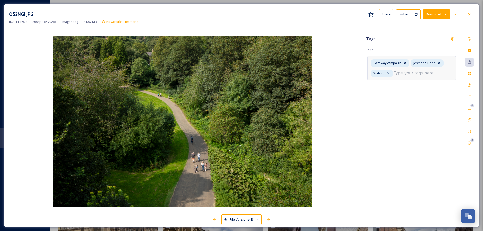
click at [404, 73] on input at bounding box center [419, 73] width 50 height 6
type input "family"
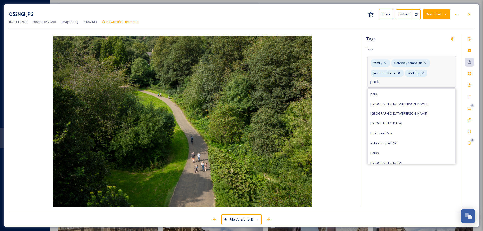
type input "park"
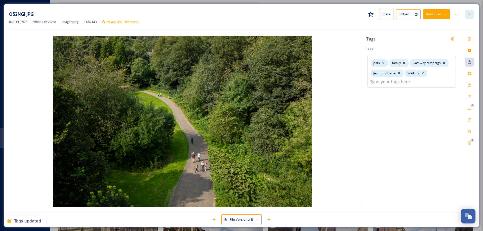
click at [469, 15] on icon at bounding box center [469, 14] width 4 height 4
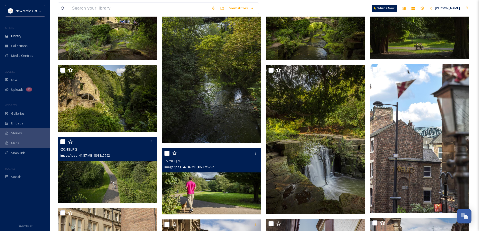
click at [220, 184] on img at bounding box center [211, 181] width 99 height 66
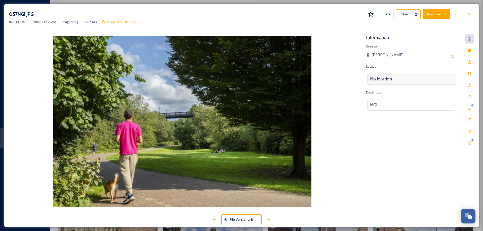
click at [396, 79] on div "No location" at bounding box center [411, 79] width 89 height 12
click at [396, 79] on input at bounding box center [411, 78] width 88 height 11
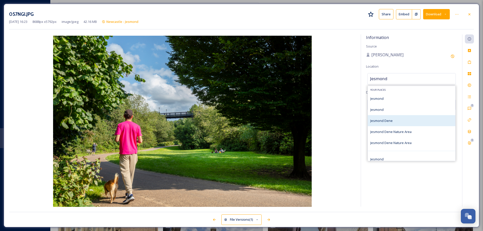
type input "Jesmond"
click at [382, 123] on div "Jesmond Dene" at bounding box center [381, 121] width 22 height 6
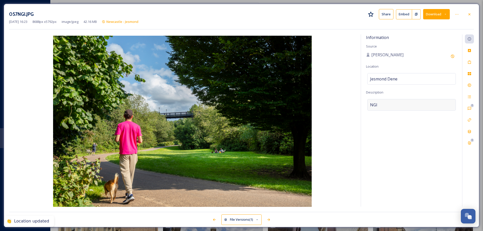
click at [379, 104] on div "NGI" at bounding box center [411, 105] width 89 height 12
click at [379, 104] on textarea "NGI" at bounding box center [411, 120] width 91 height 42
type textarea "W"
type textarea "Dog walking in [GEOGRAPHIC_DATA] Dene"
click at [469, 63] on icon at bounding box center [469, 62] width 4 height 4
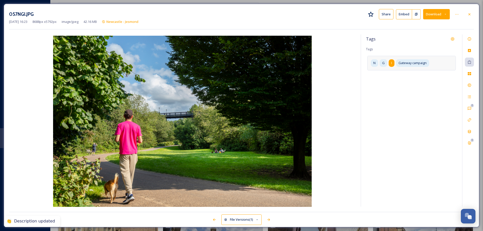
click at [392, 65] on span "I" at bounding box center [391, 63] width 1 height 5
click at [406, 63] on icon at bounding box center [406, 63] width 2 height 2
click at [394, 63] on icon at bounding box center [393, 63] width 4 height 4
click at [378, 63] on icon at bounding box center [379, 63] width 4 height 4
click at [384, 71] on input at bounding box center [395, 72] width 50 height 6
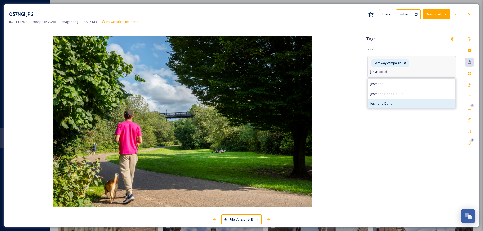
type input "Jesmond"
click at [380, 102] on span "Jesmond Dene" at bounding box center [381, 103] width 22 height 5
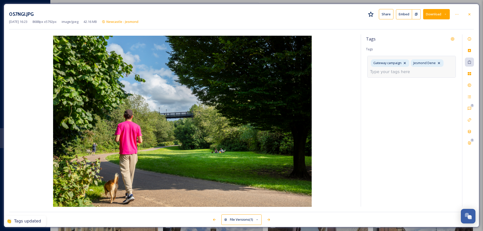
click at [396, 73] on input at bounding box center [395, 72] width 50 height 6
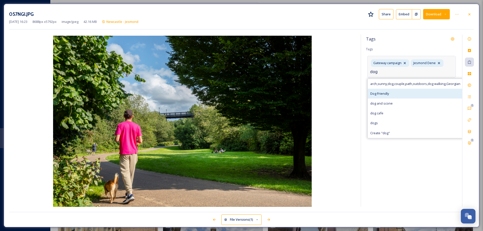
type input "dog"
click at [388, 94] on span "Dog Friendly" at bounding box center [379, 93] width 19 height 5
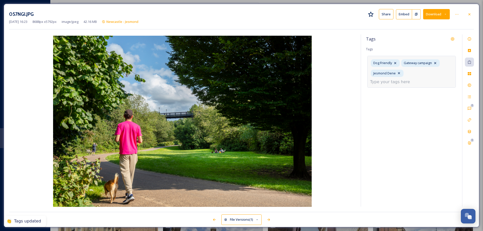
click at [412, 79] on input at bounding box center [395, 82] width 50 height 6
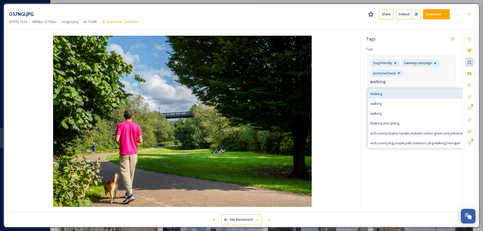
type input "walking"
click at [372, 89] on div "Walking" at bounding box center [448, 94] width 161 height 10
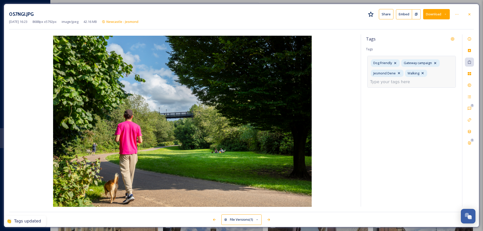
click at [404, 83] on input at bounding box center [395, 82] width 50 height 6
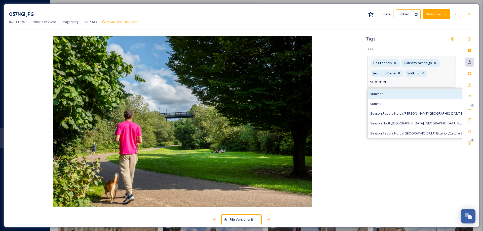
type input "summer"
click at [380, 94] on span "summer" at bounding box center [376, 94] width 13 height 5
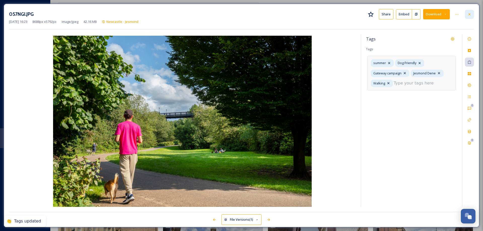
click at [470, 15] on icon at bounding box center [469, 14] width 2 height 2
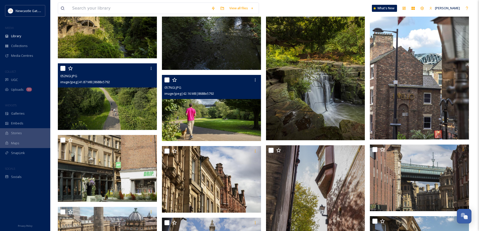
scroll to position [176, 0]
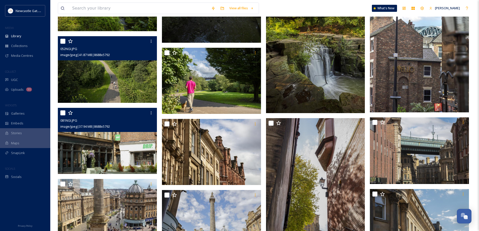
click at [128, 154] on img at bounding box center [107, 141] width 99 height 66
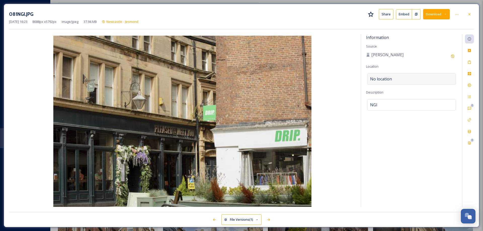
click at [382, 75] on div "No location" at bounding box center [411, 79] width 89 height 12
click at [382, 78] on input at bounding box center [411, 78] width 88 height 11
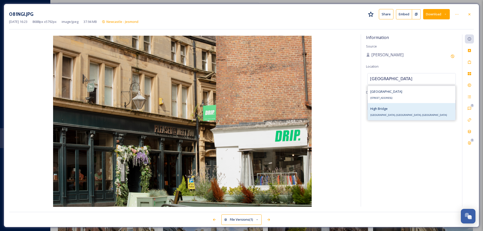
type input "[GEOGRAPHIC_DATA]"
click at [385, 109] on span "High Bridge" at bounding box center [378, 108] width 17 height 5
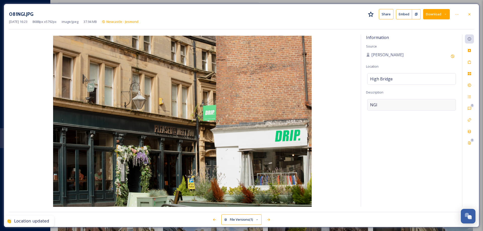
click at [378, 103] on div "NGI" at bounding box center [411, 105] width 89 height 12
click at [378, 103] on textarea "NGI" at bounding box center [411, 120] width 91 height 42
click at [470, 62] on icon at bounding box center [469, 62] width 4 height 4
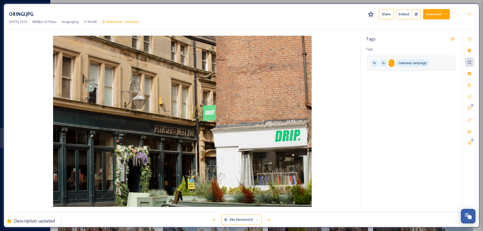
click at [391, 63] on span "I" at bounding box center [391, 63] width 1 height 5
click at [406, 62] on icon at bounding box center [406, 63] width 4 height 4
click at [393, 62] on icon at bounding box center [393, 63] width 4 height 4
click at [379, 63] on icon at bounding box center [379, 63] width 2 height 2
click at [380, 71] on input at bounding box center [395, 72] width 50 height 6
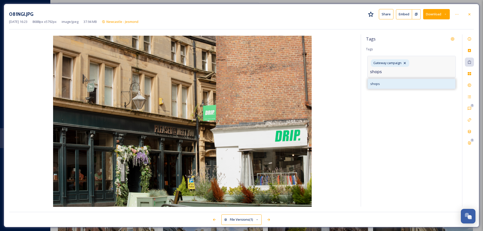
click at [376, 83] on span "shops" at bounding box center [375, 83] width 10 height 5
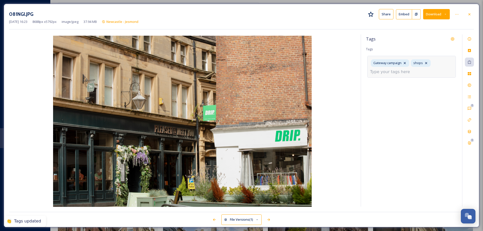
click at [405, 73] on input at bounding box center [395, 72] width 50 height 6
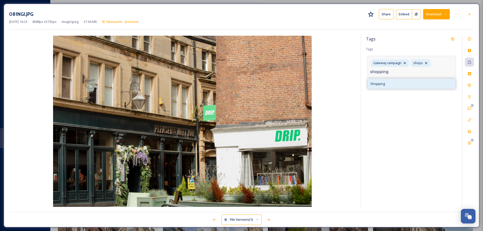
click at [380, 84] on span "Shopping" at bounding box center [377, 83] width 15 height 5
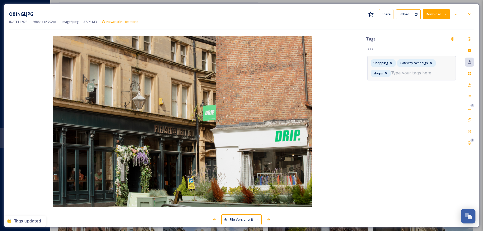
click at [394, 74] on input at bounding box center [416, 73] width 50 height 6
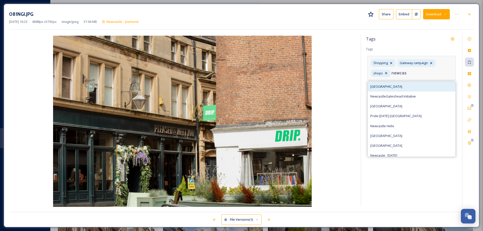
click at [382, 87] on span "[GEOGRAPHIC_DATA]" at bounding box center [386, 86] width 32 height 5
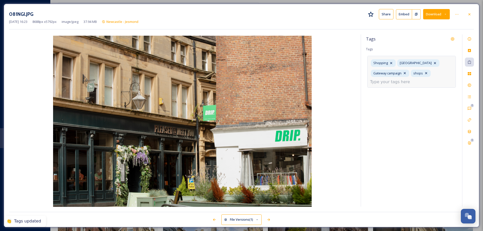
click at [399, 82] on input at bounding box center [395, 82] width 50 height 6
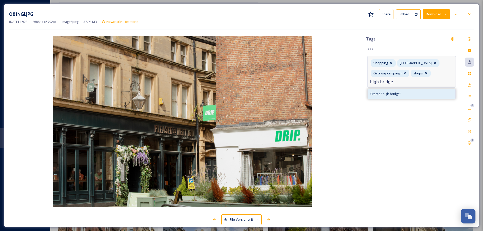
click at [392, 94] on span "Create " high bridge "" at bounding box center [385, 94] width 31 height 5
click at [470, 15] on icon at bounding box center [469, 14] width 4 height 4
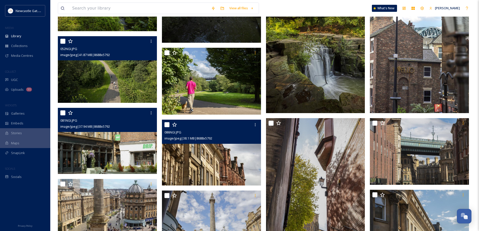
click at [211, 141] on div "086NGI.JPG image/jpeg | 38.1 MB | 8688 x 5792" at bounding box center [211, 132] width 99 height 24
click at [214, 157] on img at bounding box center [211, 152] width 99 height 66
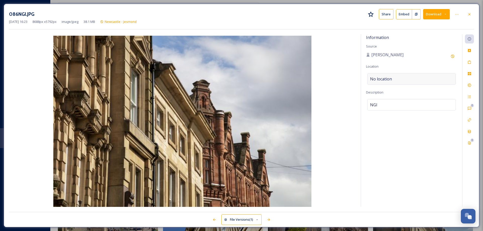
click at [381, 78] on span "No location" at bounding box center [381, 79] width 22 height 6
click at [381, 78] on input at bounding box center [411, 78] width 88 height 11
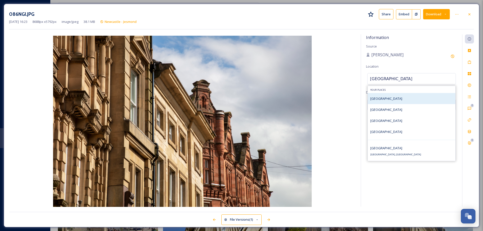
click at [379, 97] on span "[GEOGRAPHIC_DATA]" at bounding box center [386, 98] width 32 height 5
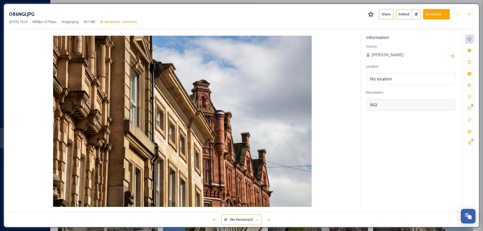
click at [381, 103] on div "NGI" at bounding box center [411, 105] width 89 height 12
click at [381, 103] on textarea "NGI" at bounding box center [411, 120] width 91 height 42
click at [470, 63] on icon at bounding box center [469, 62] width 4 height 4
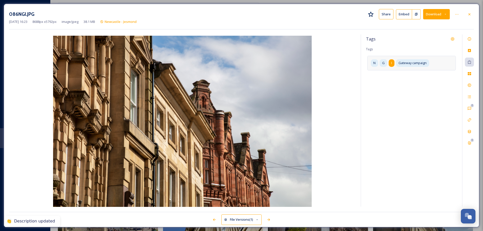
click at [394, 64] on div "I" at bounding box center [392, 62] width 6 height 7
click at [405, 63] on icon at bounding box center [406, 63] width 4 height 4
click at [394, 63] on icon at bounding box center [393, 63] width 4 height 4
click at [381, 63] on icon at bounding box center [379, 63] width 4 height 4
click at [429, 67] on div "Gateway campaign" at bounding box center [411, 67] width 89 height 22
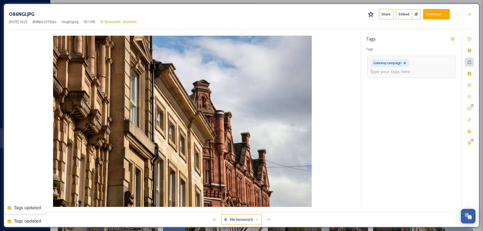
click at [383, 72] on input at bounding box center [395, 72] width 50 height 6
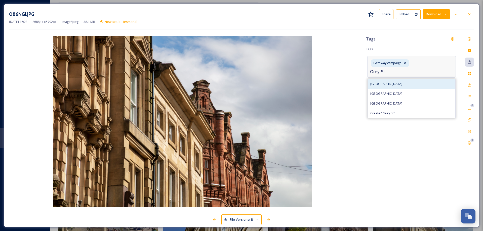
click at [383, 80] on div "[GEOGRAPHIC_DATA]" at bounding box center [412, 84] width 88 height 10
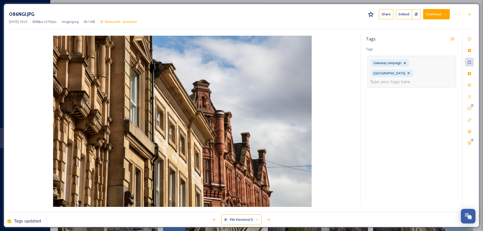
click at [391, 79] on input at bounding box center [395, 82] width 50 height 6
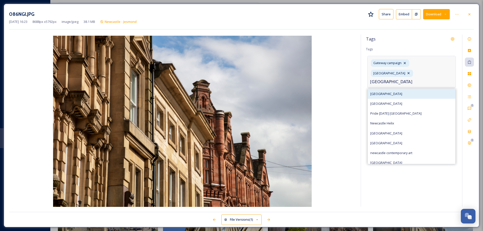
click at [386, 92] on span "[GEOGRAPHIC_DATA]" at bounding box center [386, 94] width 32 height 5
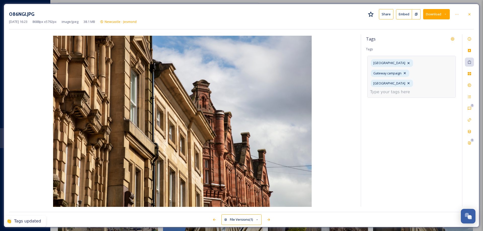
click at [406, 89] on input at bounding box center [395, 92] width 50 height 6
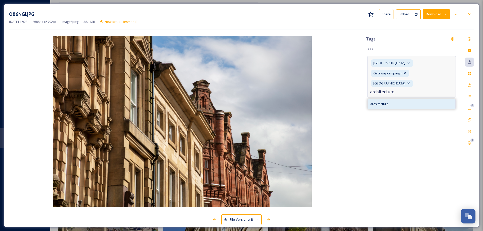
click at [377, 102] on span "architecture" at bounding box center [379, 104] width 18 height 5
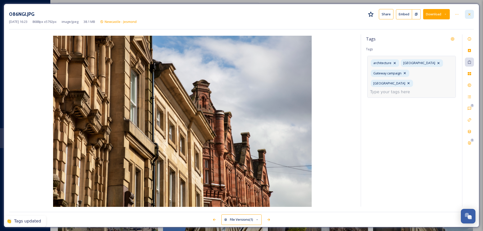
click at [470, 12] on div at bounding box center [469, 14] width 9 height 9
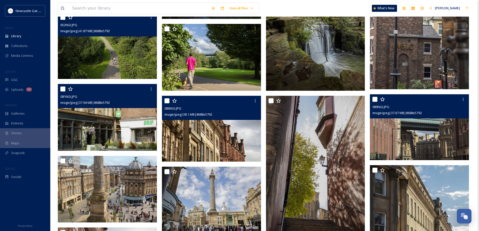
scroll to position [226, 0]
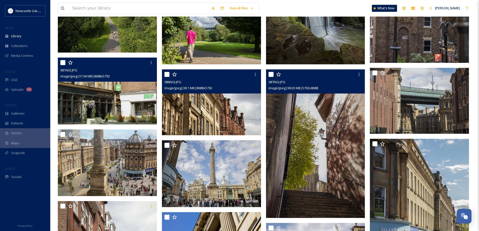
click at [329, 132] on img at bounding box center [315, 143] width 99 height 149
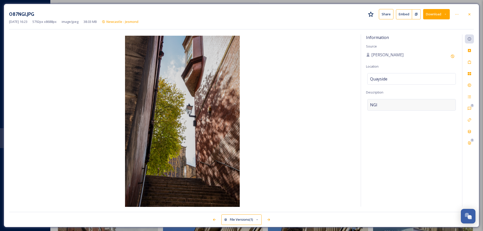
click at [383, 102] on div "NGI" at bounding box center [411, 105] width 89 height 12
click at [383, 102] on textarea "NGI" at bounding box center [411, 120] width 91 height 42
click at [467, 61] on div "Tags" at bounding box center [469, 62] width 9 height 9
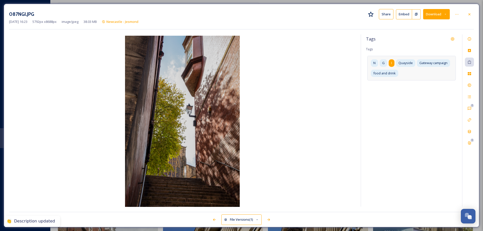
click at [391, 64] on span "I" at bounding box center [391, 63] width 1 height 5
click at [404, 62] on icon at bounding box center [406, 63] width 4 height 4
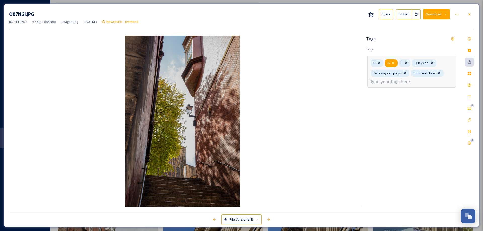
click at [392, 63] on icon at bounding box center [393, 63] width 4 height 4
click at [381, 64] on icon at bounding box center [379, 63] width 4 height 4
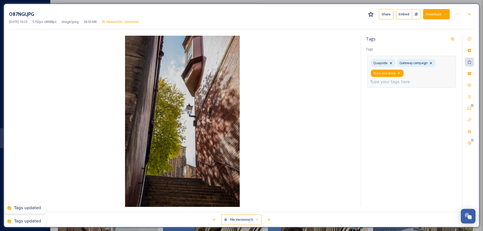
click at [400, 73] on icon at bounding box center [399, 73] width 4 height 4
click at [387, 73] on input at bounding box center [395, 72] width 50 height 6
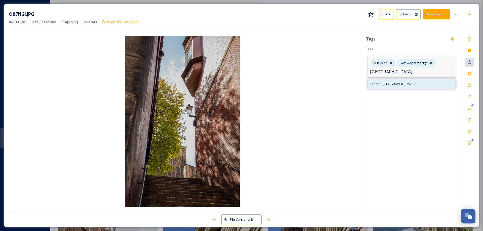
click at [396, 82] on span "Create " [GEOGRAPHIC_DATA] "" at bounding box center [393, 83] width 46 height 5
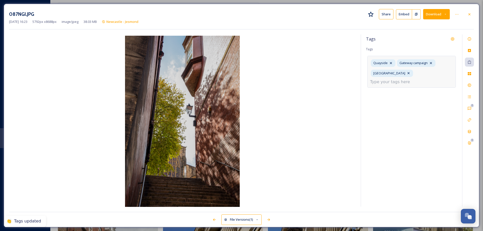
click at [396, 82] on input at bounding box center [395, 82] width 50 height 6
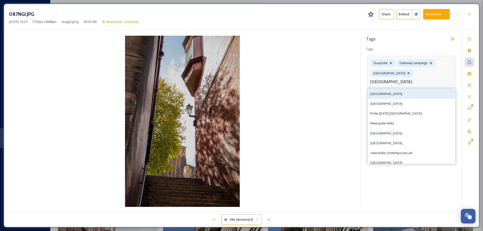
click at [386, 94] on div "[GEOGRAPHIC_DATA]" at bounding box center [412, 94] width 88 height 10
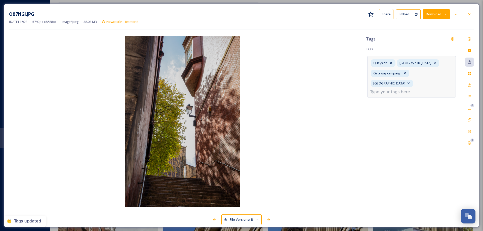
click at [399, 89] on input at bounding box center [395, 92] width 50 height 6
click at [470, 14] on icon at bounding box center [469, 14] width 4 height 4
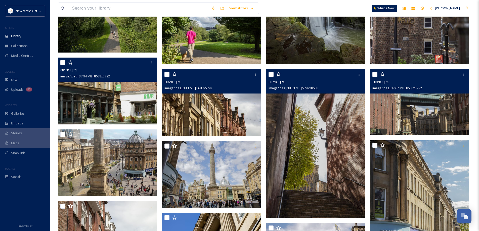
click at [432, 110] on img at bounding box center [419, 102] width 99 height 66
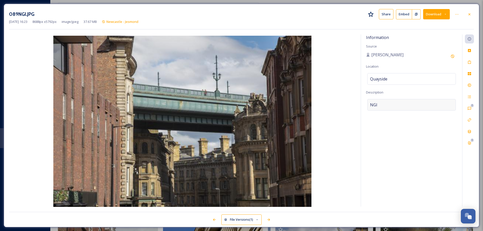
click at [387, 102] on div "NGI" at bounding box center [411, 105] width 89 height 12
click at [387, 102] on textarea "NGI" at bounding box center [411, 120] width 91 height 42
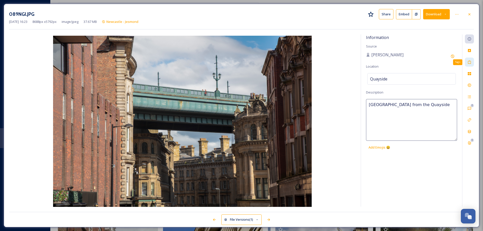
click at [468, 63] on icon at bounding box center [469, 62] width 4 height 4
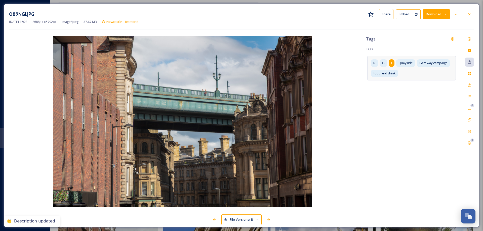
click at [390, 64] on div "I" at bounding box center [392, 62] width 6 height 7
click at [409, 63] on div "I" at bounding box center [404, 62] width 11 height 7
click at [394, 63] on icon at bounding box center [393, 63] width 4 height 4
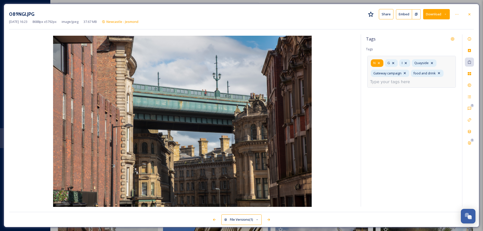
click at [381, 62] on icon at bounding box center [379, 63] width 4 height 4
click at [404, 80] on div "I Quayside Gateway campaign food and drink" at bounding box center [411, 72] width 89 height 32
click at [412, 79] on input at bounding box center [395, 82] width 50 height 6
click at [379, 64] on icon at bounding box center [377, 63] width 4 height 4
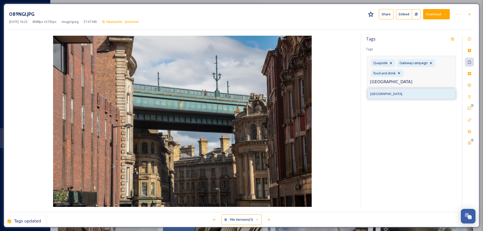
click at [388, 92] on span "[GEOGRAPHIC_DATA]" at bounding box center [386, 94] width 32 height 5
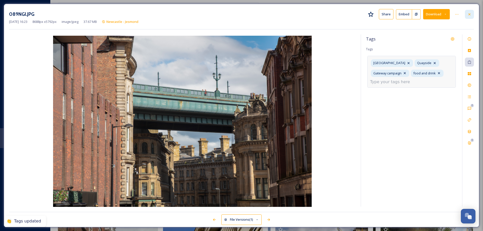
click at [470, 14] on icon at bounding box center [469, 14] width 2 height 2
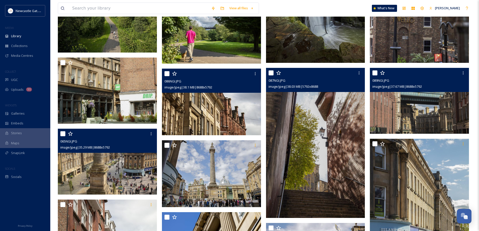
click at [114, 161] on img at bounding box center [107, 162] width 99 height 66
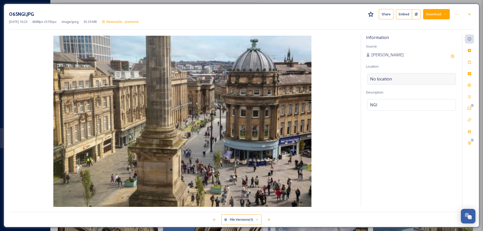
click at [387, 79] on span "No location" at bounding box center [381, 79] width 22 height 6
click at [387, 79] on input at bounding box center [411, 78] width 88 height 11
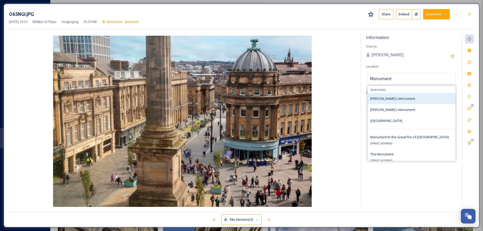
click at [384, 96] on div "[PERSON_NAME]'s Monument" at bounding box center [392, 99] width 45 height 6
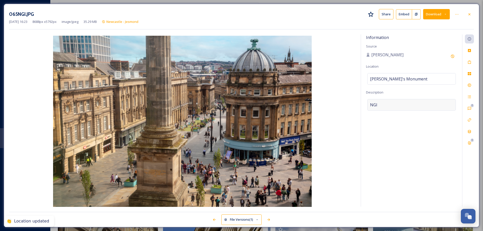
click at [381, 103] on div "NGI" at bounding box center [411, 105] width 89 height 12
click at [381, 103] on textarea "NGI" at bounding box center [411, 120] width 91 height 42
click at [471, 61] on icon at bounding box center [469, 62] width 4 height 4
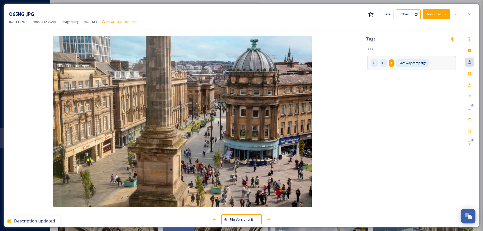
click at [393, 63] on div "I" at bounding box center [392, 62] width 6 height 7
click at [405, 62] on icon at bounding box center [406, 63] width 4 height 4
click at [391, 63] on icon at bounding box center [393, 63] width 4 height 4
click at [380, 63] on icon at bounding box center [379, 63] width 4 height 4
click at [421, 64] on div "Gateway campaign" at bounding box center [411, 67] width 89 height 22
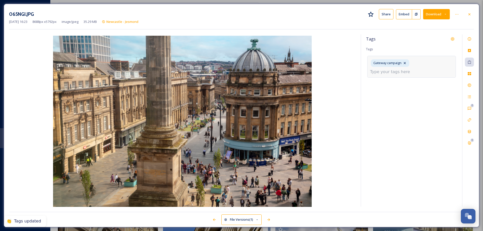
click at [391, 71] on input at bounding box center [395, 72] width 50 height 6
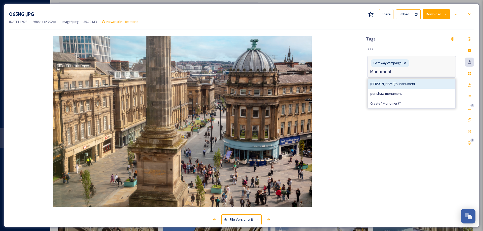
click at [387, 85] on span "[PERSON_NAME]'s Monument" at bounding box center [392, 83] width 45 height 5
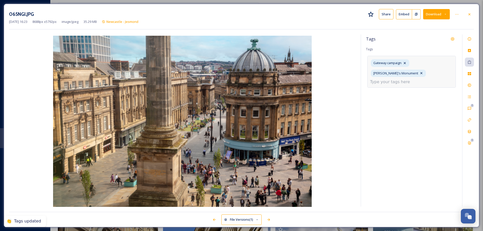
click at [398, 79] on input at bounding box center [395, 82] width 50 height 6
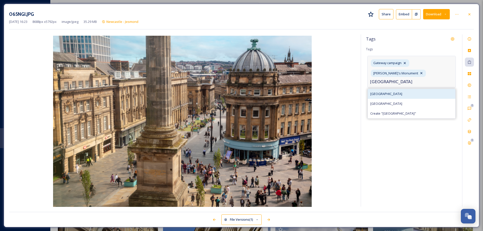
click at [400, 92] on span "[GEOGRAPHIC_DATA]" at bounding box center [386, 94] width 32 height 5
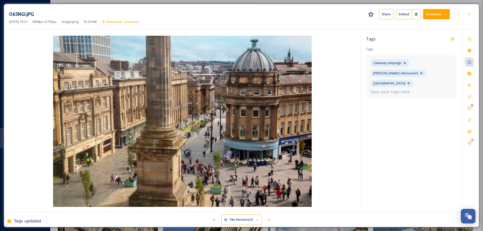
click at [403, 89] on input at bounding box center [395, 92] width 50 height 6
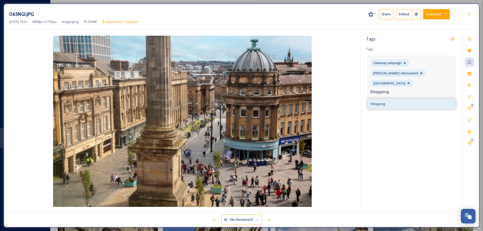
click at [382, 102] on span "Shopping" at bounding box center [377, 104] width 15 height 5
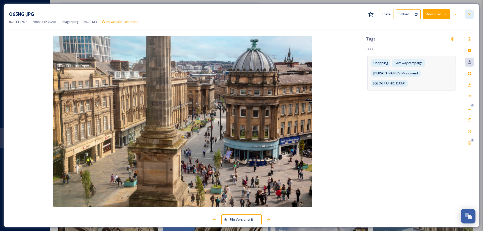
click at [471, 16] on icon at bounding box center [469, 14] width 4 height 4
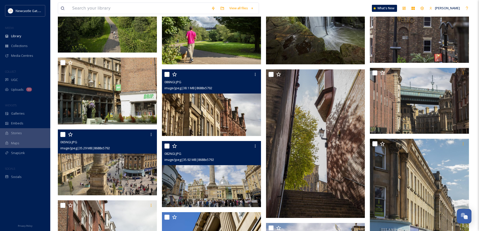
click at [228, 173] on img at bounding box center [211, 174] width 99 height 66
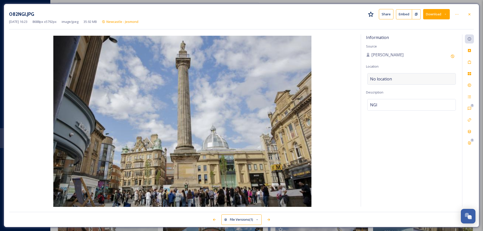
click at [394, 78] on div "No location" at bounding box center [411, 79] width 89 height 12
click at [394, 78] on input at bounding box center [411, 78] width 88 height 11
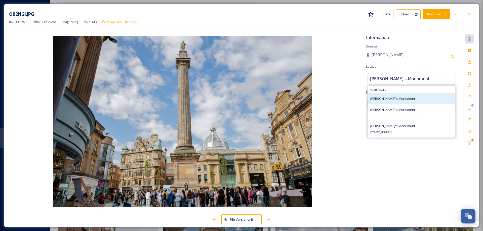
click at [384, 97] on span "[PERSON_NAME]'s Monument" at bounding box center [392, 98] width 45 height 5
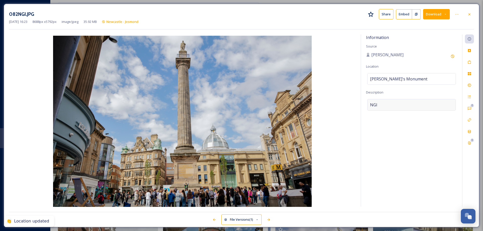
click at [383, 103] on div "NGI" at bounding box center [411, 105] width 89 height 12
click at [383, 103] on textarea "NGI" at bounding box center [411, 120] width 91 height 42
click at [470, 64] on icon at bounding box center [469, 62] width 3 height 4
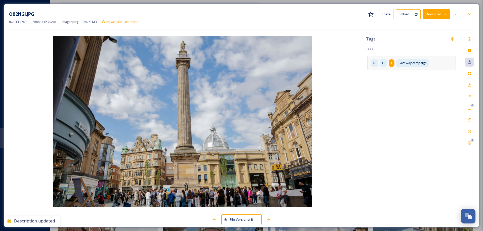
click at [391, 64] on div "I" at bounding box center [392, 62] width 6 height 7
click at [406, 64] on icon at bounding box center [406, 63] width 4 height 4
click at [395, 62] on div "G" at bounding box center [391, 62] width 13 height 7
click at [378, 63] on icon at bounding box center [379, 63] width 4 height 4
click at [379, 71] on input at bounding box center [395, 72] width 50 height 6
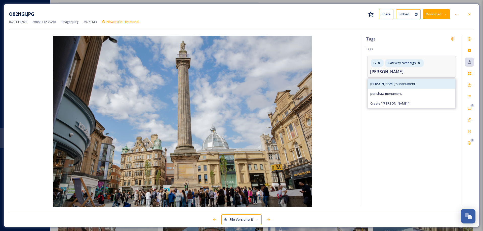
click at [380, 83] on span "[PERSON_NAME]'s Monument" at bounding box center [392, 83] width 45 height 5
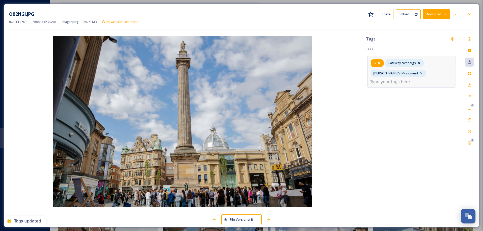
click at [379, 64] on icon at bounding box center [379, 63] width 4 height 4
click at [395, 79] on input at bounding box center [395, 82] width 50 height 6
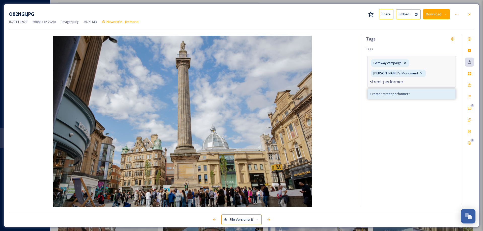
click at [394, 92] on span "Create " street performer "" at bounding box center [389, 94] width 39 height 5
click at [413, 89] on input at bounding box center [395, 92] width 50 height 6
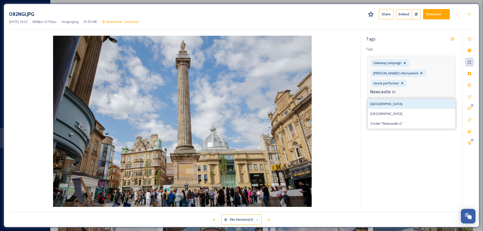
click at [389, 102] on span "[GEOGRAPHIC_DATA]" at bounding box center [386, 104] width 32 height 5
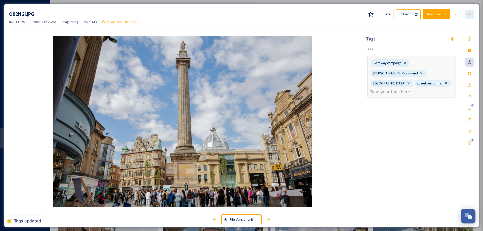
click at [469, 16] on icon at bounding box center [469, 14] width 4 height 4
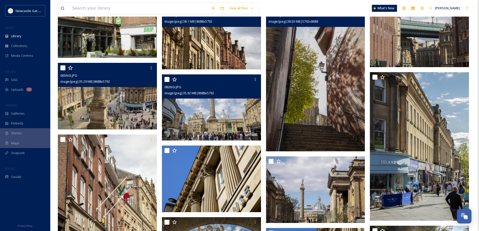
scroll to position [302, 0]
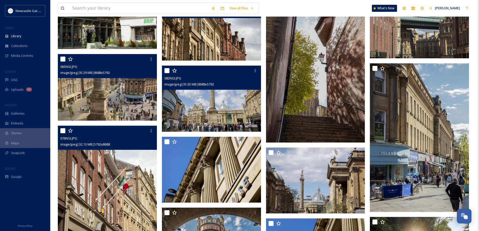
click at [104, 203] on img at bounding box center [107, 200] width 99 height 149
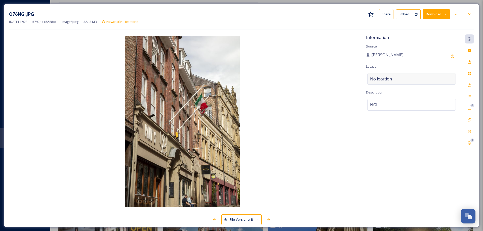
click at [395, 78] on div "No location" at bounding box center [411, 79] width 89 height 12
click at [395, 78] on input at bounding box center [411, 78] width 88 height 11
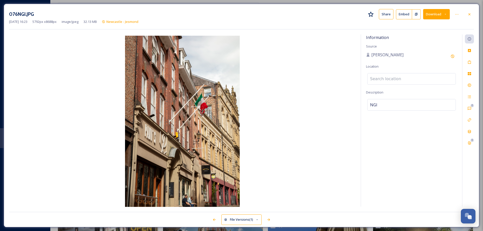
click at [388, 78] on input at bounding box center [411, 78] width 88 height 11
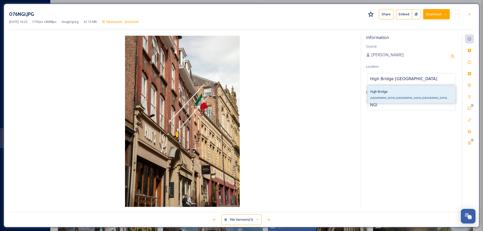
click at [389, 95] on div "[GEOGRAPHIC_DATA], [GEOGRAPHIC_DATA], [GEOGRAPHIC_DATA]" at bounding box center [408, 95] width 77 height 12
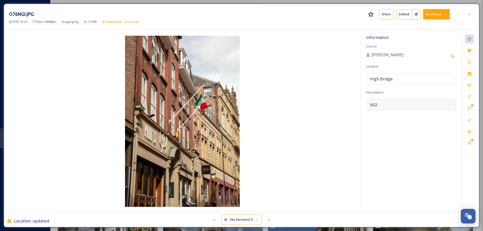
click at [382, 104] on div "NGI" at bounding box center [411, 105] width 89 height 12
click at [382, 104] on textarea "NGI" at bounding box center [411, 120] width 91 height 42
click at [469, 62] on icon at bounding box center [469, 62] width 3 height 4
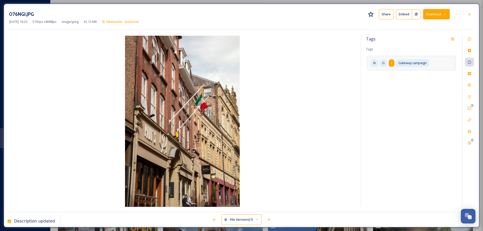
click at [391, 63] on span "I" at bounding box center [391, 63] width 1 height 5
click at [405, 63] on icon at bounding box center [406, 63] width 2 height 2
click at [392, 63] on icon at bounding box center [393, 63] width 4 height 4
click at [379, 63] on icon at bounding box center [379, 63] width 4 height 4
click at [411, 72] on input at bounding box center [395, 72] width 50 height 6
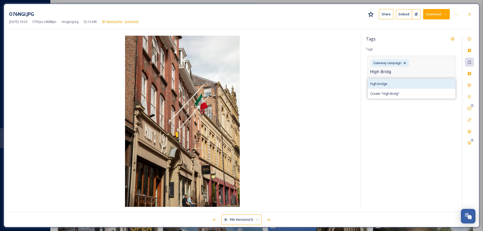
click at [381, 82] on span "high bridge" at bounding box center [378, 83] width 17 height 5
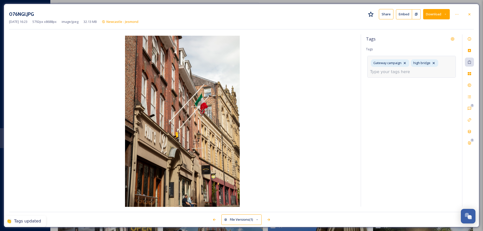
click at [408, 72] on input at bounding box center [395, 72] width 50 height 6
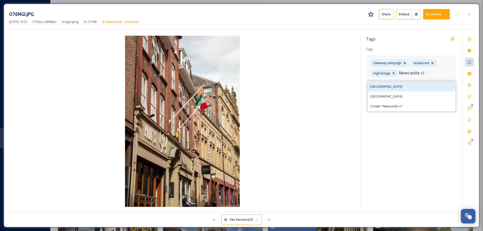
click at [399, 85] on span "[GEOGRAPHIC_DATA]" at bounding box center [386, 86] width 32 height 5
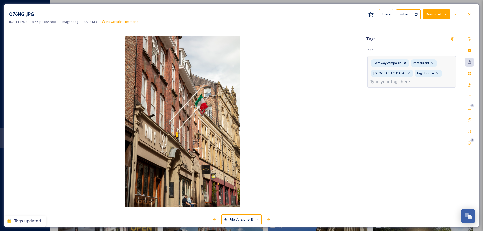
click at [399, 84] on input at bounding box center [395, 82] width 50 height 6
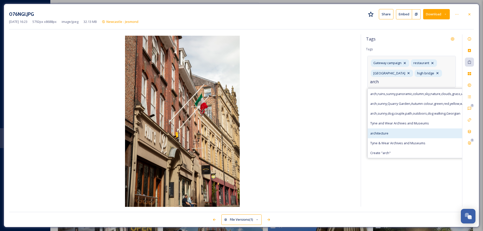
click at [382, 132] on span "architecture" at bounding box center [379, 133] width 18 height 5
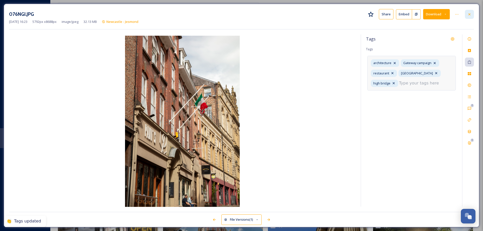
click at [472, 16] on div at bounding box center [469, 14] width 9 height 9
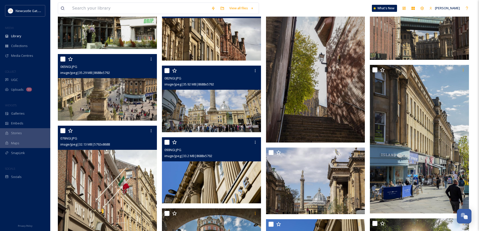
click at [224, 172] on img at bounding box center [211, 170] width 99 height 66
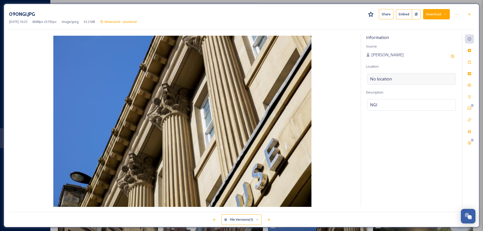
click at [393, 79] on div "No location" at bounding box center [411, 79] width 89 height 12
click at [393, 79] on input at bounding box center [411, 78] width 88 height 11
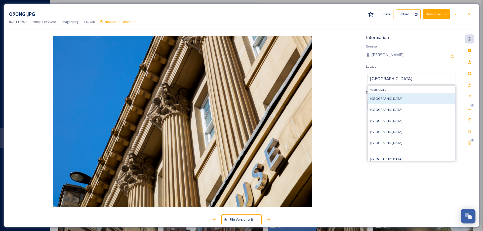
click at [377, 98] on span "[GEOGRAPHIC_DATA]" at bounding box center [386, 98] width 32 height 5
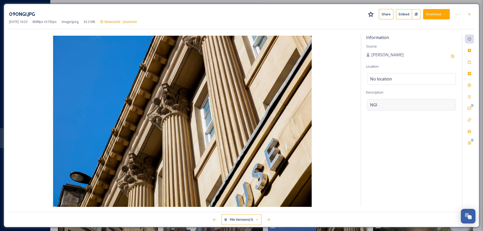
click at [382, 107] on div "NGI" at bounding box center [411, 105] width 89 height 12
click at [382, 107] on textarea "NGI" at bounding box center [411, 120] width 91 height 42
click at [468, 62] on icon at bounding box center [469, 62] width 3 height 4
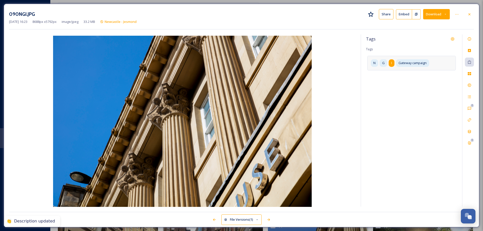
click at [391, 65] on div "I" at bounding box center [392, 62] width 6 height 7
click at [406, 63] on icon at bounding box center [406, 63] width 2 height 2
click at [394, 63] on icon at bounding box center [393, 63] width 4 height 4
click at [379, 62] on icon at bounding box center [379, 63] width 4 height 4
click at [378, 70] on input at bounding box center [395, 72] width 50 height 6
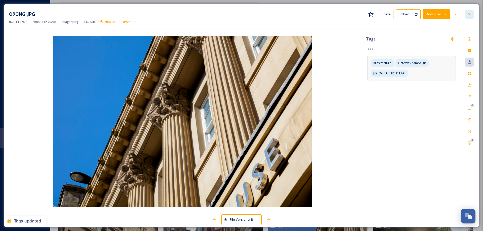
click at [472, 16] on div at bounding box center [469, 14] width 9 height 9
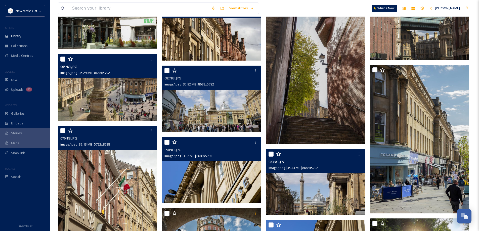
click at [323, 181] on img at bounding box center [315, 182] width 99 height 66
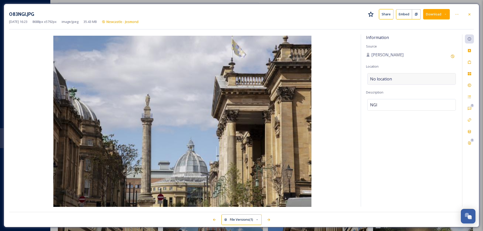
click at [392, 75] on div "No location" at bounding box center [411, 79] width 89 height 12
click at [392, 75] on input at bounding box center [411, 78] width 88 height 11
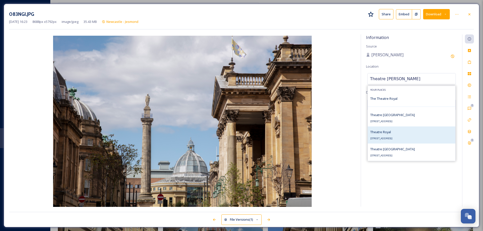
click at [392, 137] on span "[STREET_ADDRESS]" at bounding box center [381, 138] width 22 height 3
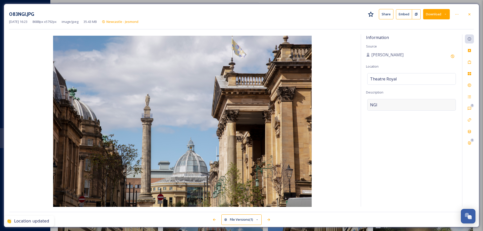
click at [384, 106] on div "NGI" at bounding box center [411, 105] width 89 height 12
click at [470, 62] on icon at bounding box center [469, 62] width 4 height 4
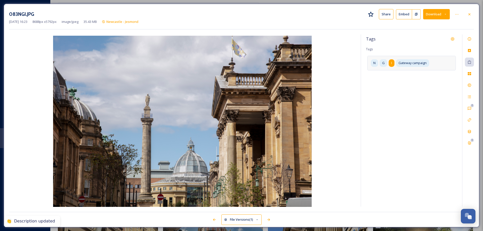
click at [393, 64] on div "I" at bounding box center [392, 62] width 6 height 7
click at [407, 62] on icon at bounding box center [406, 63] width 4 height 4
click at [395, 64] on div "G" at bounding box center [391, 62] width 13 height 7
click at [379, 63] on icon at bounding box center [379, 63] width 4 height 4
click at [400, 73] on input at bounding box center [395, 72] width 50 height 6
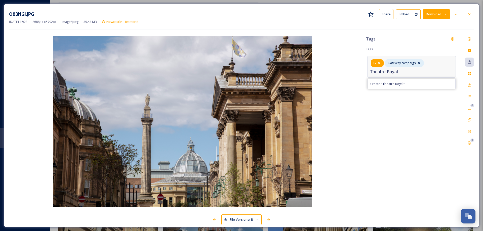
click at [379, 62] on icon at bounding box center [379, 63] width 4 height 4
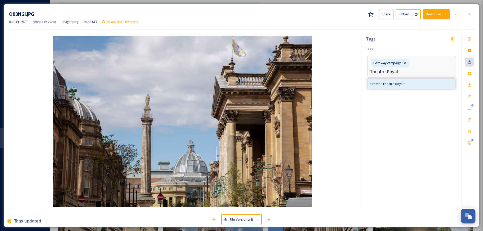
click at [391, 82] on span "Create " Theatre Royal "" at bounding box center [387, 83] width 34 height 5
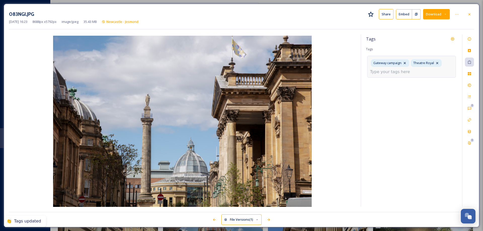
click at [391, 72] on input at bounding box center [395, 72] width 50 height 6
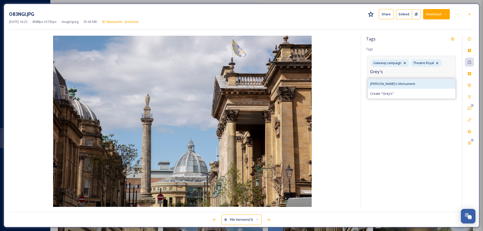
click at [393, 85] on span "[PERSON_NAME]'s Monument" at bounding box center [392, 83] width 45 height 5
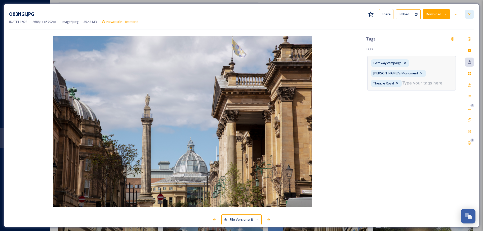
click at [469, 15] on icon at bounding box center [469, 14] width 2 height 2
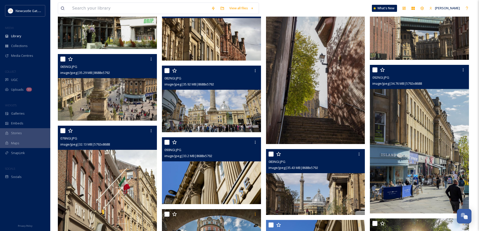
click at [408, 179] on img at bounding box center [419, 139] width 99 height 149
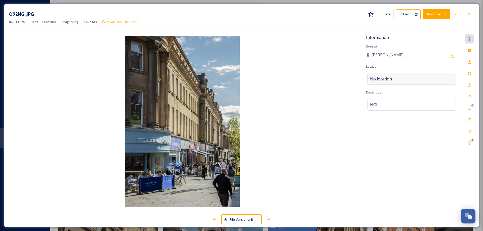
click at [386, 80] on span "No location" at bounding box center [381, 79] width 22 height 6
click at [386, 80] on input at bounding box center [411, 78] width 88 height 11
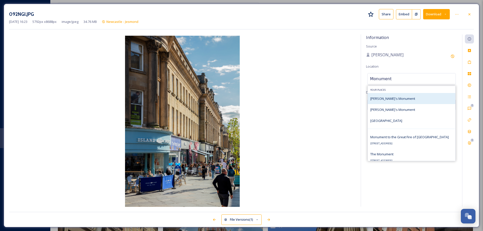
click at [384, 97] on span "[PERSON_NAME]'s Monument" at bounding box center [392, 98] width 45 height 5
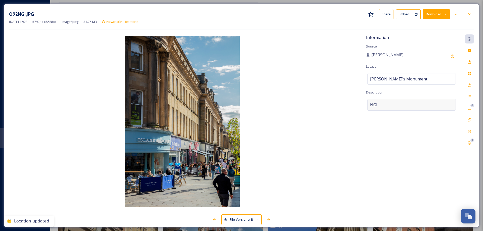
click at [379, 104] on div "NGI" at bounding box center [411, 105] width 89 height 12
click at [379, 104] on textarea "NGI" at bounding box center [411, 120] width 91 height 42
click at [398, 104] on textarea "Shopping near [GEOGRAPHIC_DATA]" at bounding box center [411, 120] width 91 height 42
click at [469, 62] on icon at bounding box center [469, 62] width 4 height 4
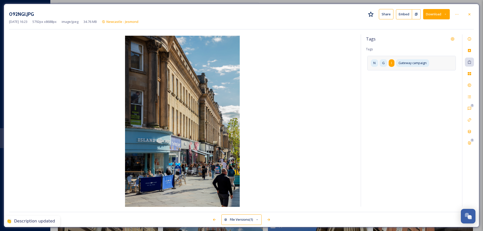
click at [391, 62] on span "I" at bounding box center [391, 63] width 1 height 5
click at [406, 62] on icon at bounding box center [406, 63] width 4 height 4
click at [394, 63] on icon at bounding box center [393, 63] width 4 height 4
click at [380, 63] on icon at bounding box center [379, 63] width 4 height 4
click at [385, 71] on input at bounding box center [395, 72] width 50 height 6
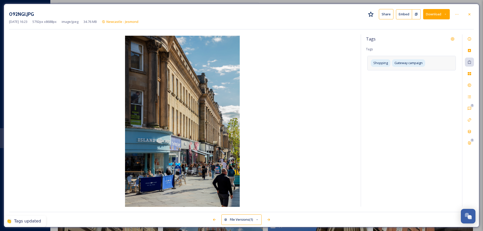
click at [386, 78] on div "Tags Tags Shopping Gateway campaign" at bounding box center [411, 120] width 101 height 172
click at [429, 66] on div "Shopping Gateway campaign" at bounding box center [411, 63] width 89 height 14
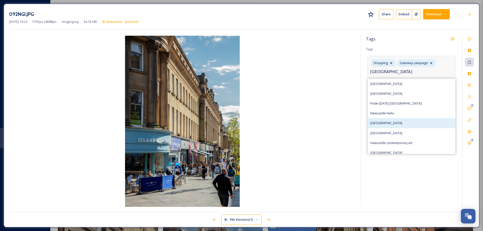
click at [400, 121] on span "[GEOGRAPHIC_DATA]" at bounding box center [386, 123] width 32 height 5
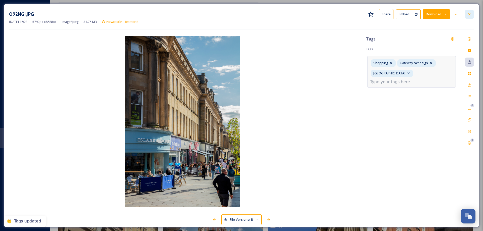
click at [471, 14] on icon at bounding box center [469, 14] width 4 height 4
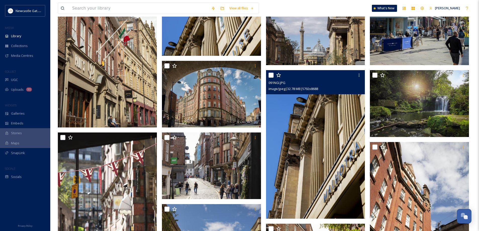
scroll to position [453, 0]
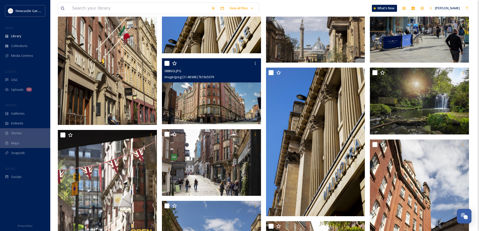
click at [229, 100] on img at bounding box center [211, 91] width 99 height 66
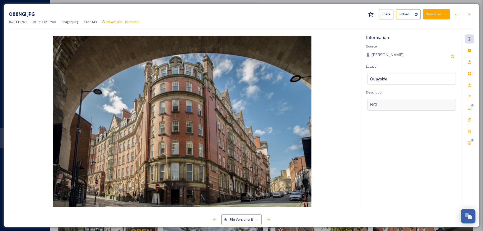
click at [380, 104] on div "NGI" at bounding box center [411, 105] width 89 height 12
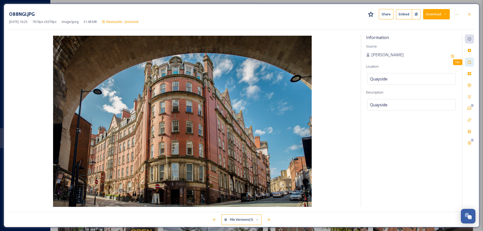
click at [469, 62] on icon at bounding box center [469, 62] width 3 height 4
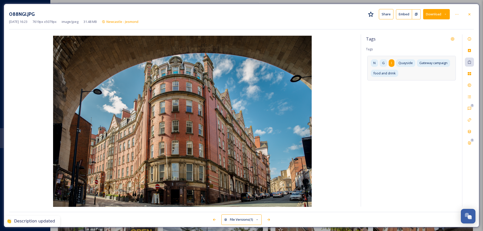
click at [394, 64] on div "I" at bounding box center [392, 62] width 6 height 7
click at [406, 63] on icon at bounding box center [406, 63] width 4 height 4
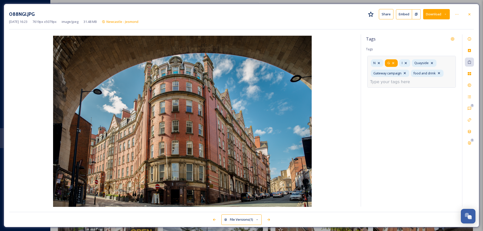
click at [395, 63] on icon at bounding box center [393, 63] width 4 height 4
click at [382, 61] on div "N" at bounding box center [377, 62] width 13 height 7
click at [470, 15] on icon at bounding box center [469, 14] width 4 height 4
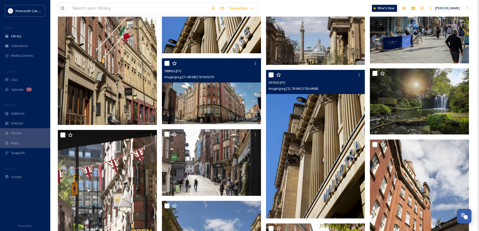
click at [336, 123] on img at bounding box center [315, 144] width 99 height 149
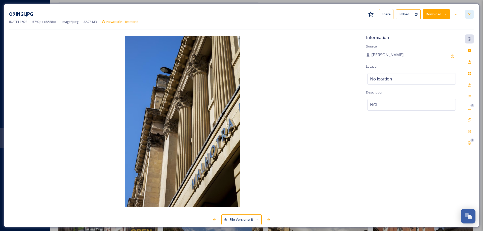
click at [472, 13] on div at bounding box center [469, 14] width 9 height 9
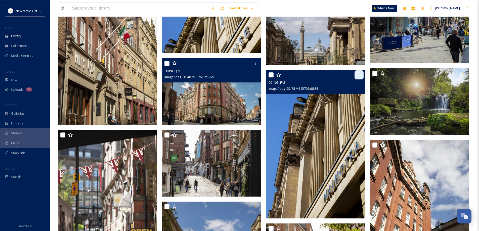
click at [359, 75] on icon at bounding box center [359, 75] width 4 height 4
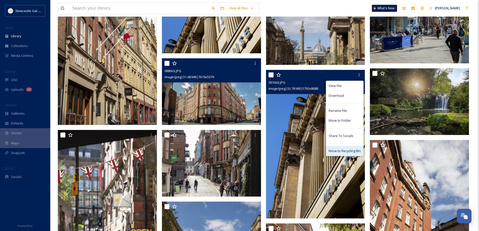
click at [353, 151] on span "Move to Recycling Bin" at bounding box center [345, 151] width 32 height 5
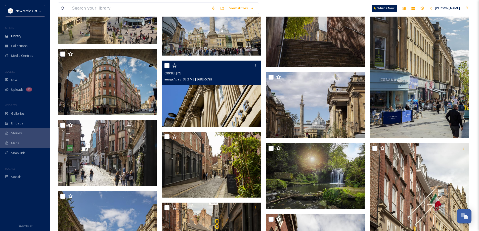
scroll to position [428, 0]
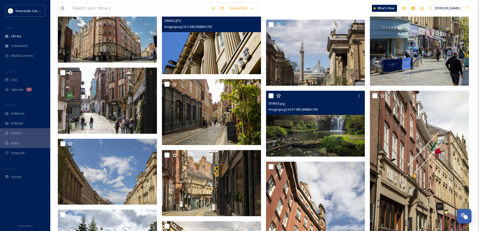
click at [332, 129] on img at bounding box center [315, 124] width 99 height 66
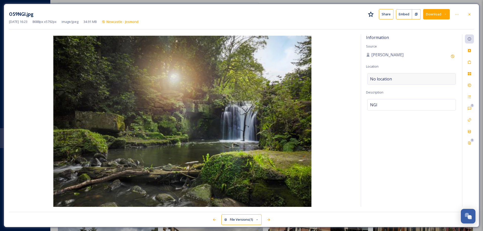
click at [390, 79] on span "No location" at bounding box center [381, 79] width 22 height 6
click at [390, 79] on input at bounding box center [411, 78] width 88 height 11
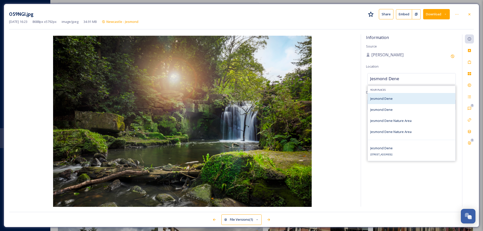
click at [383, 97] on span "Jesmond Dene" at bounding box center [381, 98] width 22 height 5
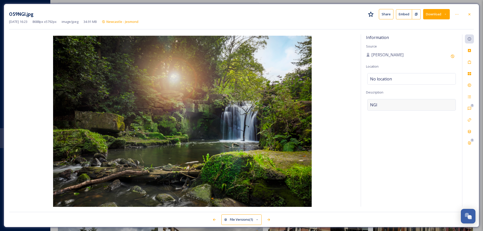
click at [380, 105] on div "NGI" at bounding box center [411, 105] width 89 height 12
click at [380, 105] on textarea "NGI" at bounding box center [411, 120] width 91 height 42
click at [469, 61] on icon at bounding box center [469, 62] width 4 height 4
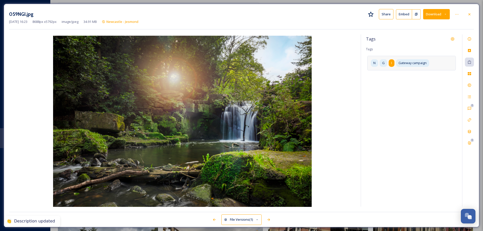
click at [392, 64] on div "I" at bounding box center [392, 62] width 6 height 7
click at [406, 63] on icon at bounding box center [406, 63] width 4 height 4
click at [394, 64] on icon at bounding box center [393, 63] width 4 height 4
click at [380, 64] on icon at bounding box center [379, 63] width 4 height 4
click at [386, 72] on input at bounding box center [395, 72] width 50 height 6
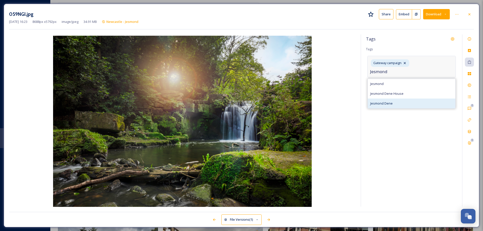
click at [382, 101] on span "Jesmond Dene" at bounding box center [381, 103] width 22 height 5
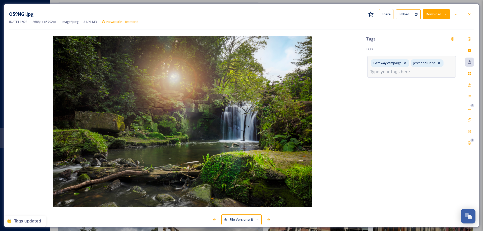
click at [395, 74] on input at bounding box center [395, 72] width 50 height 6
click at [472, 13] on div at bounding box center [469, 14] width 9 height 9
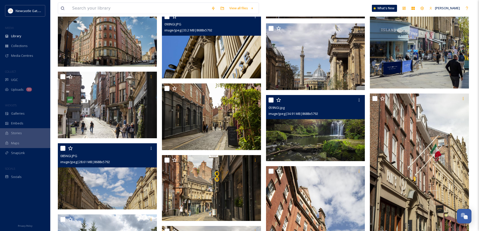
click at [123, 184] on img at bounding box center [107, 176] width 99 height 66
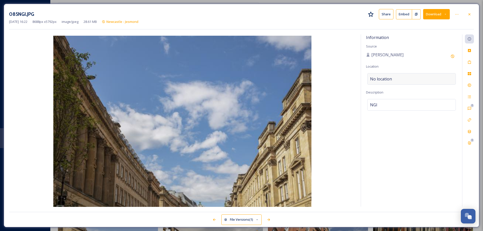
click at [381, 81] on span "No location" at bounding box center [381, 79] width 22 height 6
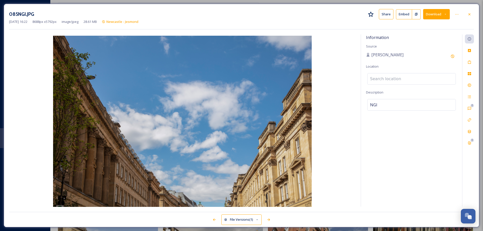
click at [381, 81] on input at bounding box center [411, 78] width 88 height 11
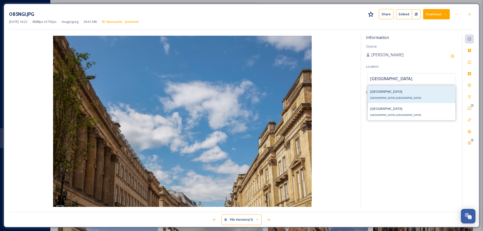
click at [383, 93] on span "[GEOGRAPHIC_DATA]" at bounding box center [386, 91] width 32 height 5
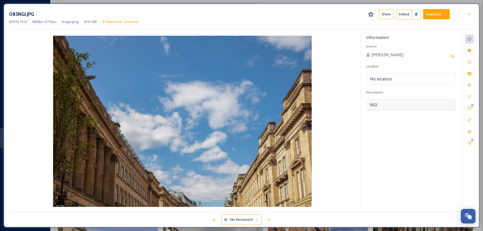
click at [380, 106] on div "NGI" at bounding box center [411, 105] width 89 height 12
click at [380, 106] on textarea "NGI" at bounding box center [411, 120] width 91 height 42
click at [468, 63] on icon at bounding box center [469, 62] width 4 height 4
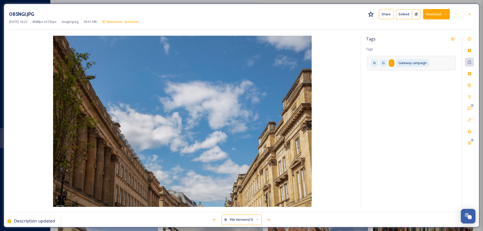
click at [393, 61] on div "I" at bounding box center [392, 62] width 6 height 7
click at [408, 63] on icon at bounding box center [406, 63] width 4 height 4
click at [393, 61] on icon at bounding box center [393, 63] width 4 height 4
click at [381, 64] on icon at bounding box center [379, 63] width 4 height 4
click at [385, 71] on input at bounding box center [395, 72] width 50 height 6
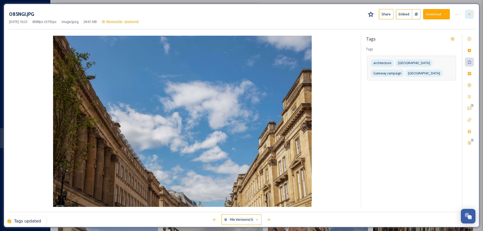
click at [469, 15] on icon at bounding box center [469, 14] width 4 height 4
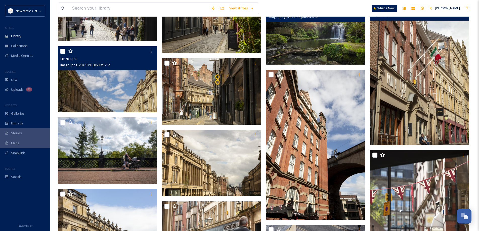
scroll to position [528, 0]
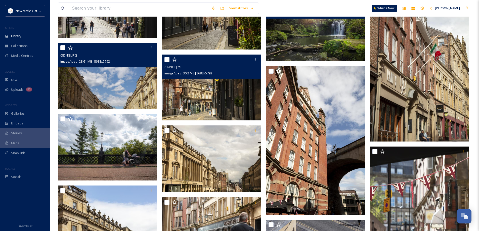
click at [214, 99] on img at bounding box center [211, 88] width 99 height 66
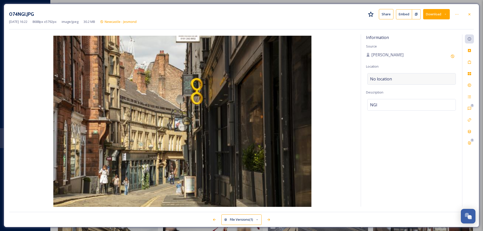
click at [391, 74] on div "No location" at bounding box center [411, 79] width 89 height 12
click at [386, 79] on input at bounding box center [411, 78] width 88 height 11
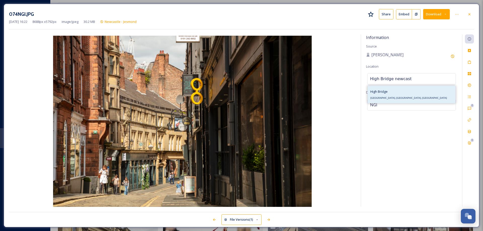
click at [397, 96] on div "[GEOGRAPHIC_DATA], [GEOGRAPHIC_DATA], [GEOGRAPHIC_DATA]" at bounding box center [408, 95] width 77 height 12
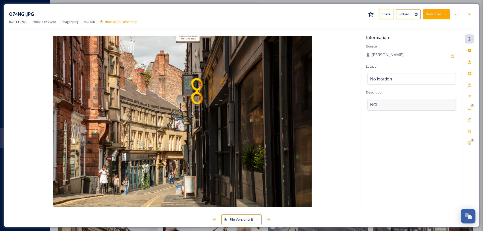
click at [379, 102] on div "NGI" at bounding box center [411, 105] width 89 height 12
click at [379, 102] on textarea "NGI" at bounding box center [411, 120] width 91 height 42
click at [470, 64] on icon at bounding box center [469, 62] width 4 height 4
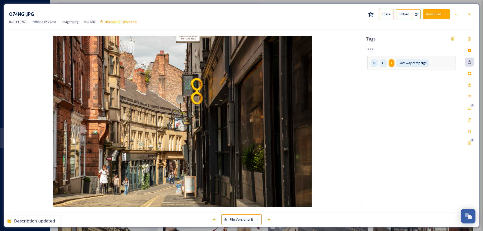
click at [393, 65] on div "I" at bounding box center [392, 62] width 6 height 7
click at [405, 63] on icon at bounding box center [406, 63] width 4 height 4
click at [395, 63] on icon at bounding box center [393, 63] width 4 height 4
click at [380, 63] on icon at bounding box center [379, 63] width 4 height 4
click at [386, 72] on input at bounding box center [395, 72] width 50 height 6
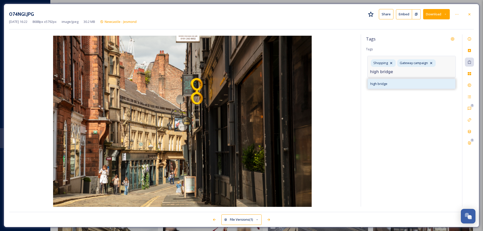
click at [383, 82] on span "high bridge" at bounding box center [378, 83] width 17 height 5
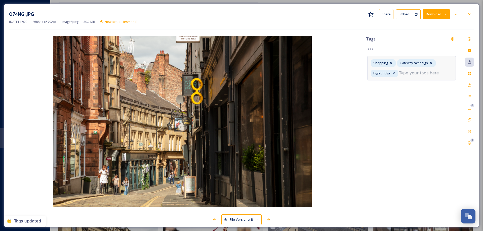
click at [406, 73] on input at bounding box center [424, 73] width 50 height 6
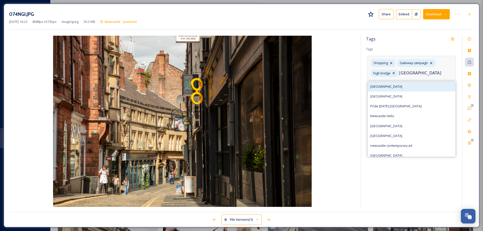
click at [384, 86] on span "[GEOGRAPHIC_DATA]" at bounding box center [386, 86] width 32 height 5
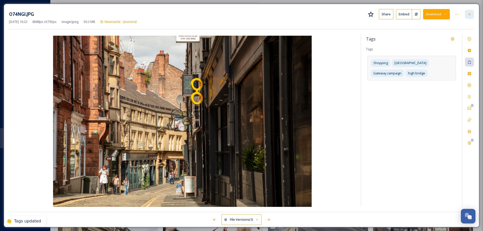
click at [472, 15] on div at bounding box center [469, 14] width 9 height 9
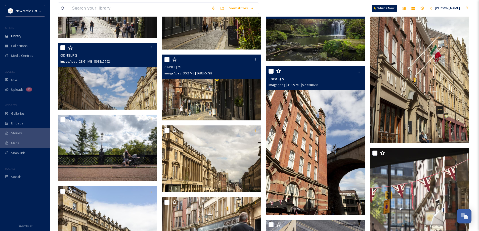
click at [307, 163] on img at bounding box center [315, 140] width 99 height 149
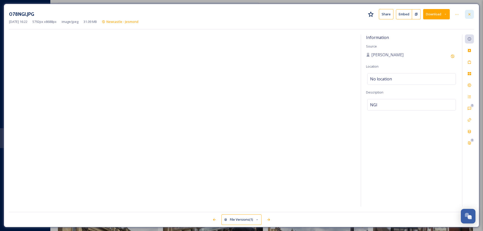
click at [470, 14] on icon at bounding box center [469, 14] width 4 height 4
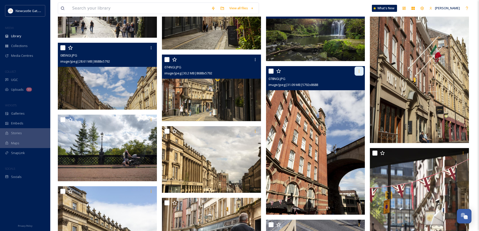
click at [360, 71] on icon at bounding box center [359, 71] width 4 height 4
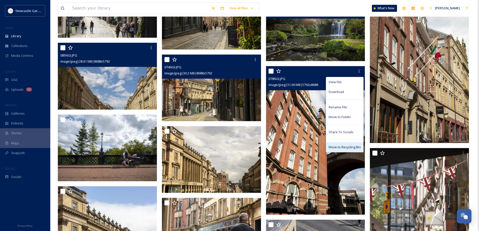
click at [348, 146] on span "Move to Recycling Bin" at bounding box center [345, 147] width 32 height 5
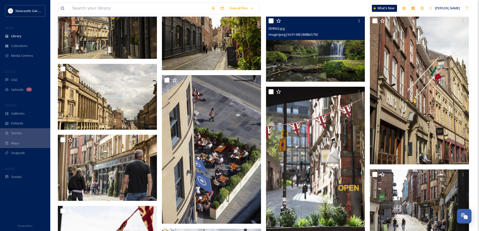
scroll to position [503, 0]
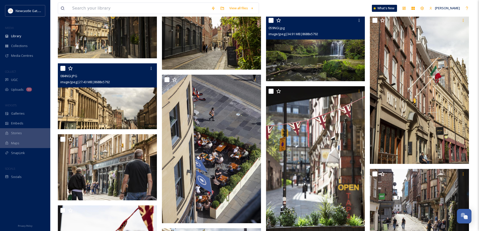
click at [123, 101] on img at bounding box center [107, 96] width 99 height 66
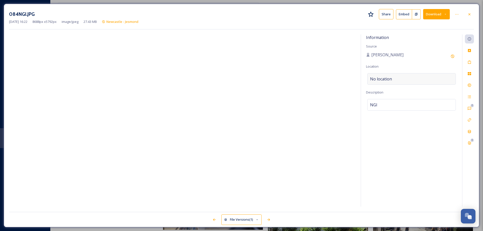
click at [391, 77] on span "No location" at bounding box center [381, 79] width 22 height 6
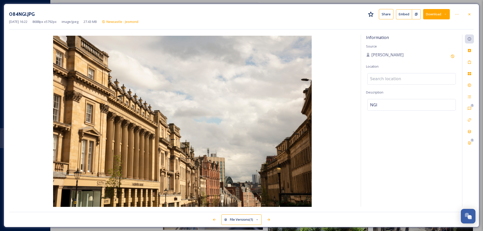
click at [391, 77] on input at bounding box center [411, 78] width 88 height 11
click at [389, 101] on div "NGI" at bounding box center [411, 105] width 89 height 12
click at [389, 101] on textarea "NGI" at bounding box center [411, 120] width 91 height 42
click at [470, 61] on icon at bounding box center [469, 62] width 4 height 4
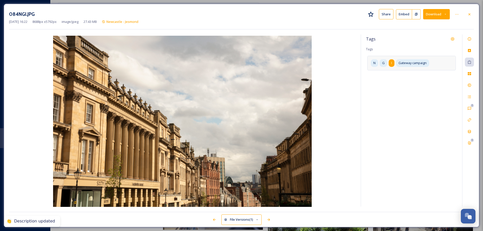
click at [394, 64] on div "I" at bounding box center [392, 62] width 6 height 7
click at [405, 63] on icon at bounding box center [406, 63] width 4 height 4
click at [393, 64] on icon at bounding box center [393, 63] width 2 height 2
click at [380, 64] on icon at bounding box center [379, 63] width 2 height 2
click at [394, 73] on input at bounding box center [395, 72] width 50 height 6
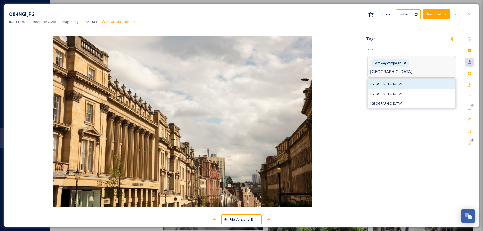
click at [383, 83] on span "[GEOGRAPHIC_DATA]" at bounding box center [386, 83] width 32 height 5
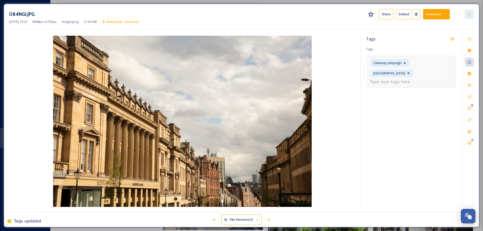
click at [470, 16] on icon at bounding box center [469, 14] width 4 height 4
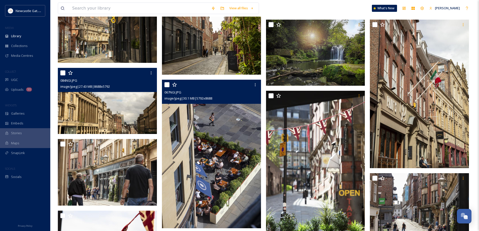
click at [216, 129] on img at bounding box center [211, 154] width 99 height 149
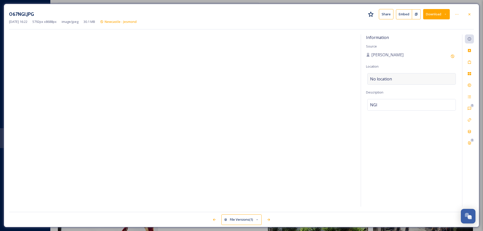
click at [381, 79] on span "No location" at bounding box center [381, 79] width 22 height 6
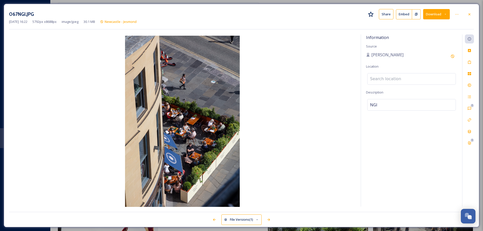
click at [381, 79] on input at bounding box center [411, 78] width 88 height 11
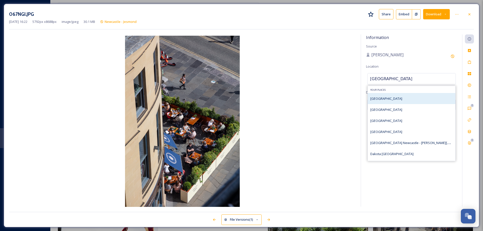
click at [380, 98] on span "[GEOGRAPHIC_DATA]" at bounding box center [386, 98] width 32 height 5
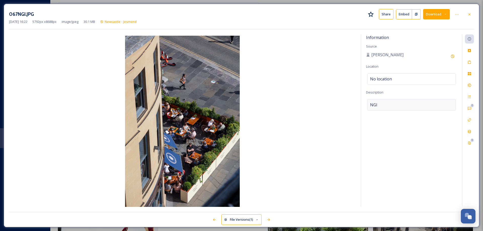
click at [380, 104] on div "NGI" at bounding box center [411, 105] width 89 height 12
click at [380, 104] on textarea "NGI" at bounding box center [411, 120] width 91 height 42
click at [468, 60] on div "Tags" at bounding box center [469, 62] width 9 height 9
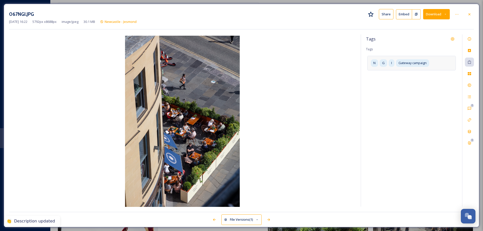
click at [388, 64] on div "N G I Gateway campaign" at bounding box center [411, 63] width 89 height 14
click at [407, 62] on icon at bounding box center [406, 63] width 4 height 4
click at [393, 63] on icon at bounding box center [393, 63] width 2 height 2
click at [382, 63] on div "N" at bounding box center [377, 62] width 13 height 7
click at [398, 73] on input at bounding box center [395, 72] width 50 height 6
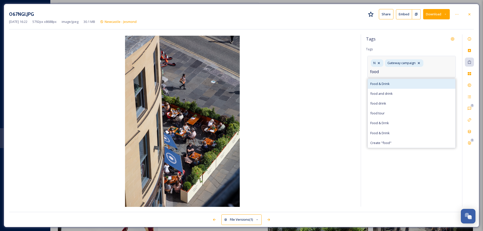
click at [390, 85] on div "Food & Drink" at bounding box center [412, 84] width 88 height 10
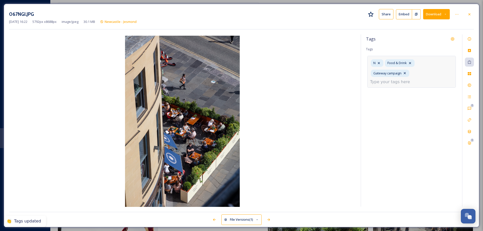
click at [396, 84] on input at bounding box center [395, 82] width 50 height 6
click at [380, 63] on icon at bounding box center [379, 63] width 4 height 4
click at [469, 15] on icon at bounding box center [469, 14] width 2 height 2
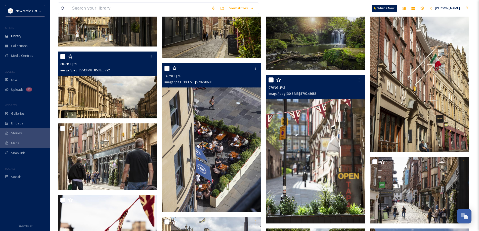
scroll to position [528, 0]
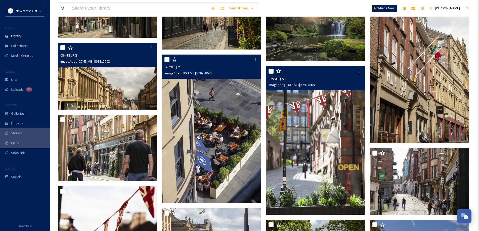
click at [326, 147] on img at bounding box center [315, 140] width 99 height 149
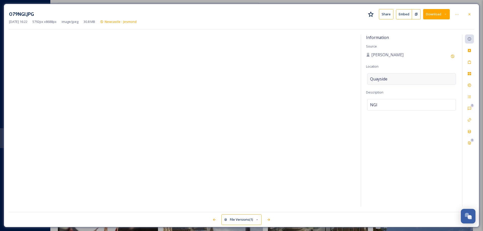
click at [392, 79] on div "Quayside" at bounding box center [411, 79] width 89 height 12
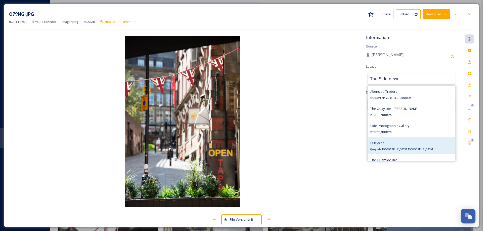
click at [395, 145] on div "Quayside Quayside, [GEOGRAPHIC_DATA], [GEOGRAPHIC_DATA]" at bounding box center [401, 146] width 63 height 12
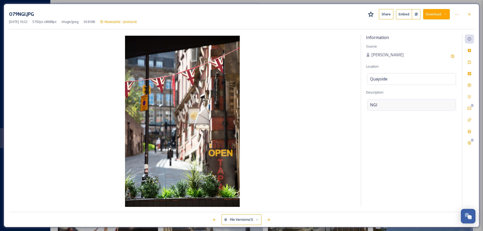
click at [380, 105] on div "NGI" at bounding box center [411, 105] width 89 height 12
click at [380, 105] on textarea "NGI" at bounding box center [411, 120] width 91 height 42
click at [470, 64] on icon at bounding box center [469, 62] width 3 height 4
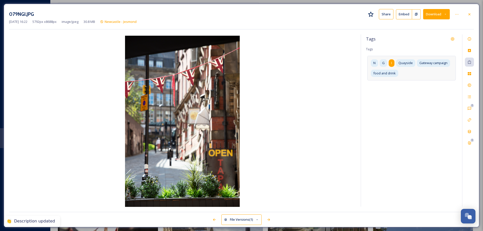
click at [392, 64] on div "I" at bounding box center [392, 62] width 6 height 7
click at [405, 64] on icon at bounding box center [406, 63] width 2 height 2
click at [393, 64] on icon at bounding box center [393, 63] width 4 height 4
click at [380, 63] on icon at bounding box center [379, 63] width 4 height 4
click at [416, 79] on input at bounding box center [395, 82] width 50 height 6
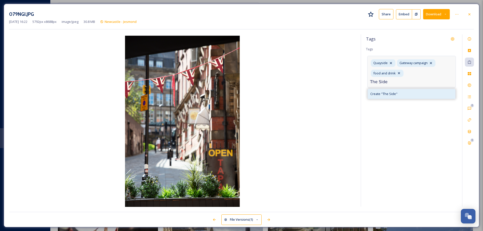
click at [392, 92] on span "Create " The Side "" at bounding box center [383, 94] width 27 height 5
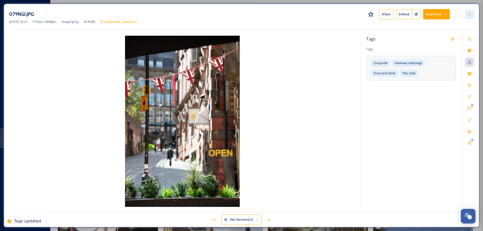
click at [469, 14] on icon at bounding box center [469, 14] width 4 height 4
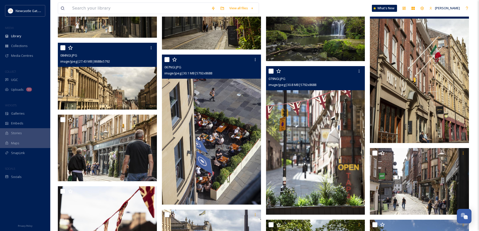
scroll to position [553, 0]
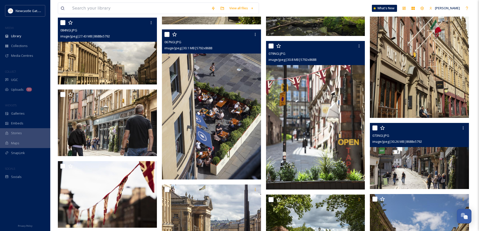
click at [409, 155] on img at bounding box center [419, 156] width 99 height 66
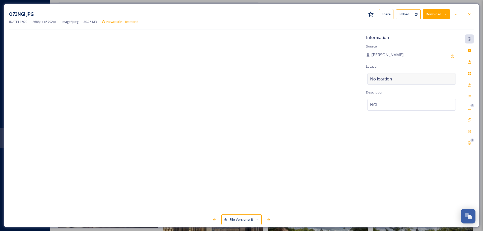
click at [392, 76] on div "No location" at bounding box center [411, 79] width 89 height 12
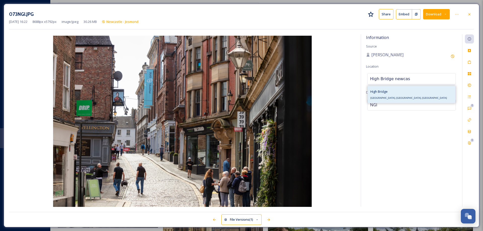
click at [383, 91] on span "High Bridge" at bounding box center [378, 91] width 17 height 5
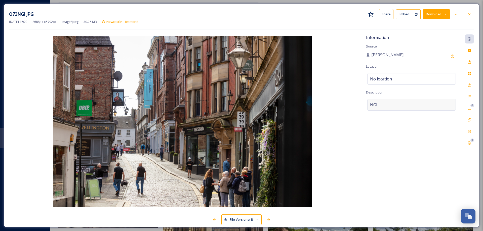
click at [382, 103] on div "NGI" at bounding box center [411, 105] width 89 height 12
click at [382, 103] on textarea "NGI" at bounding box center [411, 120] width 91 height 42
click at [471, 61] on icon at bounding box center [469, 62] width 4 height 4
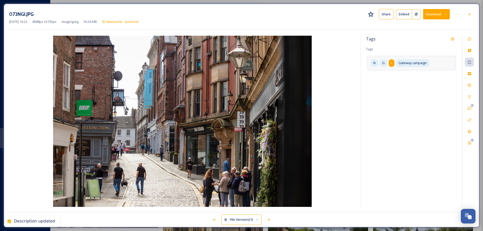
click at [391, 61] on span "I" at bounding box center [391, 63] width 1 height 5
click at [408, 63] on div "I" at bounding box center [404, 62] width 11 height 7
click at [394, 63] on icon at bounding box center [393, 63] width 4 height 4
click at [379, 64] on icon at bounding box center [379, 63] width 4 height 4
click at [384, 72] on input at bounding box center [395, 72] width 50 height 6
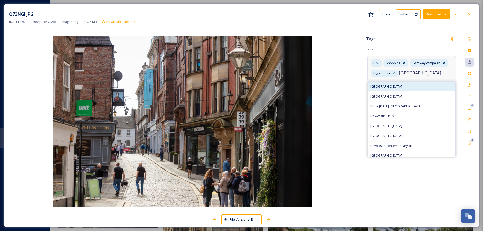
click at [383, 82] on div "[GEOGRAPHIC_DATA]" at bounding box center [412, 87] width 88 height 10
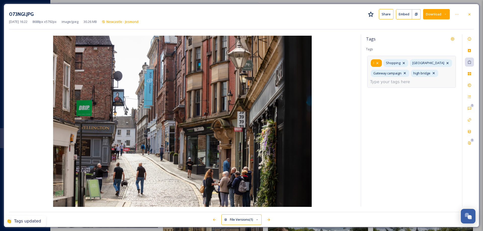
click at [379, 64] on icon at bounding box center [377, 63] width 4 height 4
click at [470, 16] on icon at bounding box center [469, 14] width 4 height 4
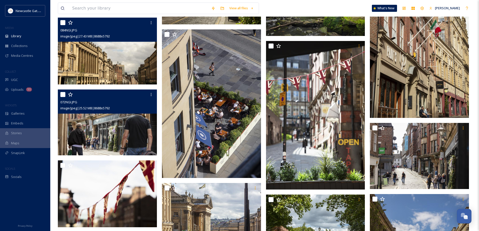
click at [104, 122] on img at bounding box center [107, 123] width 99 height 66
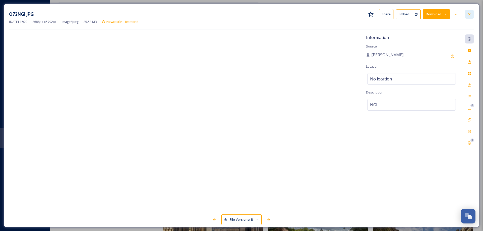
click at [468, 14] on icon at bounding box center [469, 14] width 4 height 4
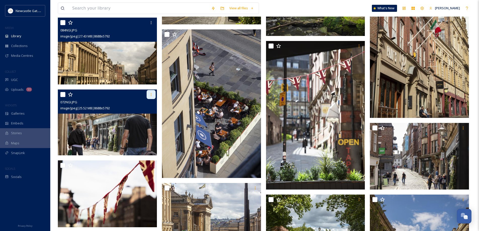
click at [152, 95] on icon at bounding box center [151, 95] width 4 height 4
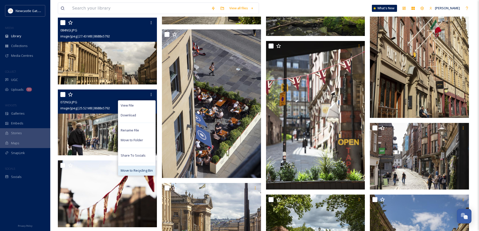
click at [145, 170] on span "Move to Recycling Bin" at bounding box center [137, 170] width 32 height 5
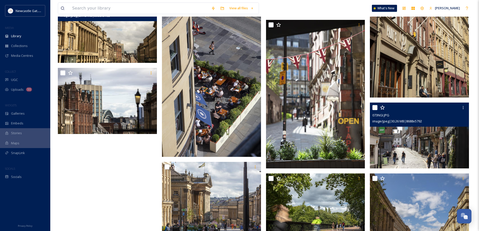
scroll to position [578, 0]
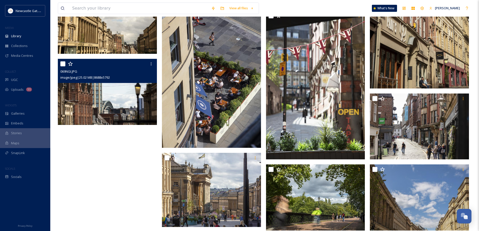
click at [114, 95] on img at bounding box center [107, 92] width 99 height 66
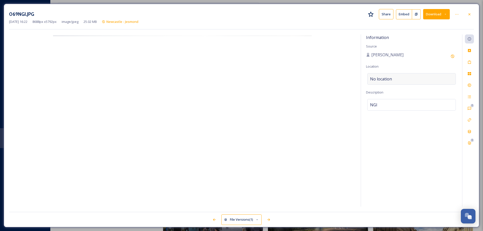
click at [380, 79] on span "No location" at bounding box center [381, 79] width 22 height 6
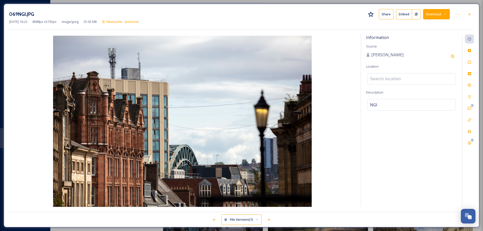
click at [380, 79] on input at bounding box center [411, 78] width 88 height 11
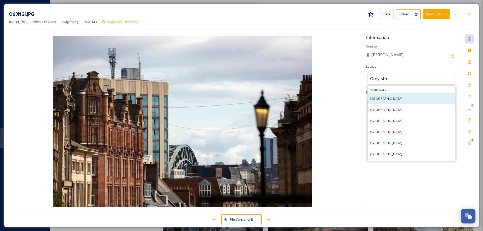
click at [383, 99] on span "[GEOGRAPHIC_DATA]" at bounding box center [386, 98] width 32 height 5
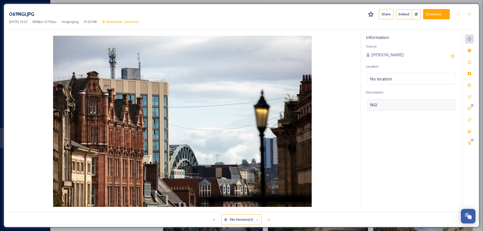
click at [382, 103] on div "NGI" at bounding box center [411, 105] width 89 height 12
click at [382, 103] on textarea "NGI" at bounding box center [411, 120] width 91 height 42
click at [466, 62] on div "Tags" at bounding box center [469, 62] width 9 height 9
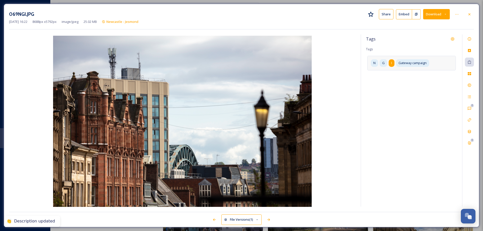
click at [391, 65] on span "I" at bounding box center [391, 63] width 1 height 5
click at [404, 63] on icon at bounding box center [406, 63] width 4 height 4
click at [394, 64] on icon at bounding box center [393, 63] width 4 height 4
click at [382, 63] on div "N" at bounding box center [377, 62] width 13 height 7
click at [386, 71] on input at bounding box center [395, 72] width 50 height 6
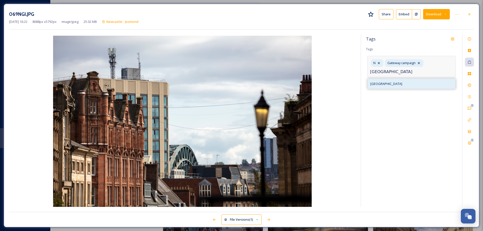
click at [383, 86] on span "[GEOGRAPHIC_DATA]" at bounding box center [386, 83] width 32 height 5
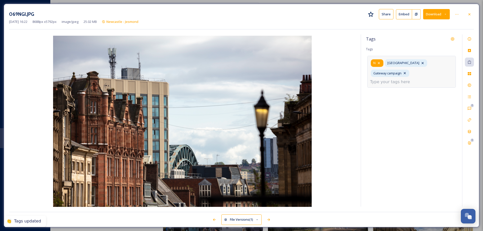
click at [380, 63] on icon at bounding box center [379, 63] width 4 height 4
click at [469, 17] on div at bounding box center [469, 14] width 9 height 9
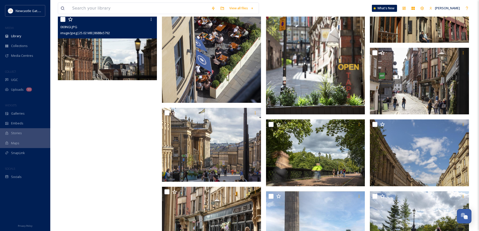
scroll to position [629, 0]
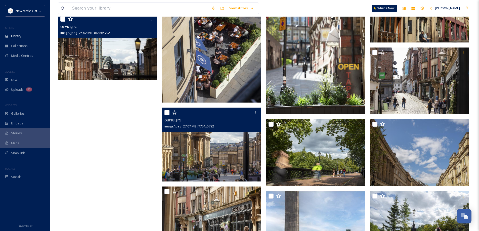
click at [246, 149] on img at bounding box center [211, 145] width 99 height 74
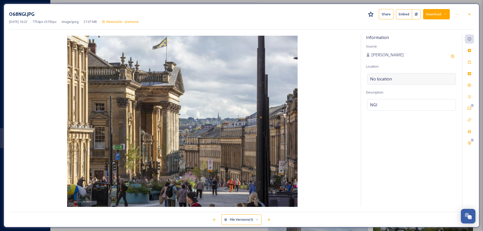
click at [385, 78] on span "No location" at bounding box center [381, 79] width 22 height 6
click at [385, 78] on input at bounding box center [411, 78] width 88 height 11
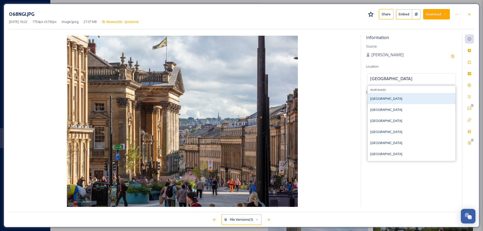
click at [383, 98] on span "[GEOGRAPHIC_DATA]" at bounding box center [386, 98] width 32 height 5
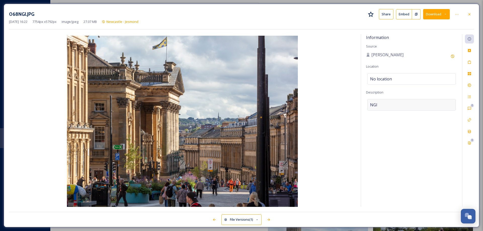
click at [380, 105] on div "NGI" at bounding box center [411, 105] width 89 height 12
click at [380, 105] on textarea "NGI" at bounding box center [411, 120] width 91 height 42
click at [472, 62] on div "Tags" at bounding box center [469, 62] width 9 height 9
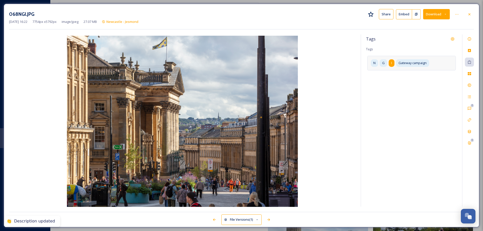
click at [394, 65] on div "I" at bounding box center [392, 62] width 6 height 7
click at [406, 63] on icon at bounding box center [406, 63] width 2 height 2
click at [392, 64] on icon at bounding box center [393, 63] width 4 height 4
click at [379, 63] on icon at bounding box center [379, 63] width 2 height 2
click at [379, 72] on input at bounding box center [395, 72] width 50 height 6
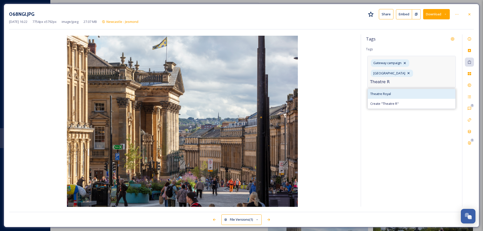
click at [380, 92] on span "Theatre Royal" at bounding box center [380, 94] width 21 height 5
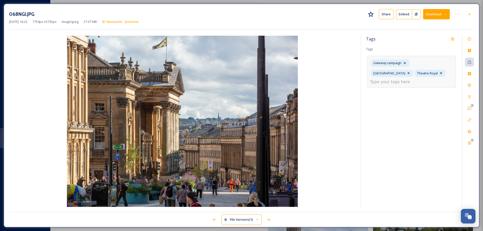
click at [417, 79] on input at bounding box center [395, 82] width 50 height 6
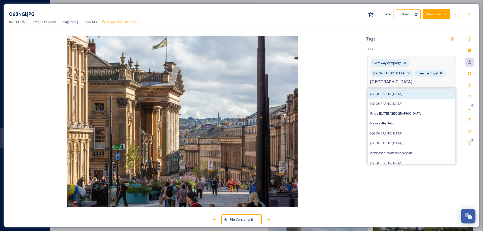
click at [385, 92] on span "[GEOGRAPHIC_DATA]" at bounding box center [386, 94] width 32 height 5
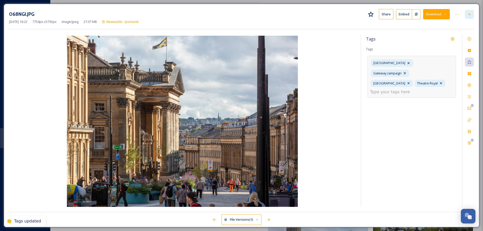
click at [472, 13] on div at bounding box center [469, 14] width 9 height 9
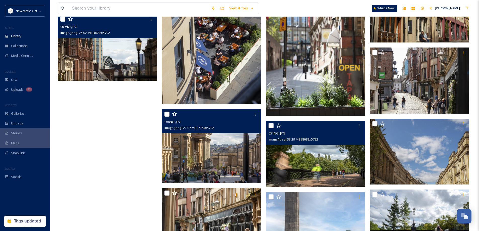
click at [323, 159] on img at bounding box center [315, 154] width 99 height 66
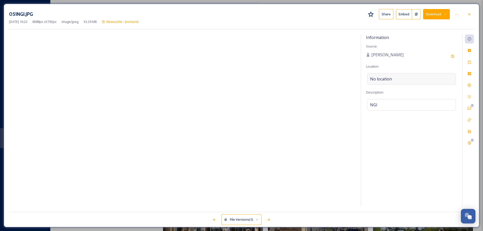
click at [386, 80] on span "No location" at bounding box center [381, 79] width 22 height 6
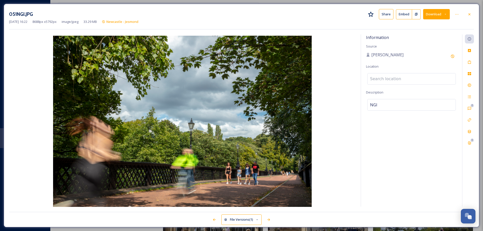
click at [386, 79] on input at bounding box center [411, 78] width 88 height 11
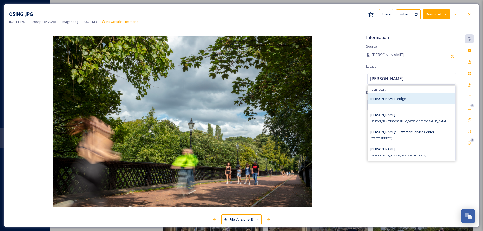
click at [395, 99] on span "[PERSON_NAME] Bridge" at bounding box center [387, 98] width 35 height 5
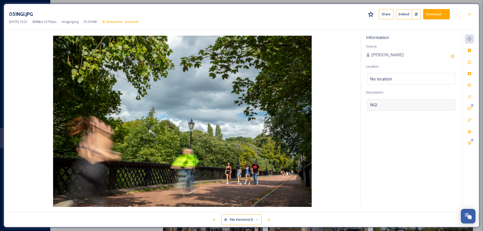
click at [377, 105] on div "NGI" at bounding box center [411, 105] width 89 height 12
click at [377, 105] on textarea "NGI" at bounding box center [411, 120] width 91 height 42
click at [469, 62] on icon at bounding box center [469, 62] width 4 height 4
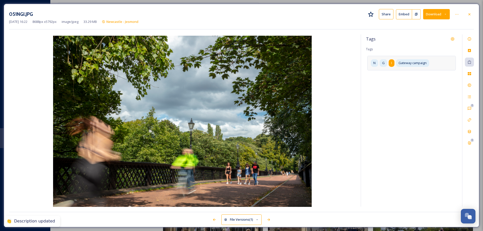
click at [393, 65] on div "I" at bounding box center [392, 62] width 6 height 7
click at [406, 64] on icon at bounding box center [406, 63] width 4 height 4
click at [395, 65] on div "G" at bounding box center [391, 62] width 13 height 7
click at [381, 64] on icon at bounding box center [379, 63] width 4 height 4
click at [381, 63] on icon at bounding box center [379, 63] width 4 height 4
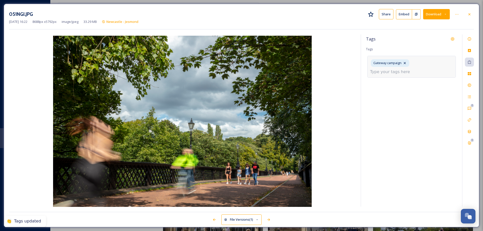
click at [380, 71] on input at bounding box center [395, 72] width 50 height 6
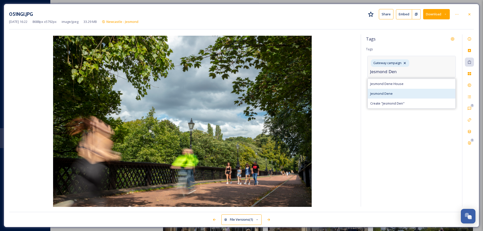
click at [382, 93] on span "Jesmond Dene" at bounding box center [381, 93] width 22 height 5
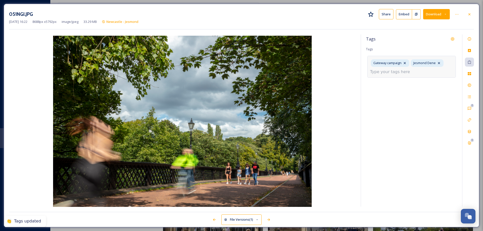
click at [407, 74] on input at bounding box center [395, 72] width 50 height 6
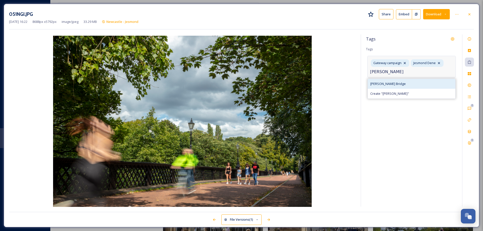
click at [384, 82] on span "[PERSON_NAME] Bridge" at bounding box center [387, 83] width 35 height 5
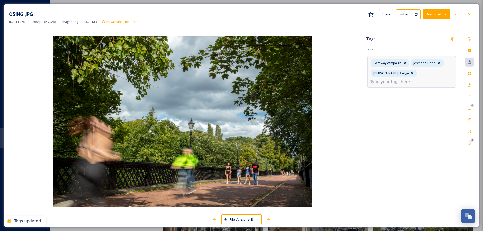
click at [390, 82] on input at bounding box center [395, 82] width 50 height 6
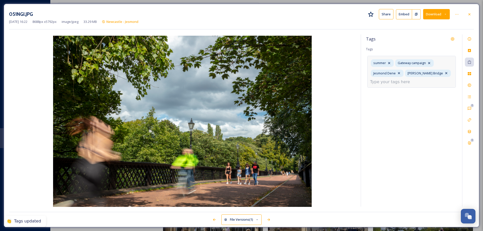
click at [403, 83] on input at bounding box center [395, 82] width 50 height 6
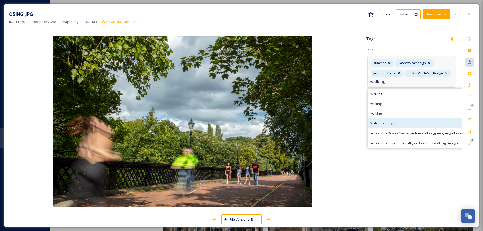
click at [398, 123] on span "Walking and cycling" at bounding box center [384, 123] width 29 height 5
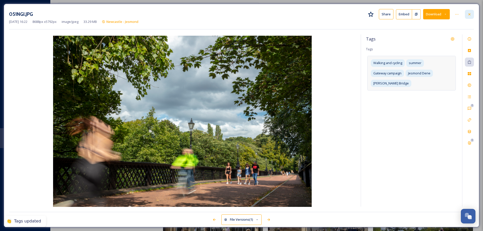
click at [471, 15] on icon at bounding box center [469, 14] width 4 height 4
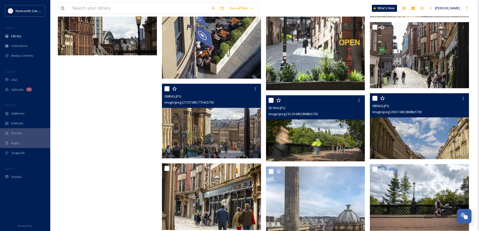
scroll to position [679, 0]
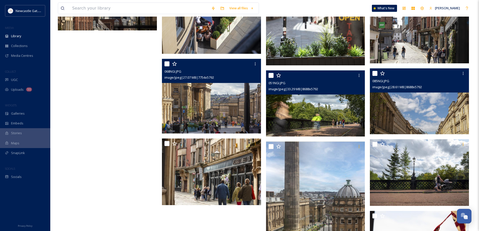
click at [428, 111] on img at bounding box center [419, 101] width 99 height 66
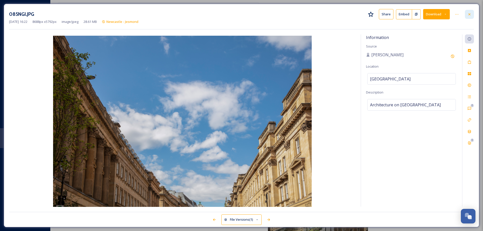
click at [470, 12] on icon at bounding box center [469, 14] width 4 height 4
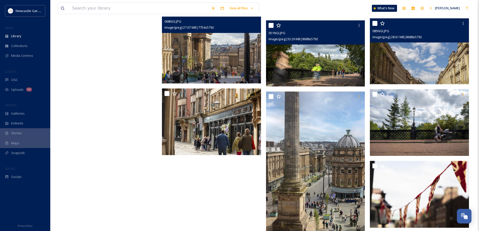
scroll to position [729, 0]
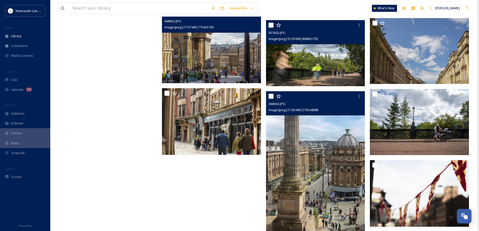
click at [339, 139] on img at bounding box center [315, 165] width 99 height 149
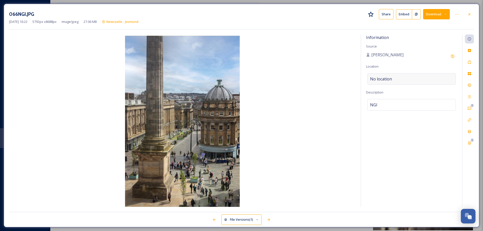
click at [389, 78] on span "No location" at bounding box center [381, 79] width 22 height 6
click at [389, 78] on input at bounding box center [411, 78] width 88 height 11
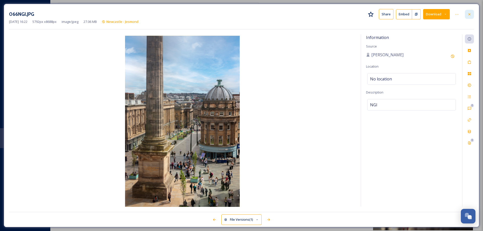
click at [468, 14] on icon at bounding box center [469, 14] width 4 height 4
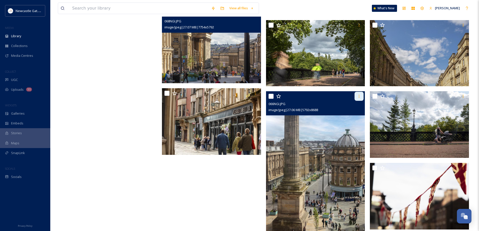
click at [359, 97] on icon at bounding box center [359, 96] width 4 height 4
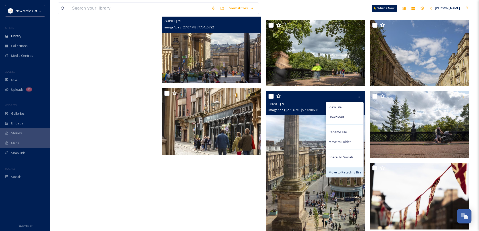
click at [341, 170] on div "Move to Recycling Bin" at bounding box center [344, 173] width 37 height 10
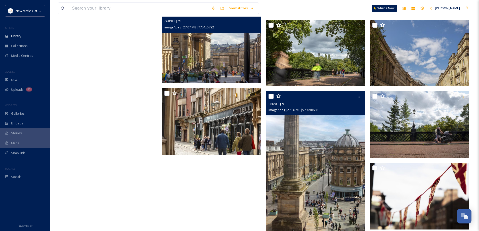
scroll to position [729, 0]
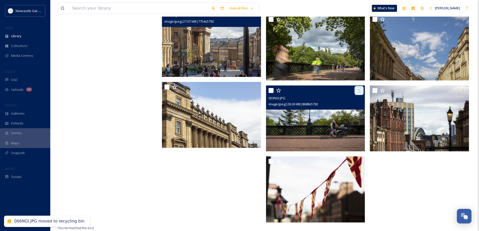
click at [359, 93] on div at bounding box center [359, 90] width 9 height 9
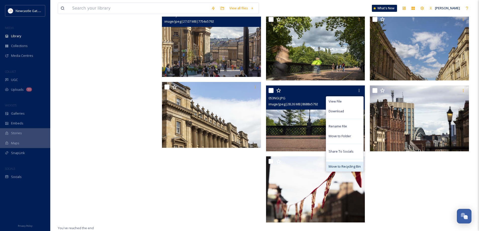
click at [349, 165] on span "Move to Recycling Bin" at bounding box center [345, 166] width 32 height 5
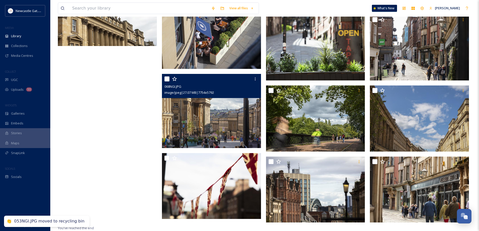
scroll to position [657, 0]
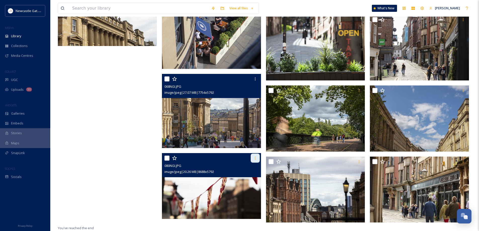
click at [257, 158] on icon at bounding box center [255, 158] width 4 height 4
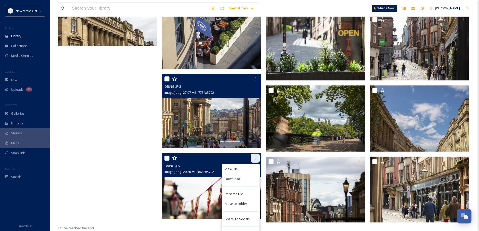
scroll to position [666, 0]
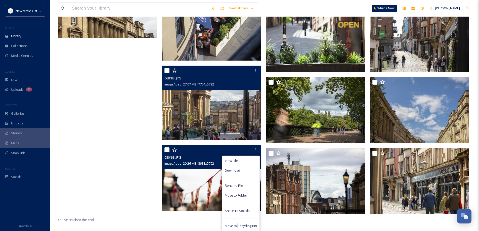
click at [237, 224] on span "Move to Recycling Bin" at bounding box center [241, 226] width 32 height 5
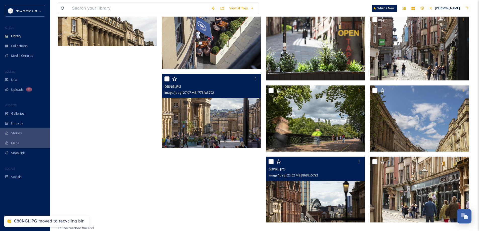
click at [297, 187] on img at bounding box center [315, 190] width 99 height 66
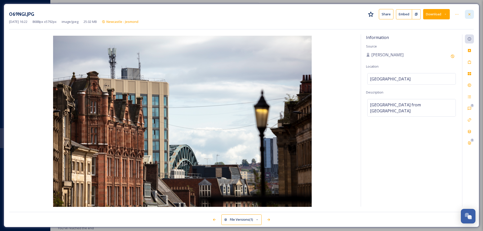
click at [472, 13] on div at bounding box center [469, 14] width 9 height 9
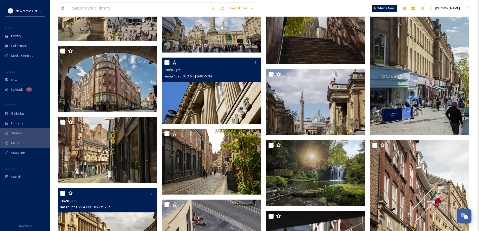
scroll to position [330, 0]
